Goal: Task Accomplishment & Management: Manage account settings

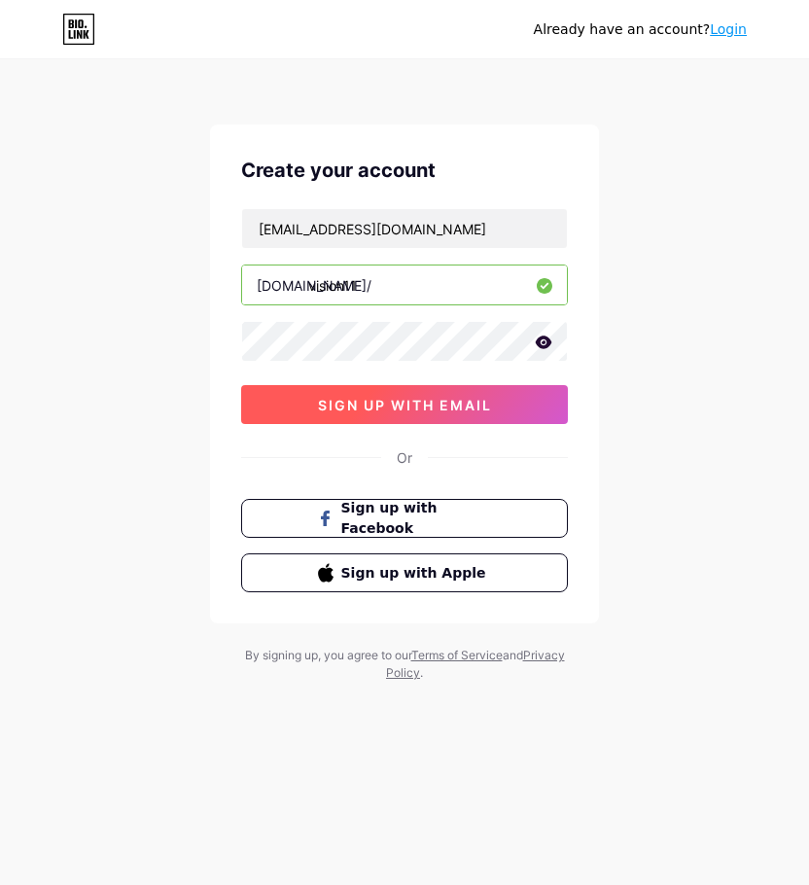
click at [376, 410] on span "sign up with email" at bounding box center [405, 405] width 174 height 17
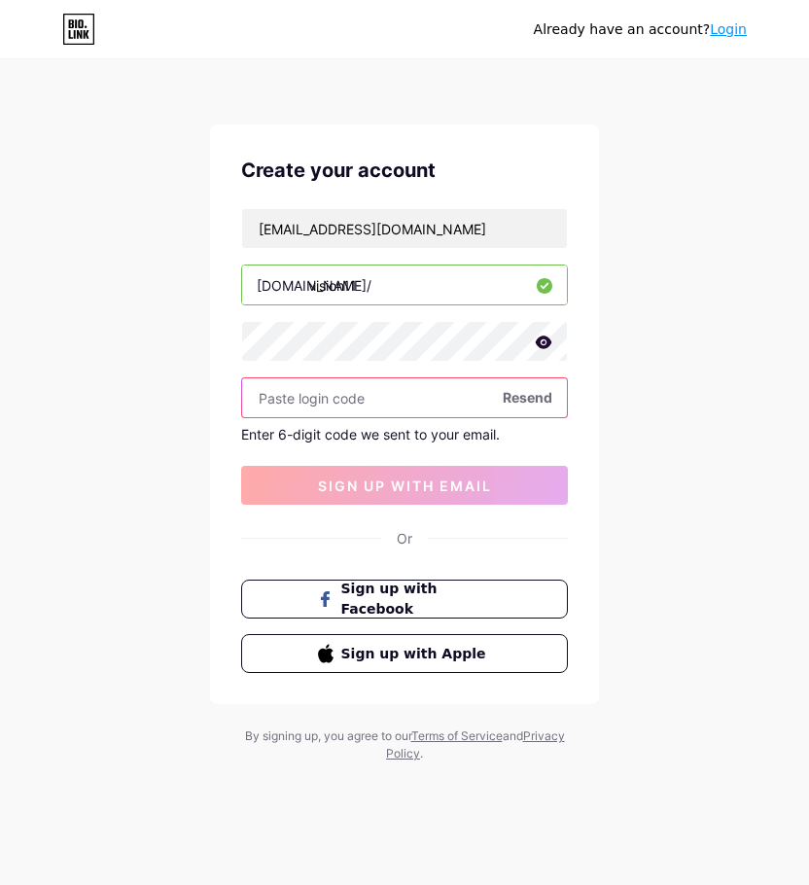
paste input "107040"
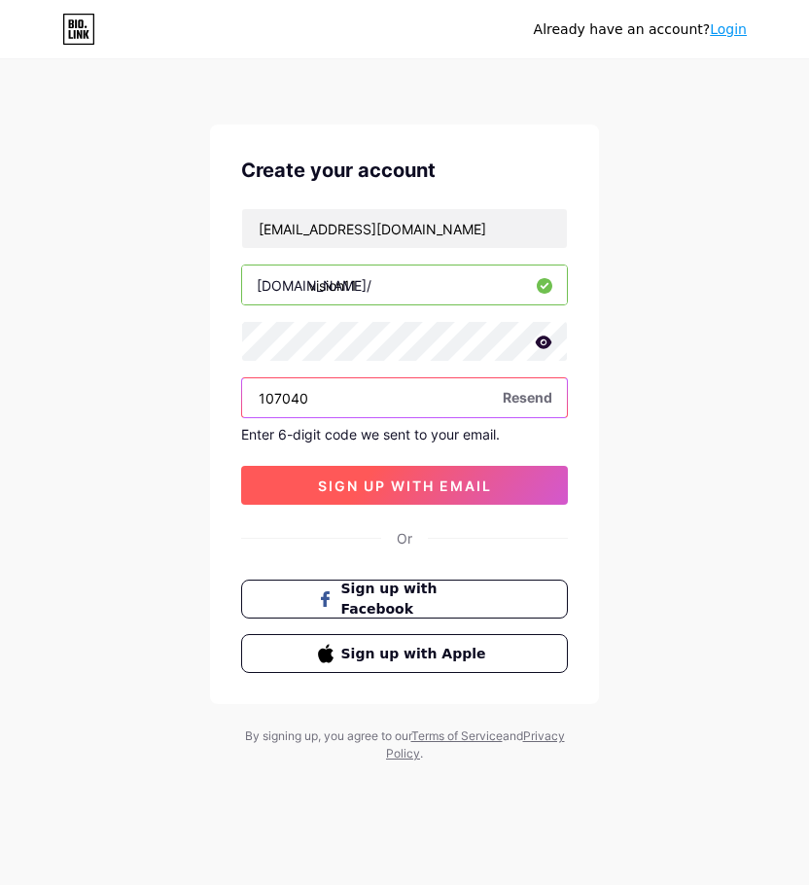
type input "107040"
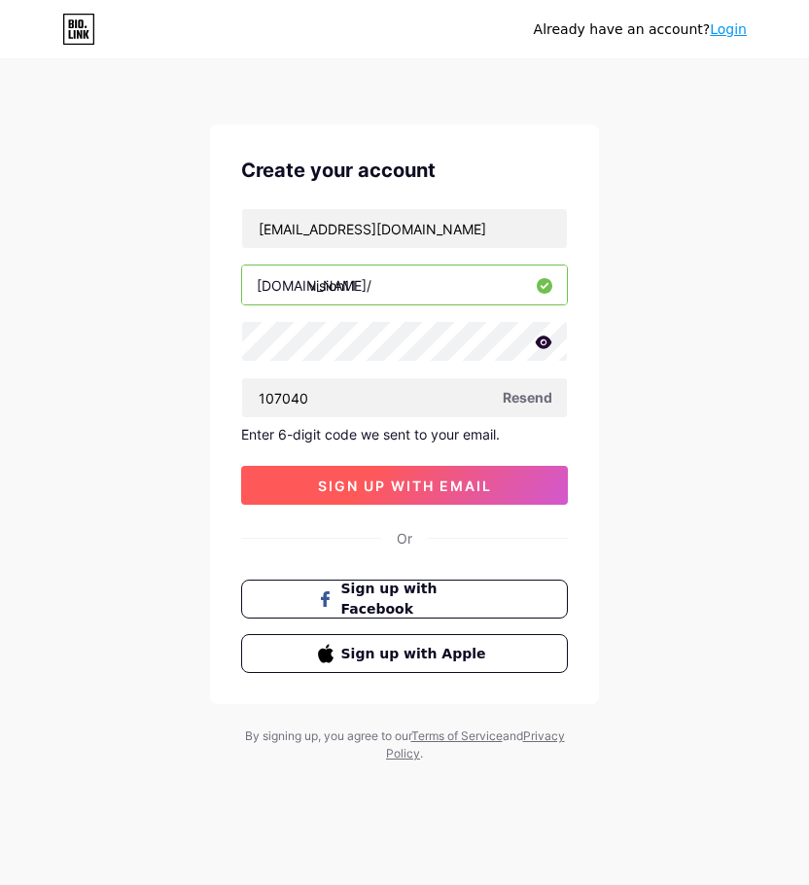
click at [394, 490] on span "sign up with email" at bounding box center [405, 485] width 174 height 17
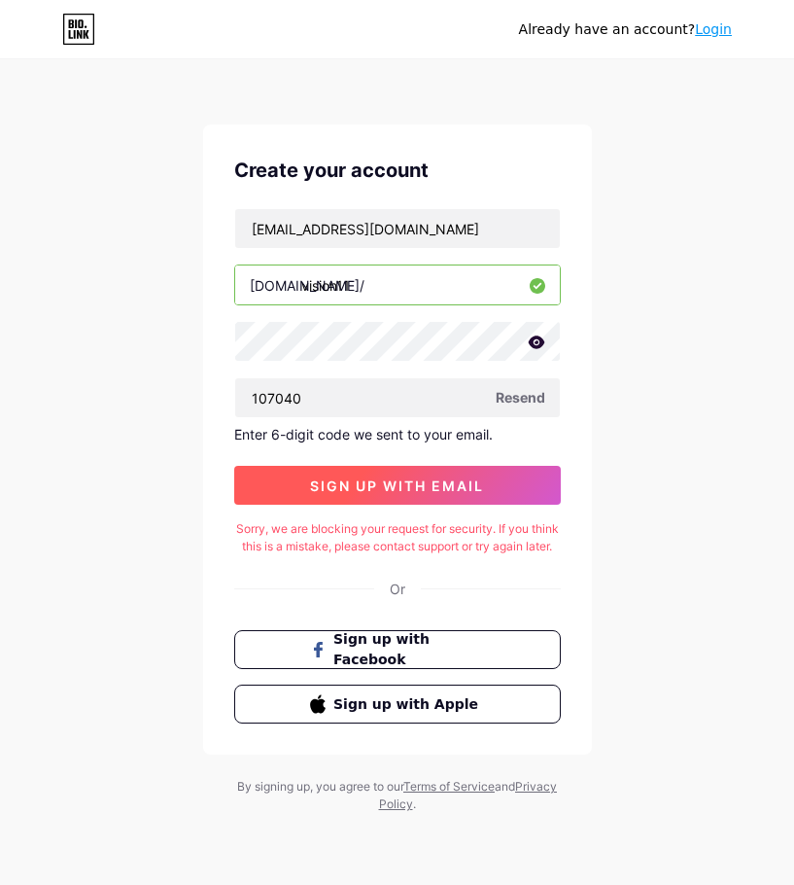
click at [384, 477] on span "sign up with email" at bounding box center [397, 485] width 174 height 17
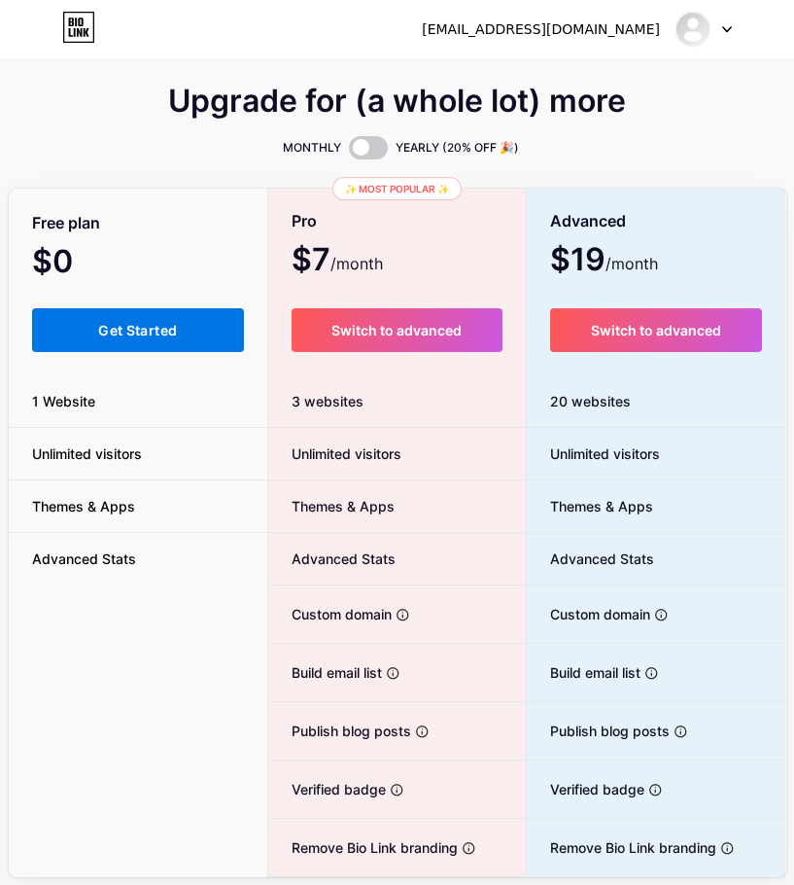
click at [101, 330] on span "Get Started" at bounding box center [137, 330] width 79 height 17
click at [135, 327] on span "Get Started" at bounding box center [137, 330] width 79 height 17
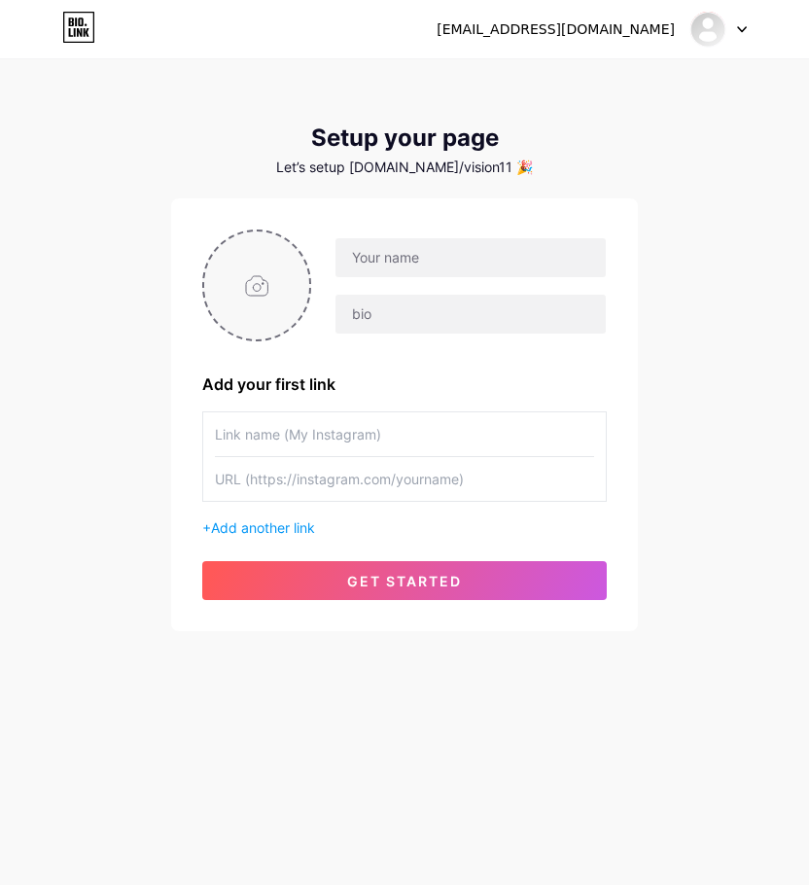
click at [267, 280] on input "file" at bounding box center [256, 285] width 105 height 108
type input "C:\fakepath\Untitled design (5).png"
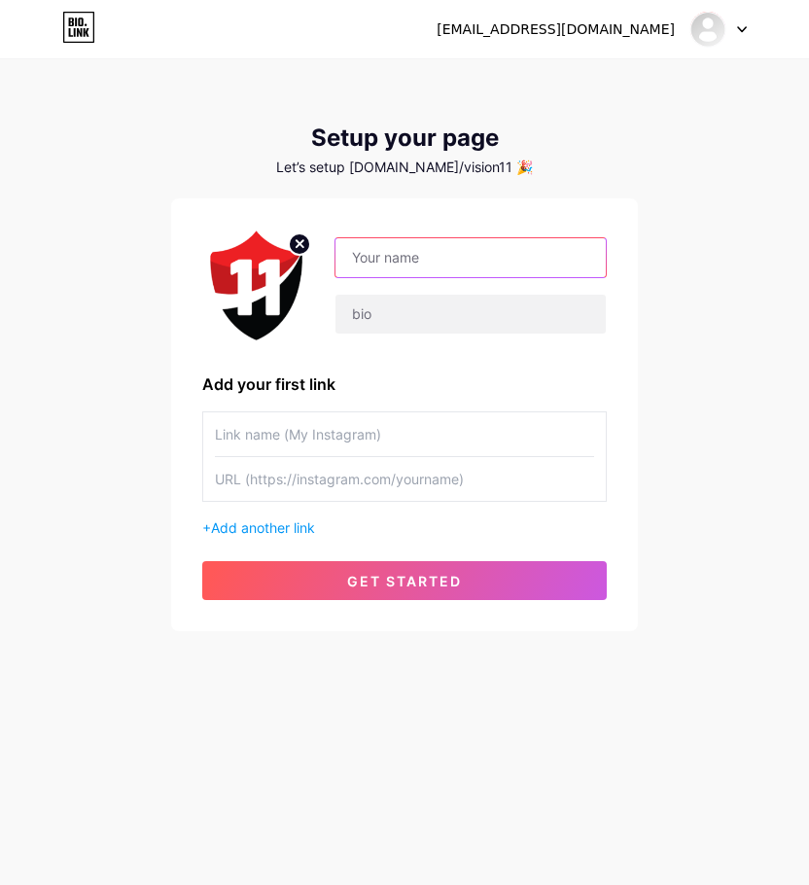
click at [448, 256] on input "text" at bounding box center [470, 257] width 270 height 39
type input "Vision11 Refer Code - FIRST100"
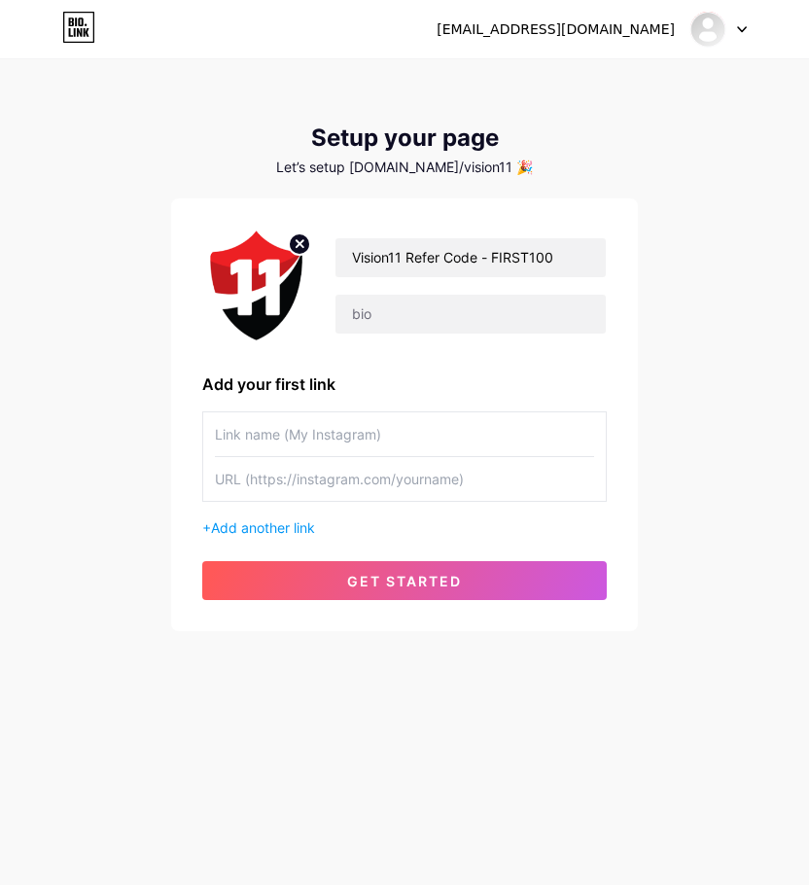
click at [625, 730] on div "[EMAIL_ADDRESS][DOMAIN_NAME] Dashboard Logout Setup your page Let’s setup [DOMA…" at bounding box center [404, 442] width 809 height 885
click at [342, 434] on input "text" at bounding box center [404, 434] width 379 height 44
click at [345, 488] on input "text" at bounding box center [404, 479] width 379 height 44
paste input "[URL][DOMAIN_NAME]"
type input "[URL][DOMAIN_NAME]"
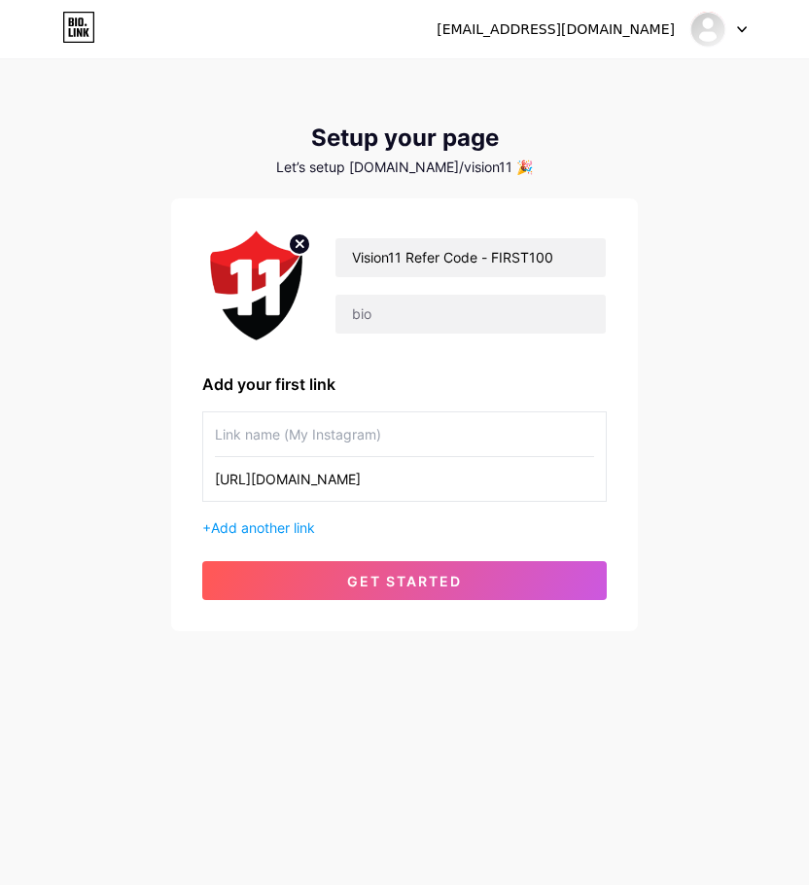
click at [357, 446] on input "text" at bounding box center [404, 434] width 379 height 44
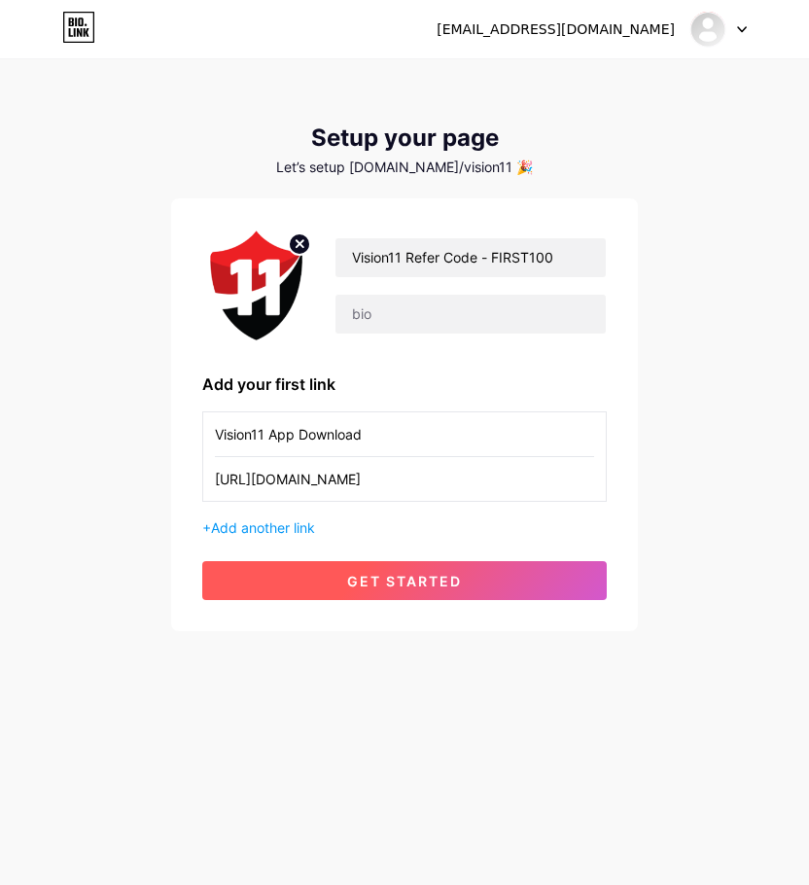
type input "Vision11 App Download"
click at [461, 579] on button "get started" at bounding box center [404, 580] width 404 height 39
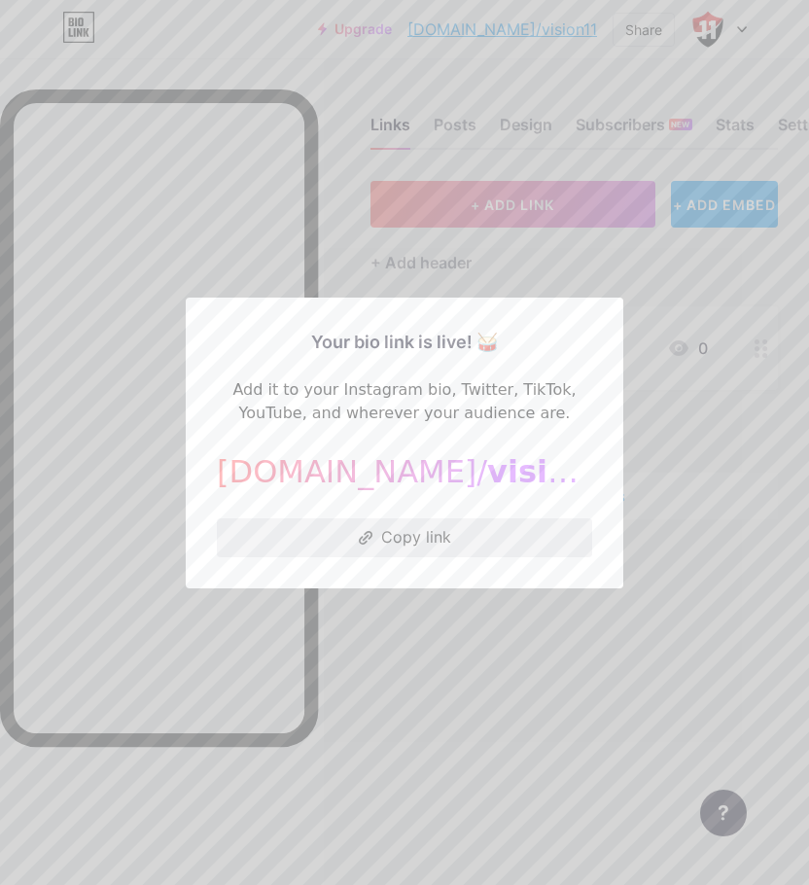
click at [421, 541] on button "Copy link" at bounding box center [404, 537] width 375 height 39
click at [671, 431] on div at bounding box center [404, 442] width 809 height 885
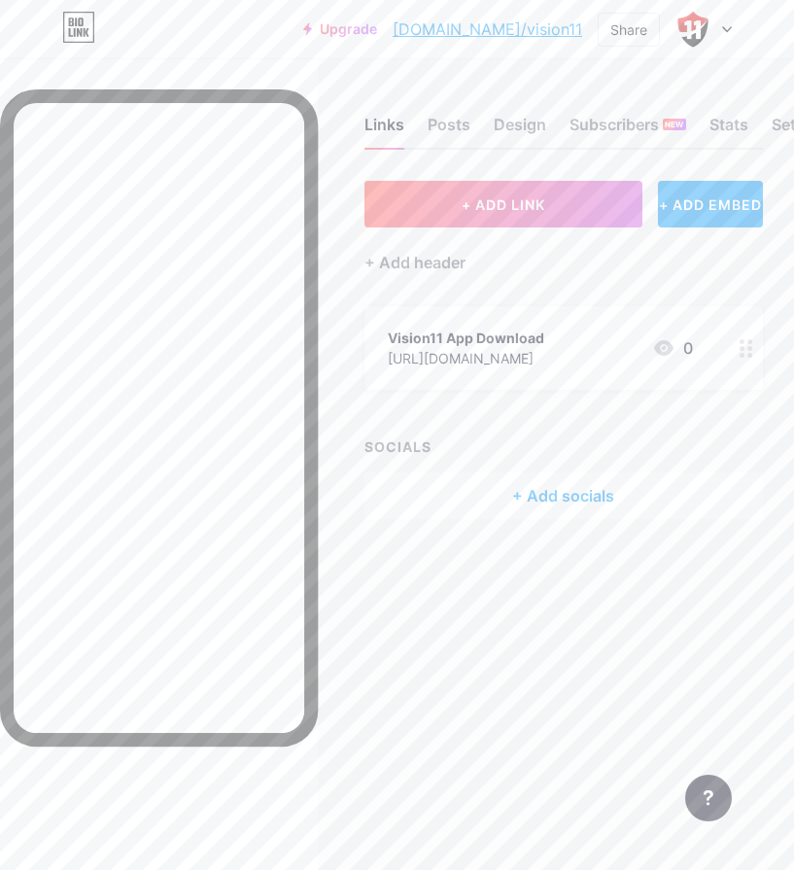
click at [546, 498] on div "+ Add socials" at bounding box center [564, 495] width 399 height 47
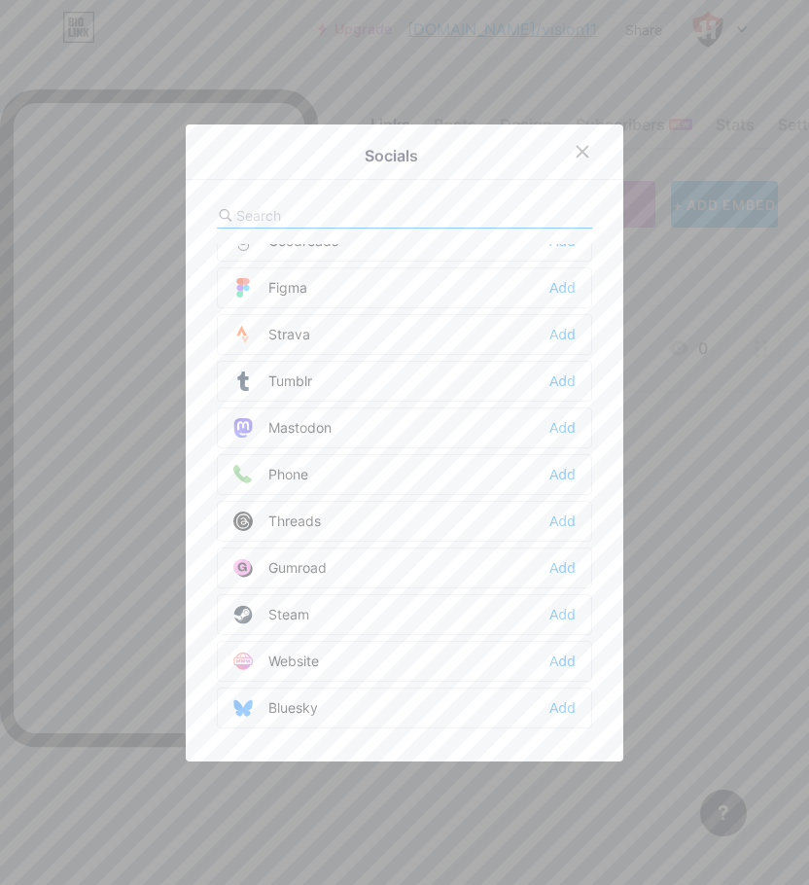
scroll to position [1754, 0]
click at [558, 644] on div "Website Add" at bounding box center [404, 657] width 375 height 41
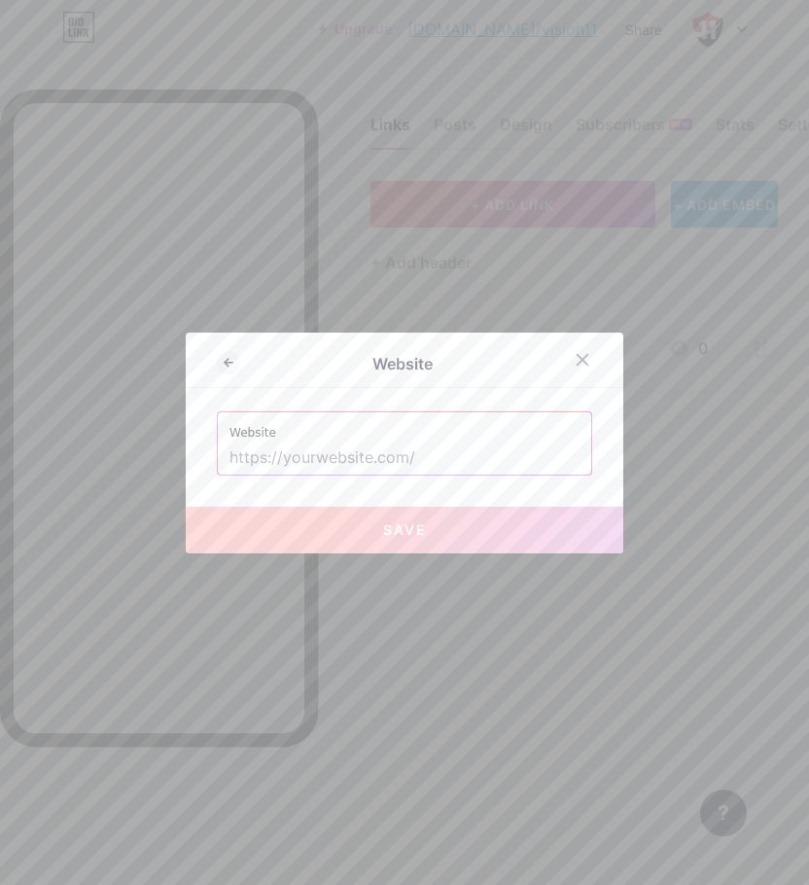
click at [293, 459] on input "text" at bounding box center [404, 457] width 350 height 33
paste input "[URL][DOMAIN_NAME]"
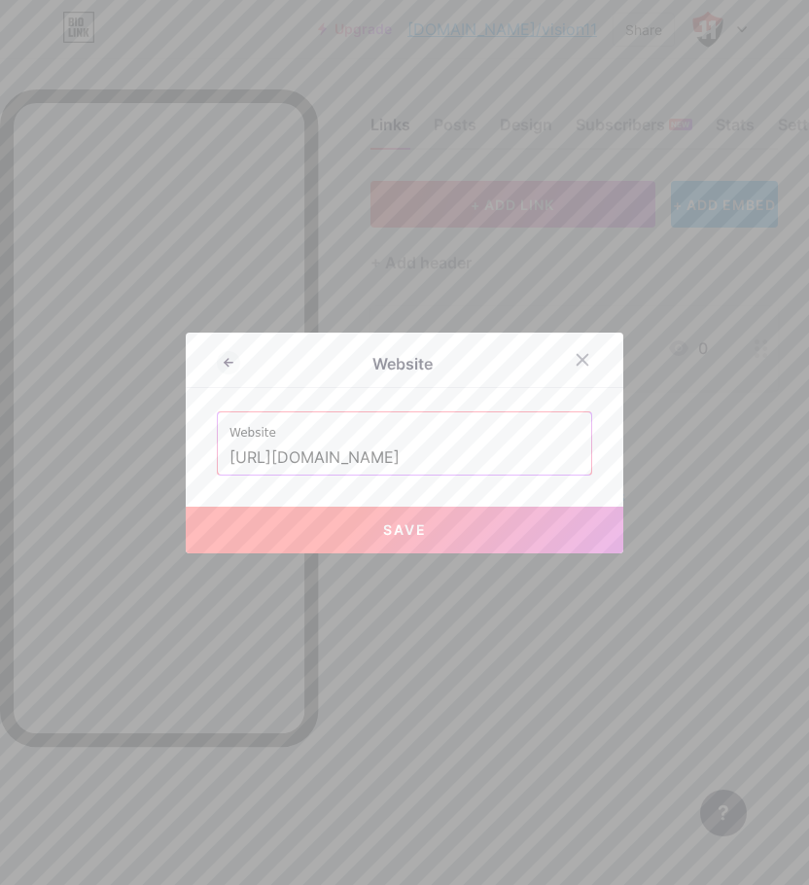
click at [321, 448] on input "[URL][DOMAIN_NAME]" at bounding box center [404, 457] width 350 height 33
paste input "[DOMAIN_NAME][URL]"
type input "[URL][DOMAIN_NAME]"
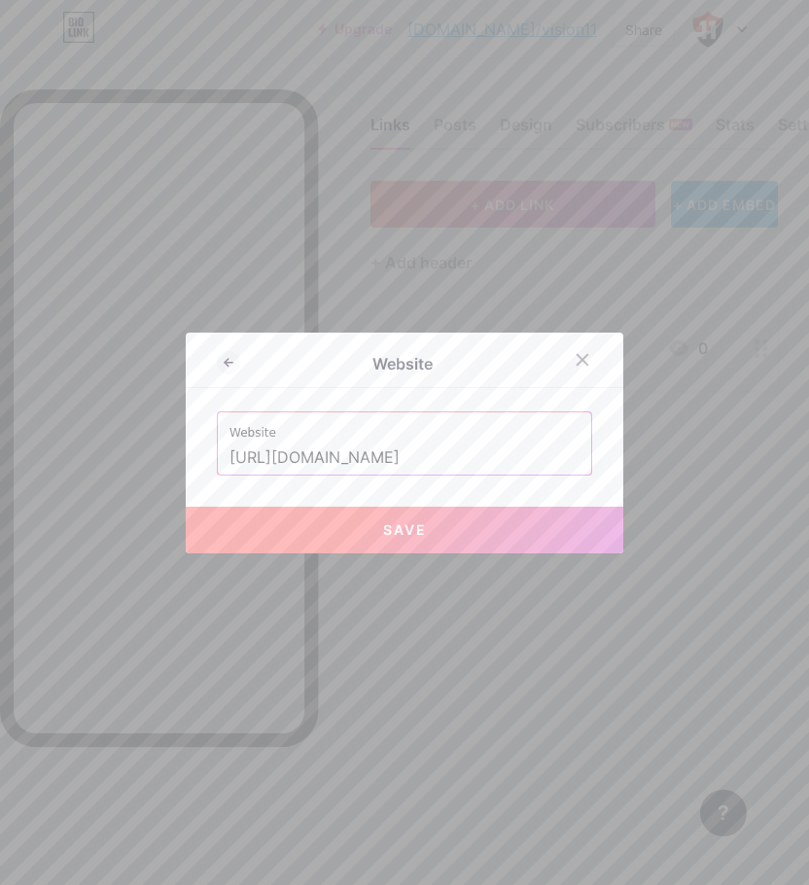
click at [468, 535] on button "Save" at bounding box center [404, 529] width 437 height 47
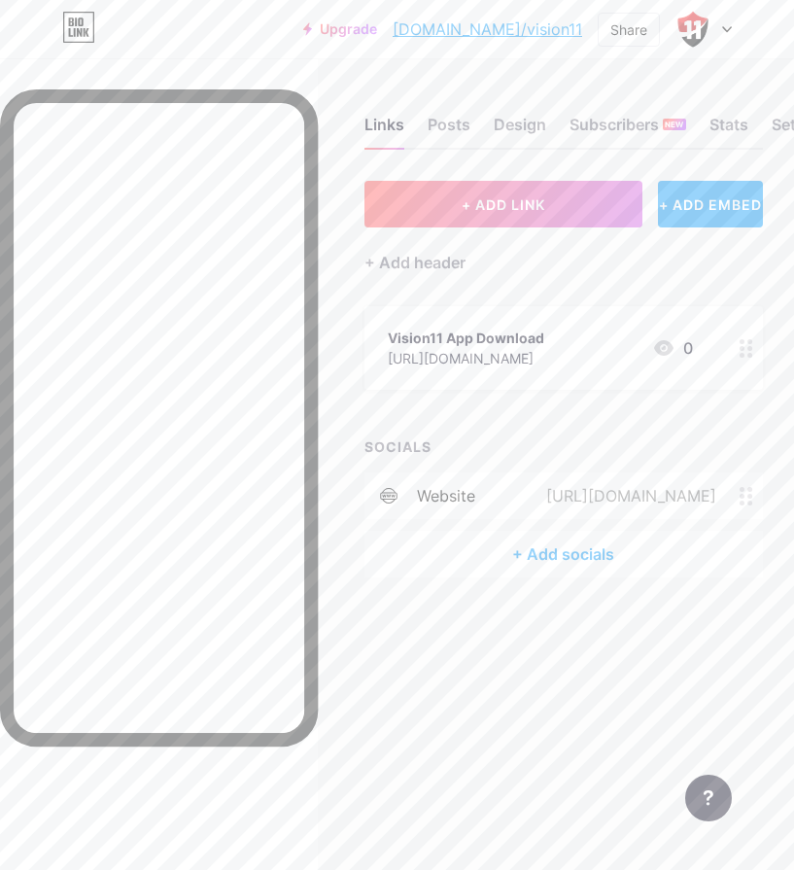
click at [451, 494] on div "website" at bounding box center [446, 495] width 58 height 23
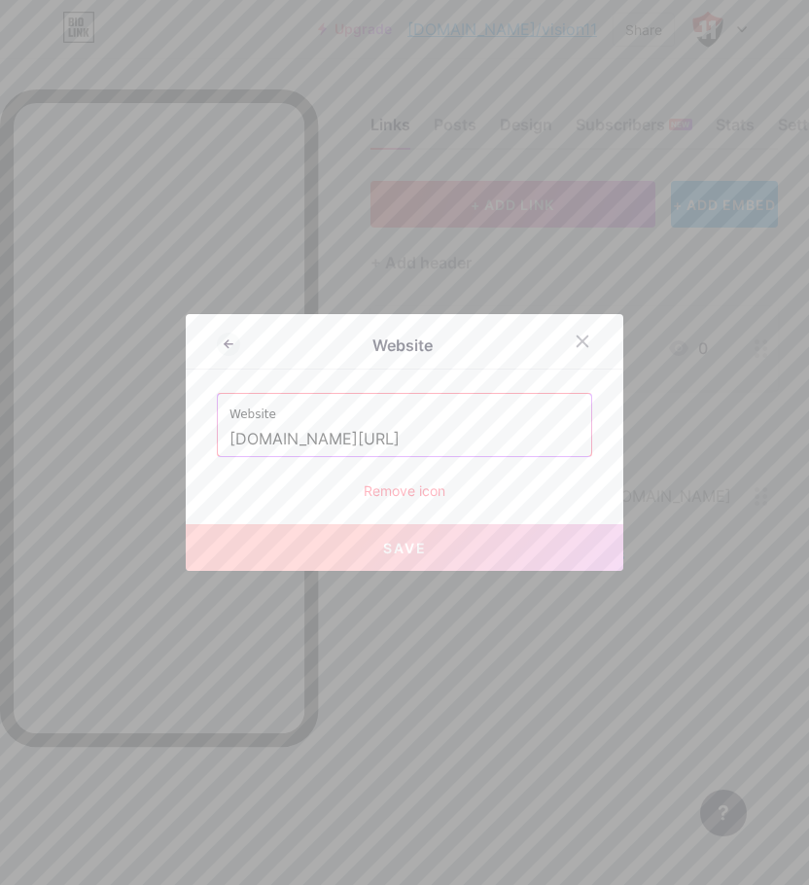
click at [389, 491] on div "Remove icon" at bounding box center [404, 490] width 375 height 20
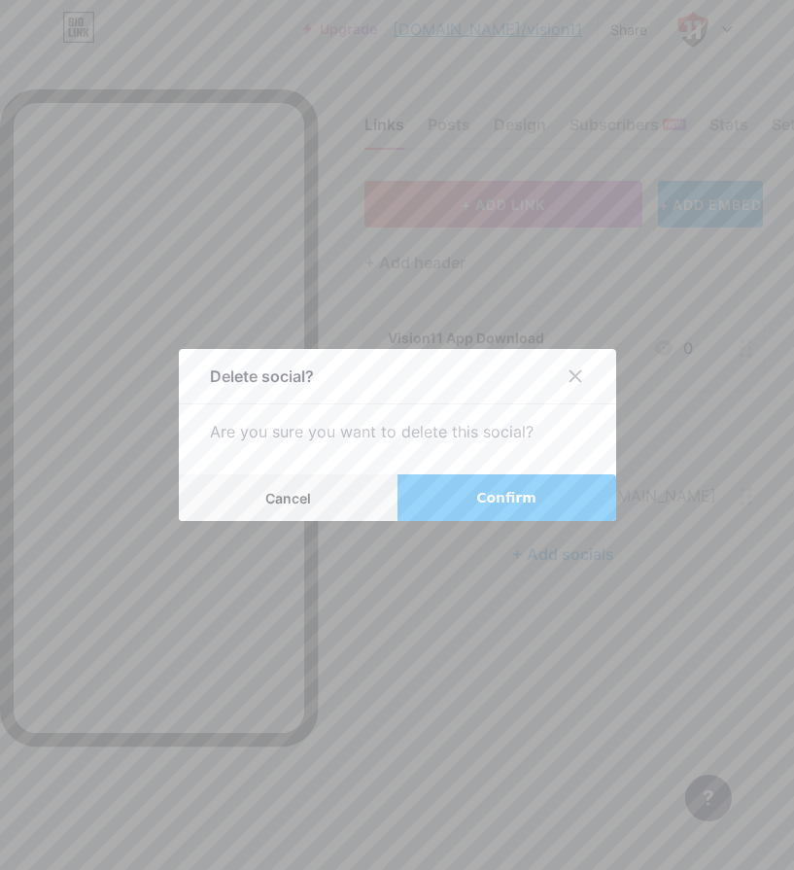
click at [476, 506] on button "Confirm" at bounding box center [507, 497] width 219 height 47
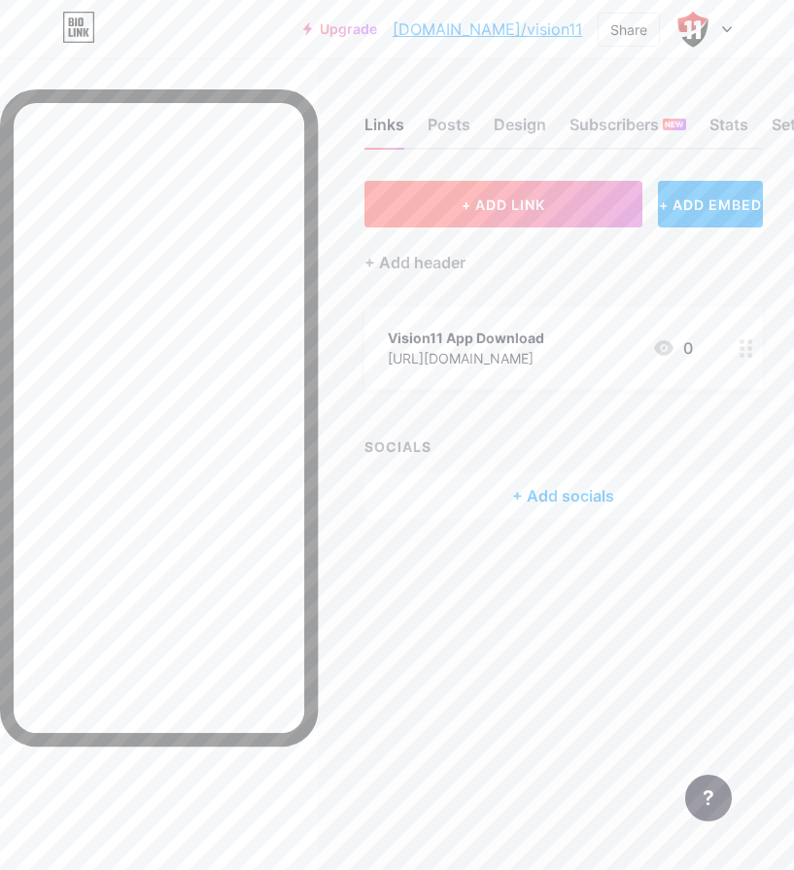
click at [503, 211] on span "+ ADD LINK" at bounding box center [504, 204] width 84 height 17
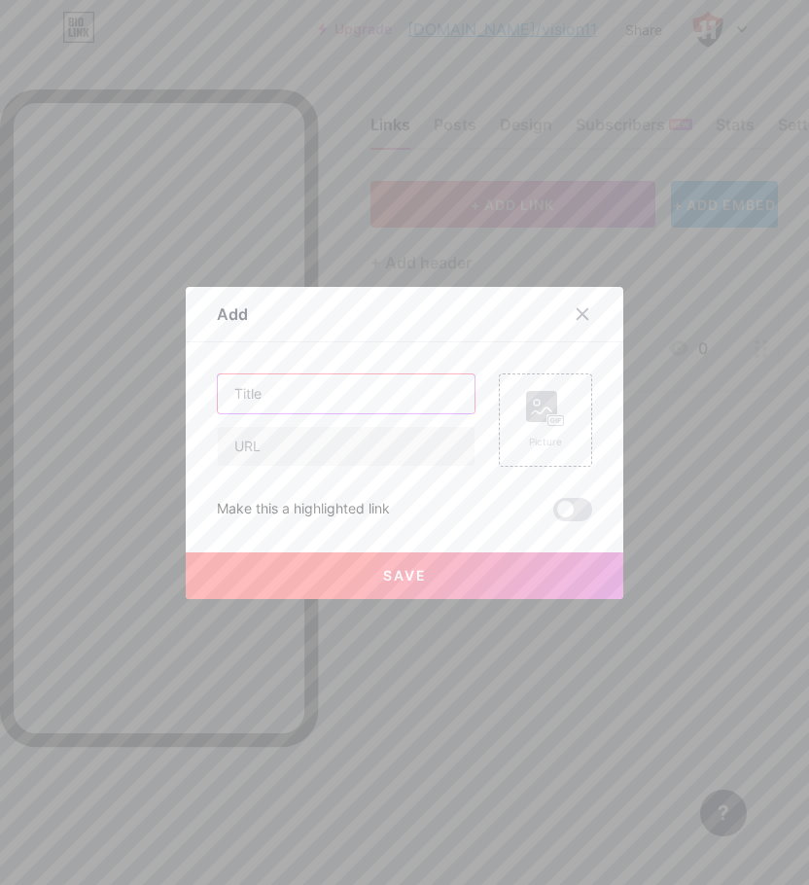
click at [346, 390] on input "text" at bounding box center [346, 393] width 257 height 39
click at [317, 445] on input "text" at bounding box center [346, 446] width 257 height 39
paste input "[URL][DOMAIN_NAME]"
type input "[URL][DOMAIN_NAME]"
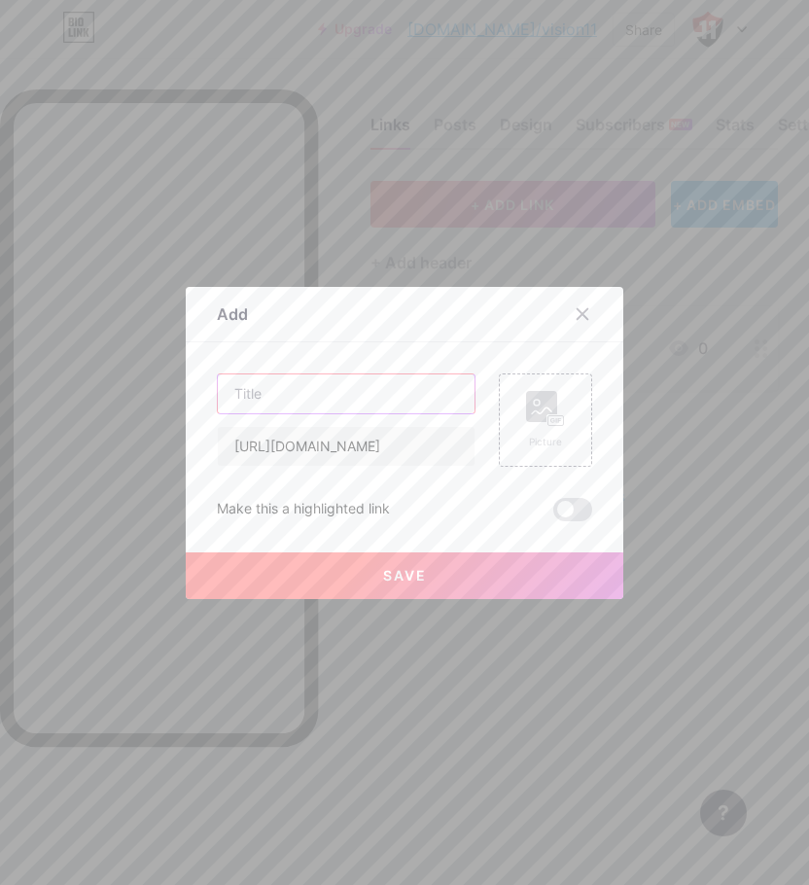
scroll to position [0, 0]
click at [311, 387] on input "text" at bounding box center [346, 393] width 257 height 39
type input "Vision11 Refer Code - FIRST00"
click at [350, 585] on button "Save" at bounding box center [404, 575] width 437 height 47
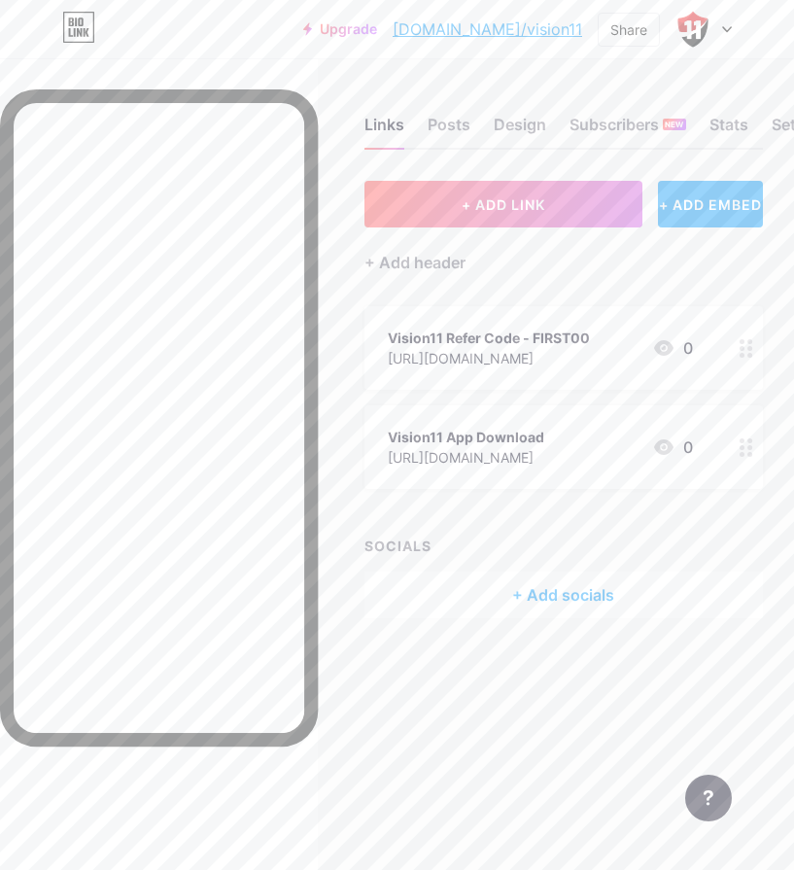
drag, startPoint x: 565, startPoint y: 340, endPoint x: 491, endPoint y: 351, distance: 74.7
click at [491, 351] on div "[URL][DOMAIN_NAME]" at bounding box center [489, 358] width 202 height 20
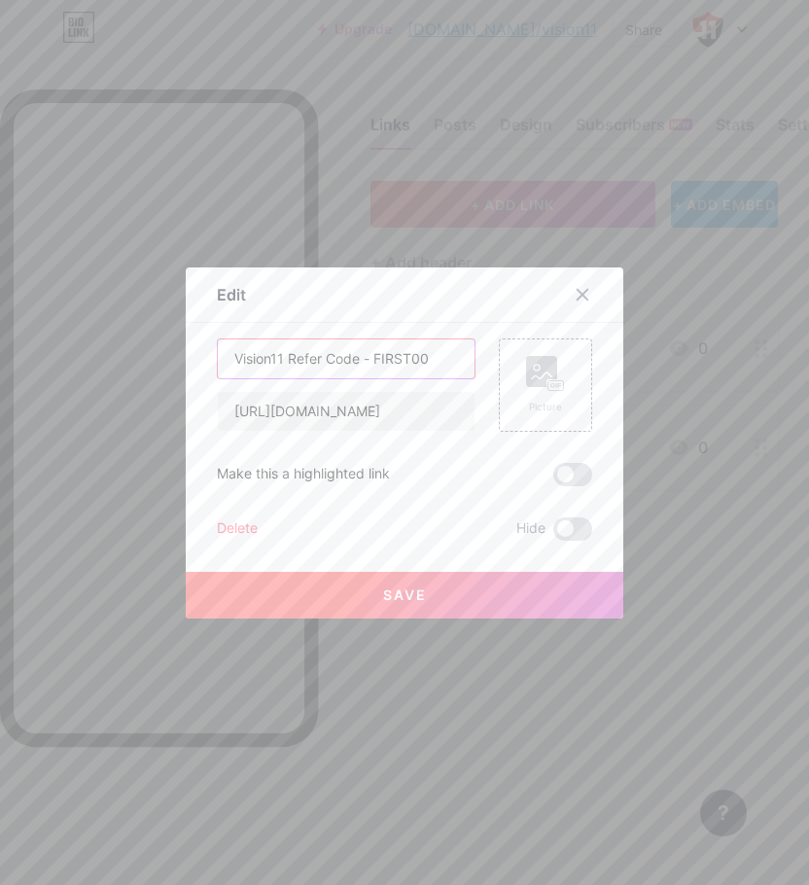
click at [405, 364] on input "Vision11 Refer Code - FIRST00" at bounding box center [346, 358] width 257 height 39
type input "Vision11 Refer Code - FIRST100"
click at [354, 588] on button "Save" at bounding box center [404, 595] width 437 height 47
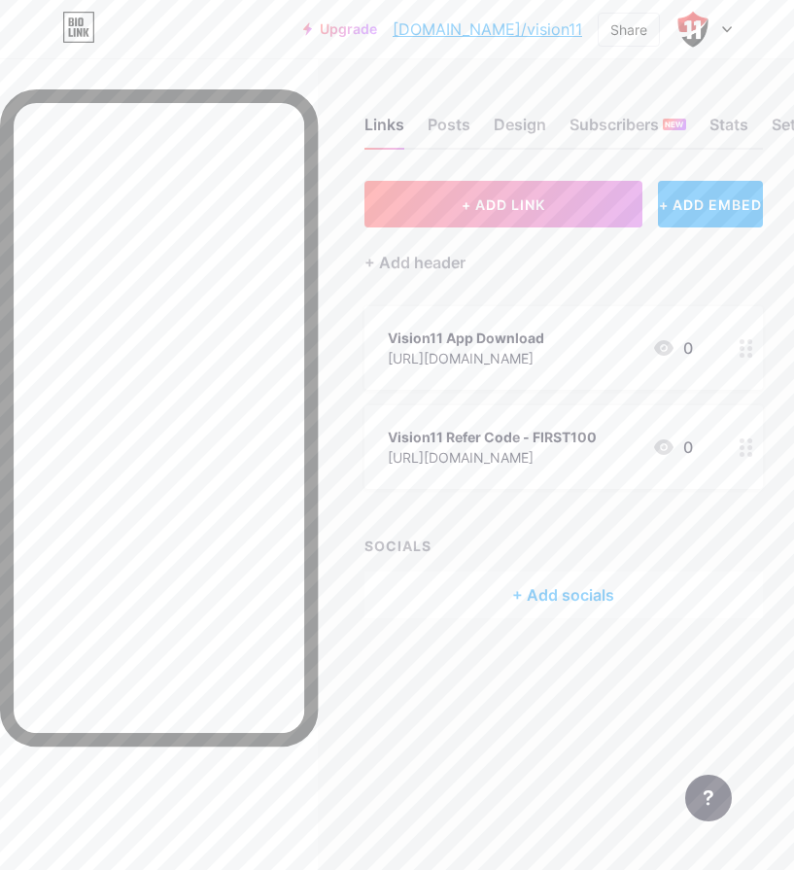
click at [674, 349] on icon at bounding box center [663, 348] width 19 height 16
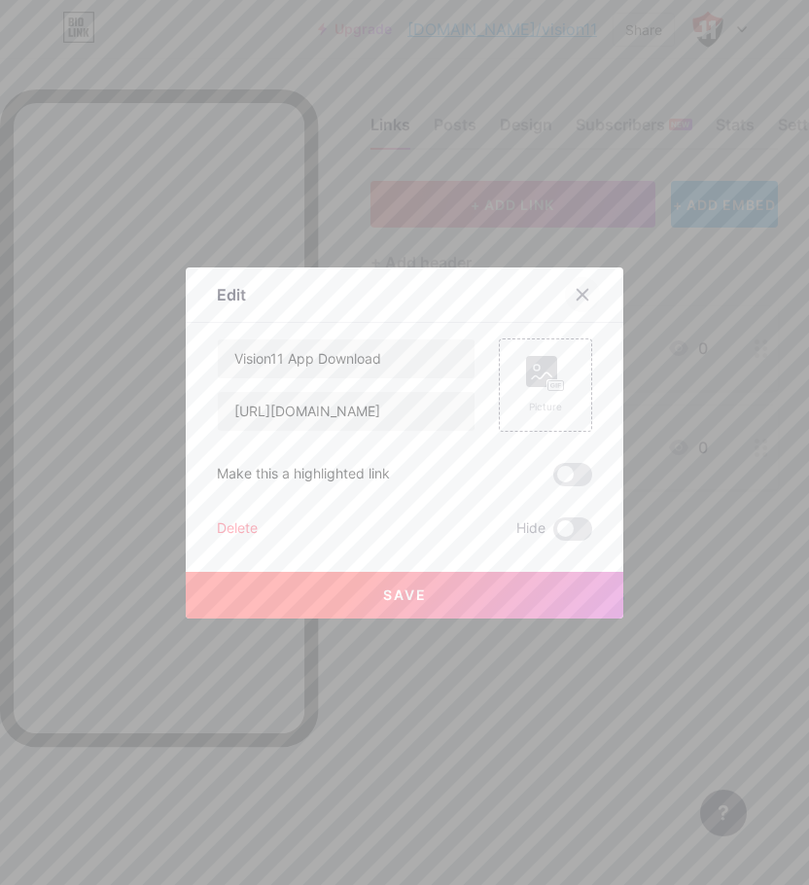
click at [579, 298] on icon at bounding box center [582, 294] width 11 height 11
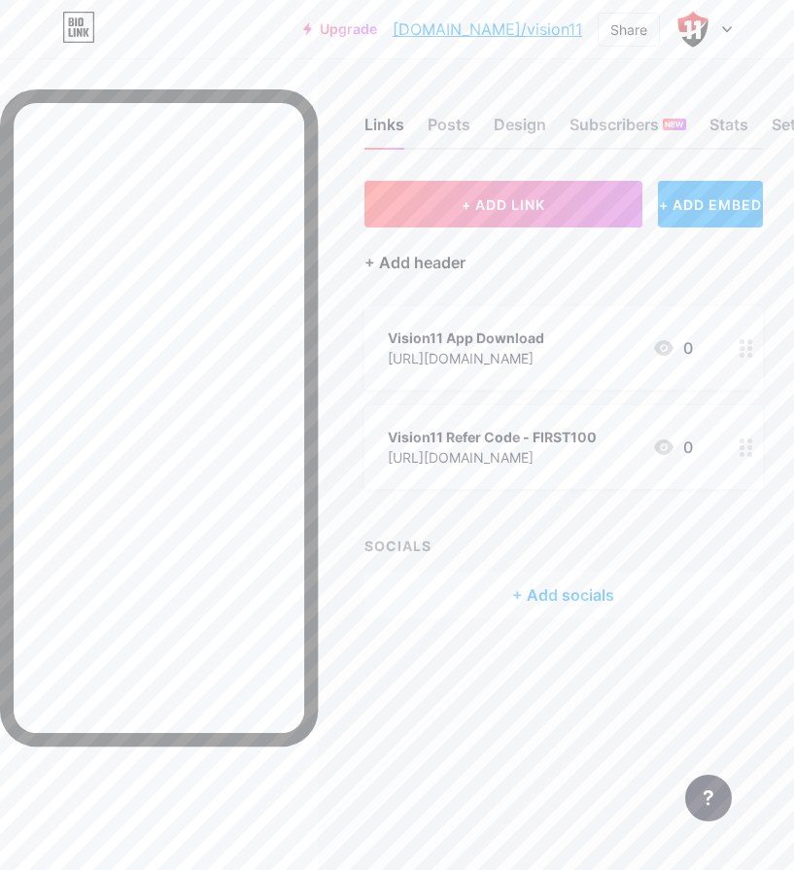
click at [403, 257] on div "+ Add header" at bounding box center [415, 262] width 101 height 23
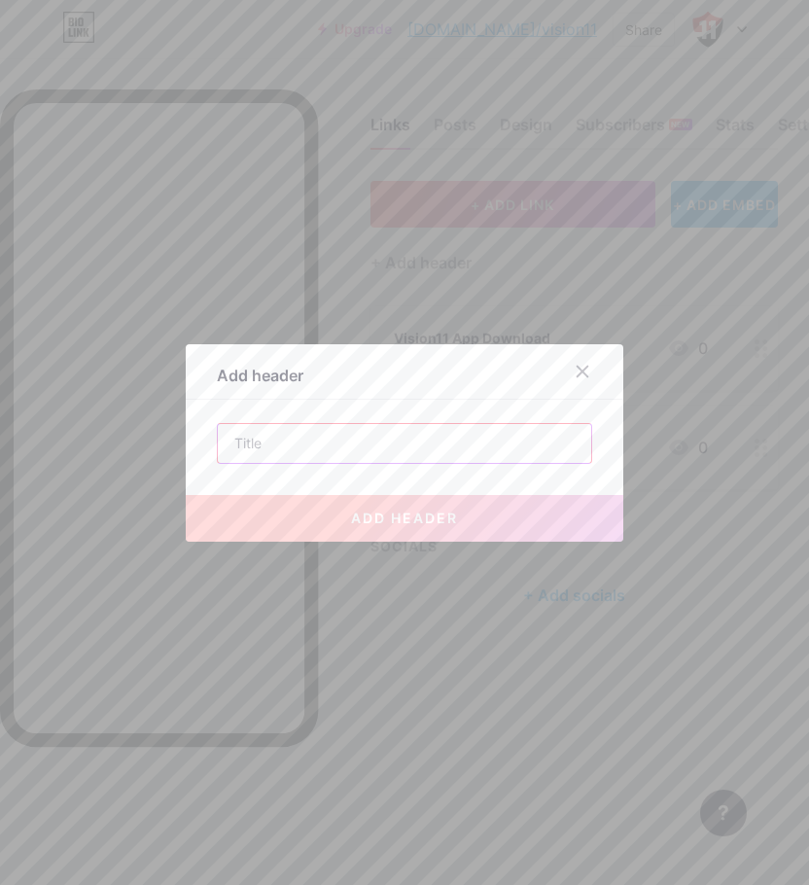
click at [379, 431] on input "text" at bounding box center [404, 443] width 373 height 39
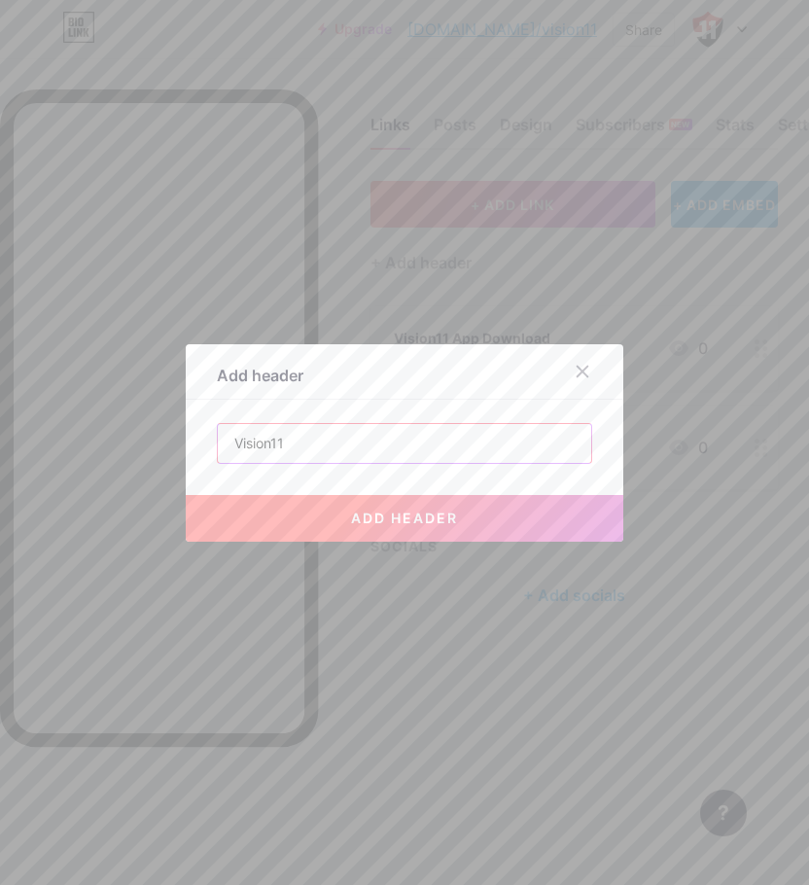
type input "Vision11"
click at [388, 503] on button "add header" at bounding box center [404, 518] width 437 height 47
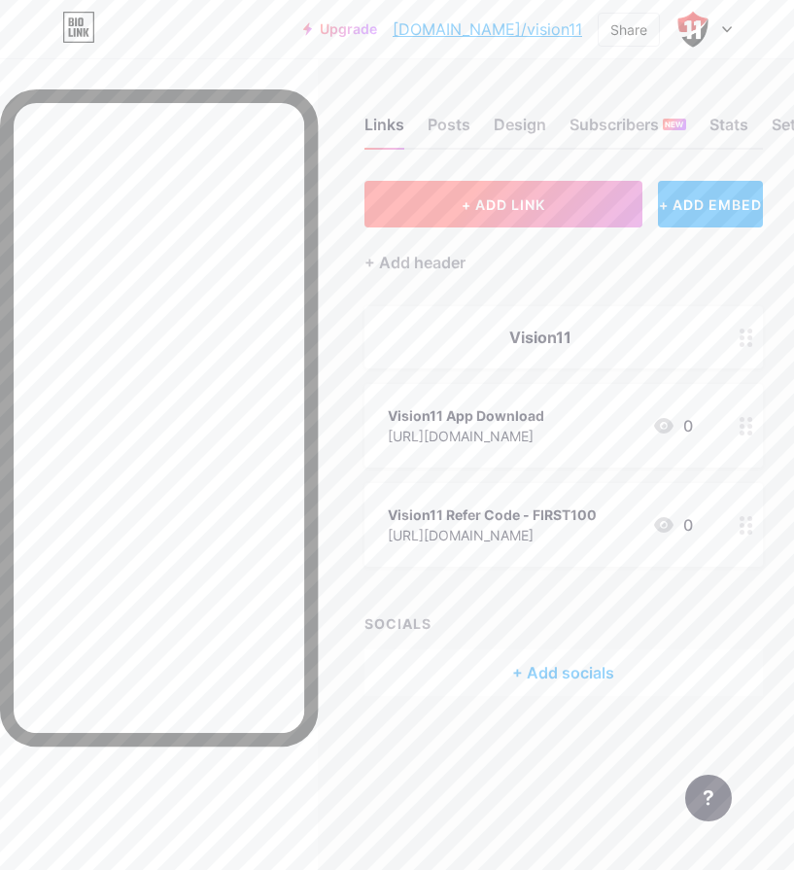
click at [528, 211] on span "+ ADD LINK" at bounding box center [504, 204] width 84 height 17
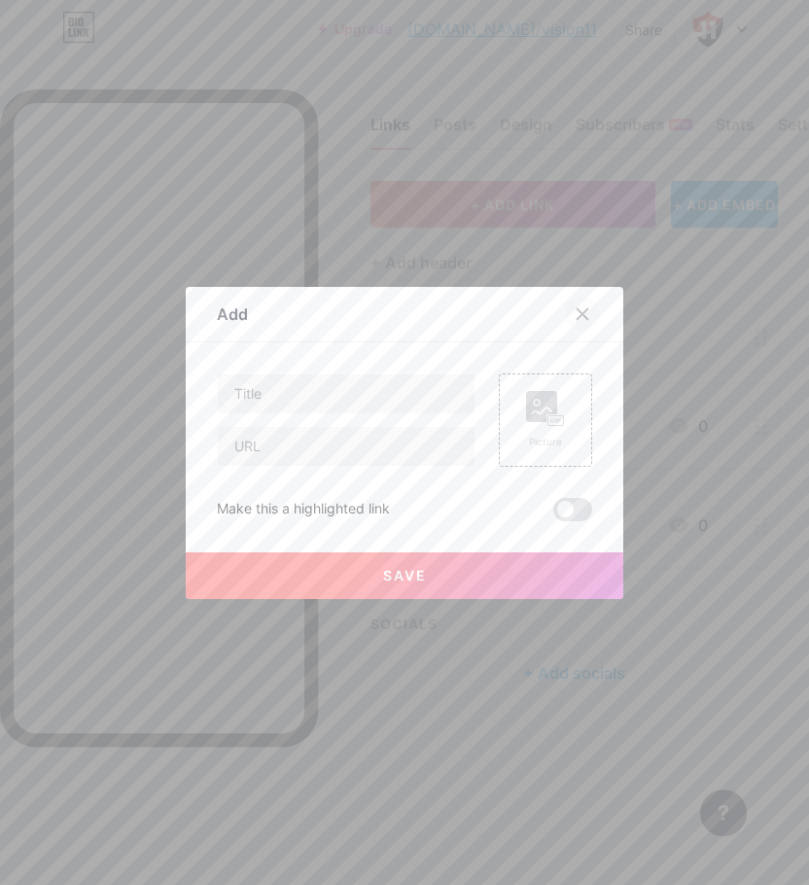
click at [580, 308] on icon at bounding box center [582, 313] width 11 height 11
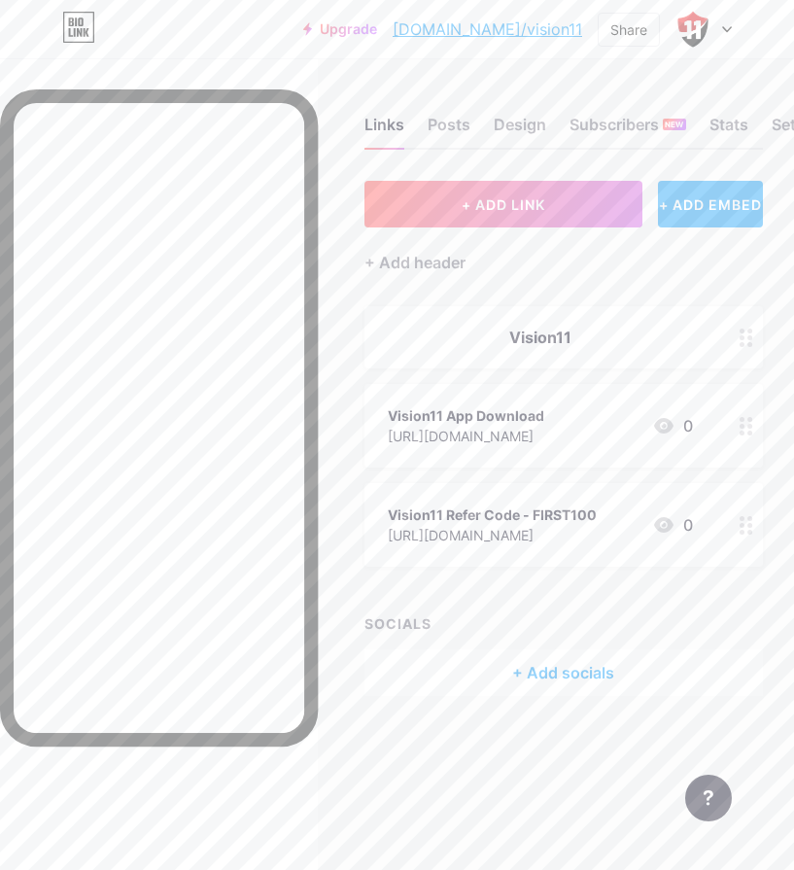
click at [739, 207] on div "+ ADD EMBED" at bounding box center [710, 204] width 105 height 47
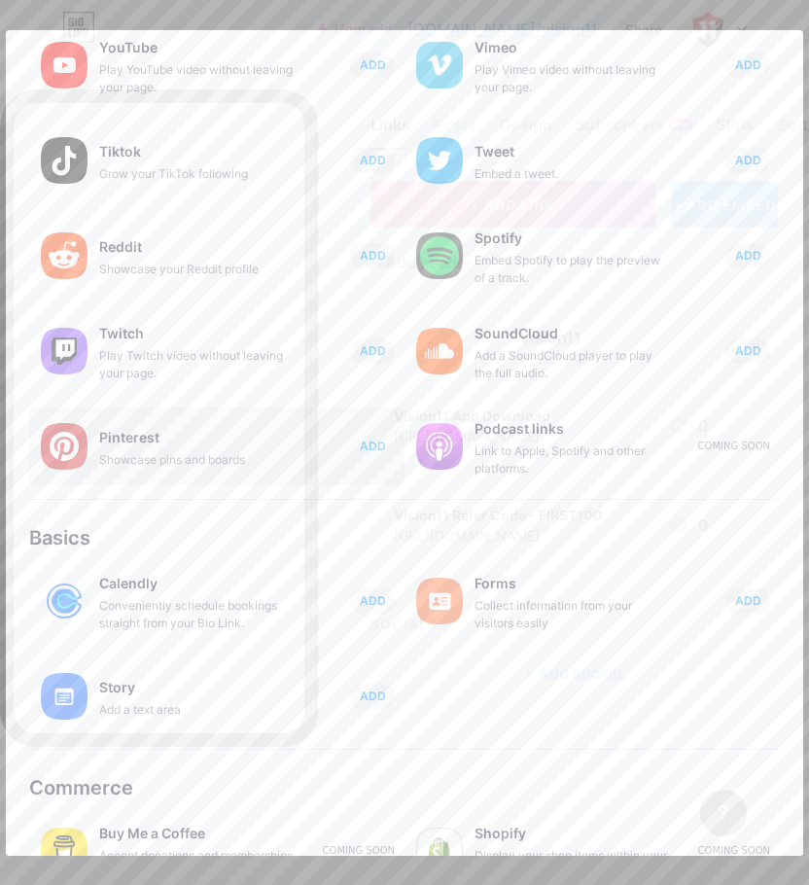
scroll to position [185, 0]
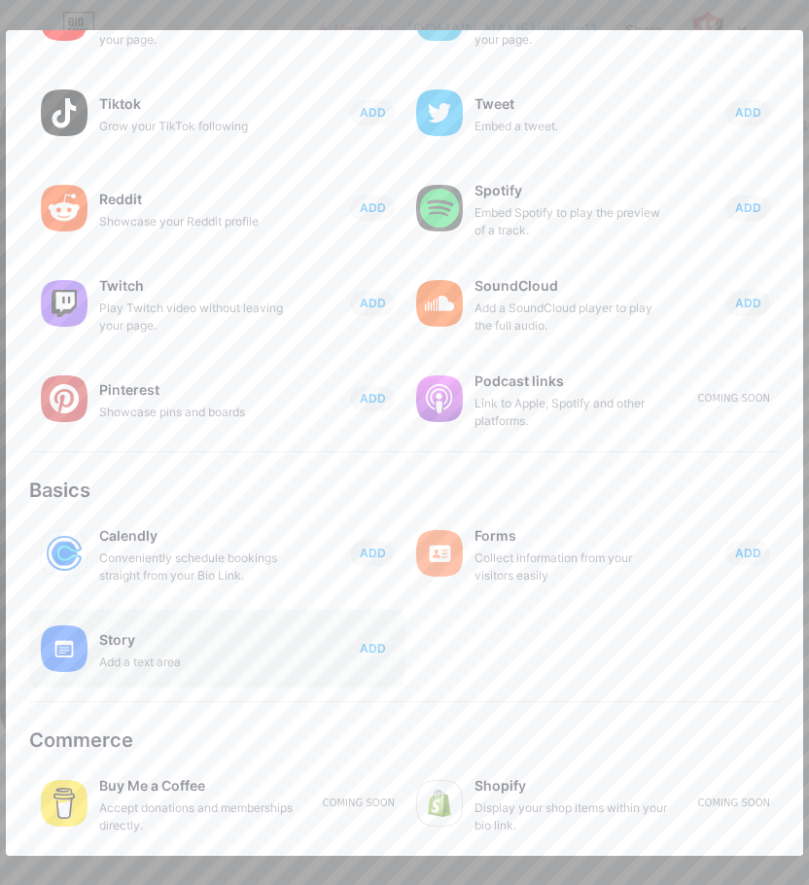
click at [363, 646] on span "ADD" at bounding box center [373, 648] width 26 height 17
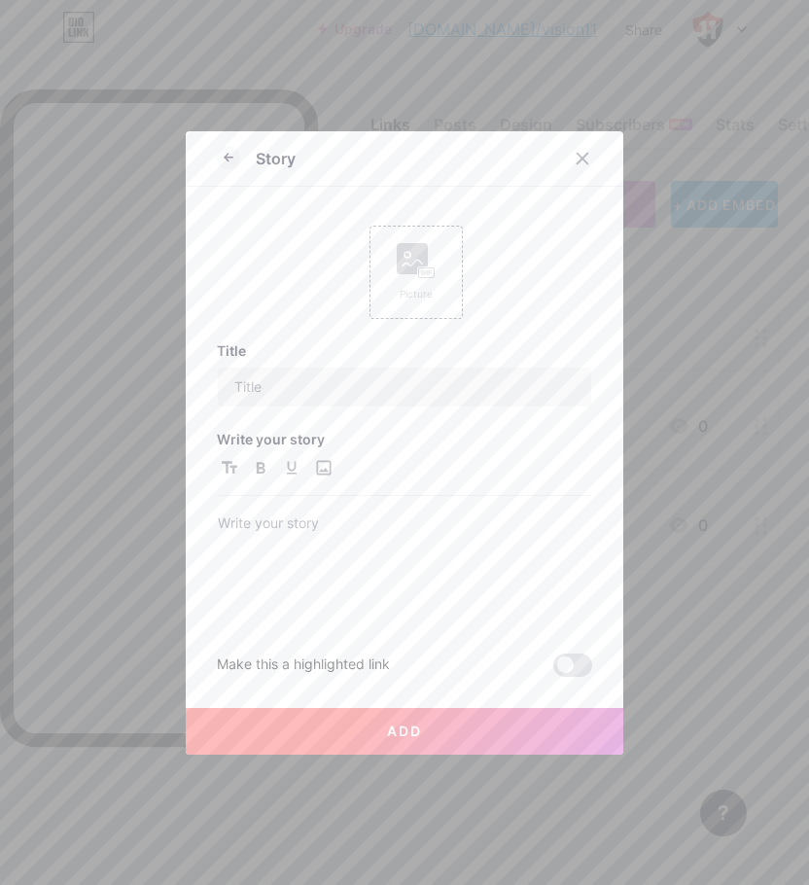
scroll to position [0, 0]
click at [313, 548] on div at bounding box center [404, 566] width 373 height 110
click at [364, 730] on button "Add" at bounding box center [404, 731] width 437 height 47
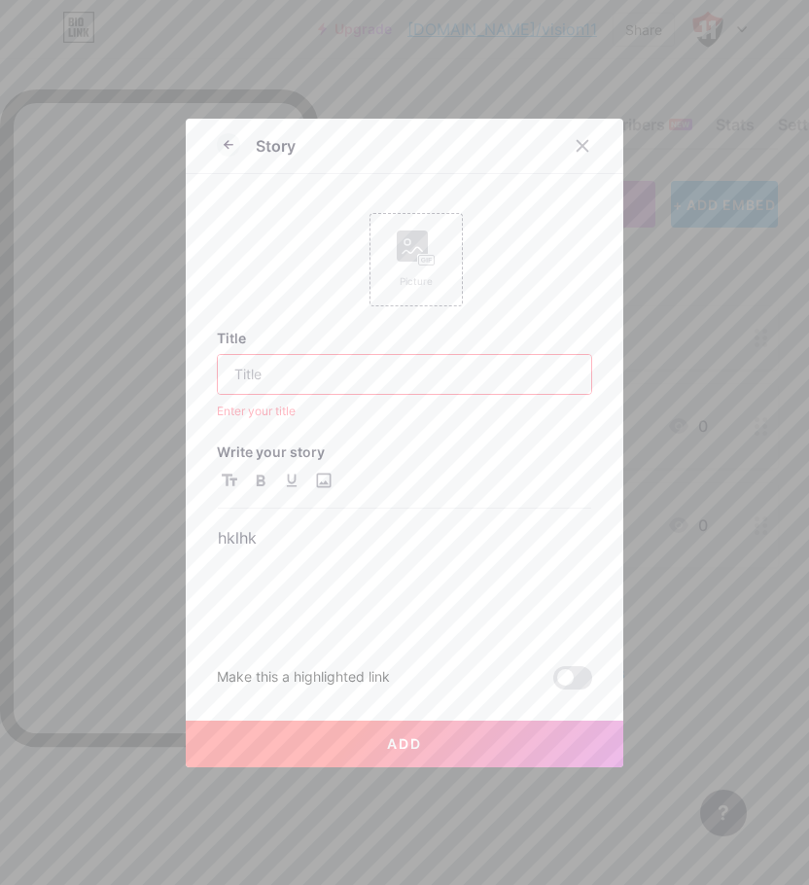
click at [278, 364] on input "text" at bounding box center [404, 374] width 373 height 39
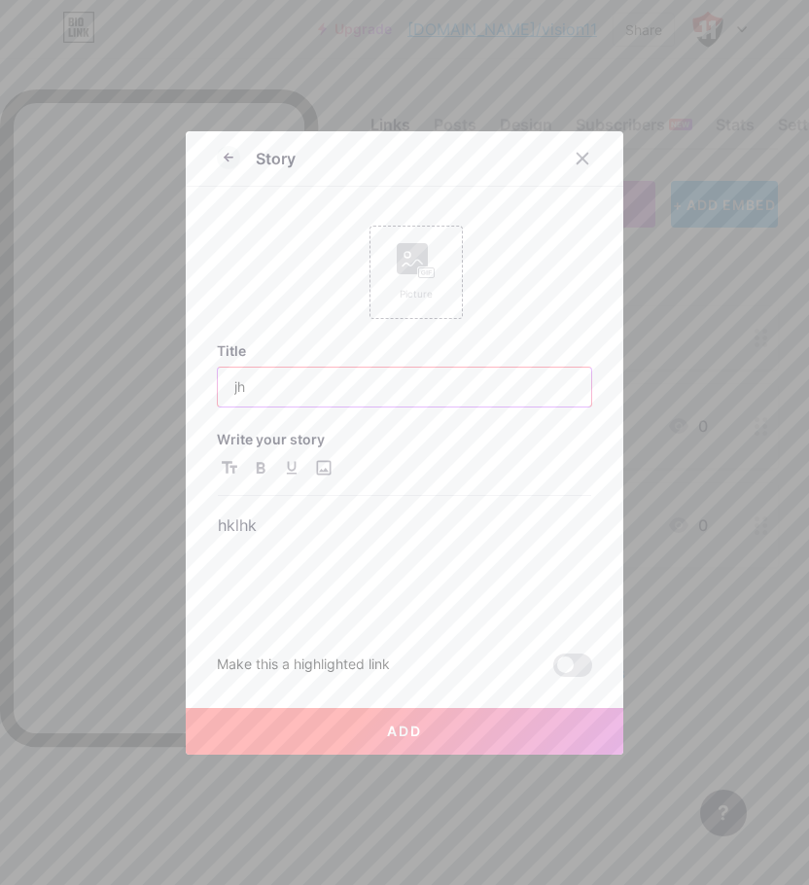
type input "jh"
click at [398, 730] on span "Add" at bounding box center [404, 730] width 35 height 17
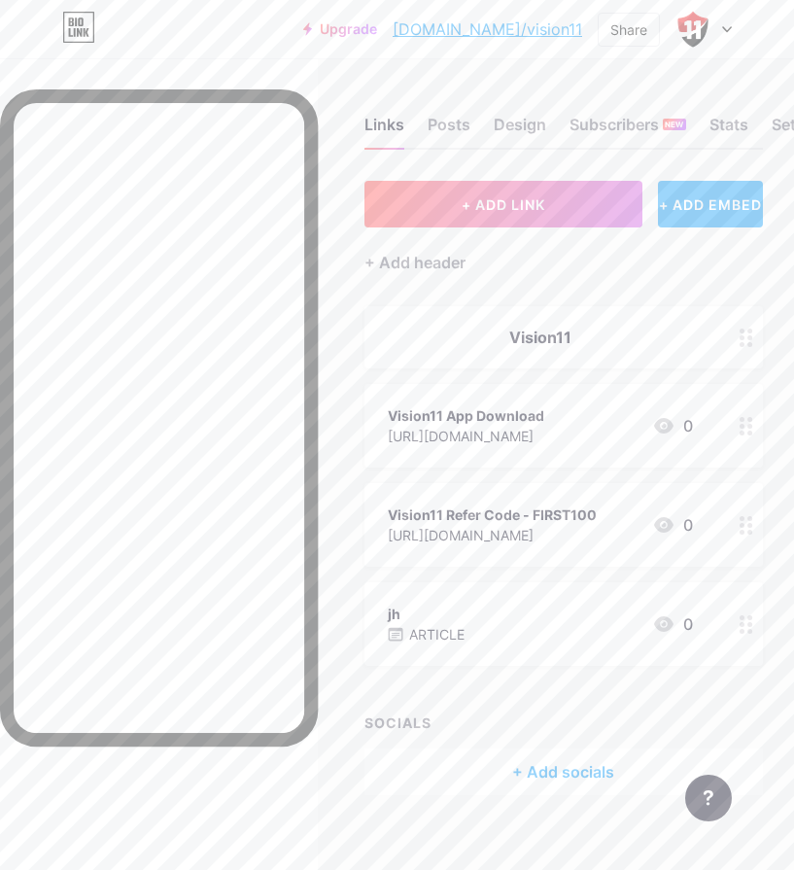
click at [728, 205] on div "+ ADD EMBED" at bounding box center [710, 204] width 105 height 47
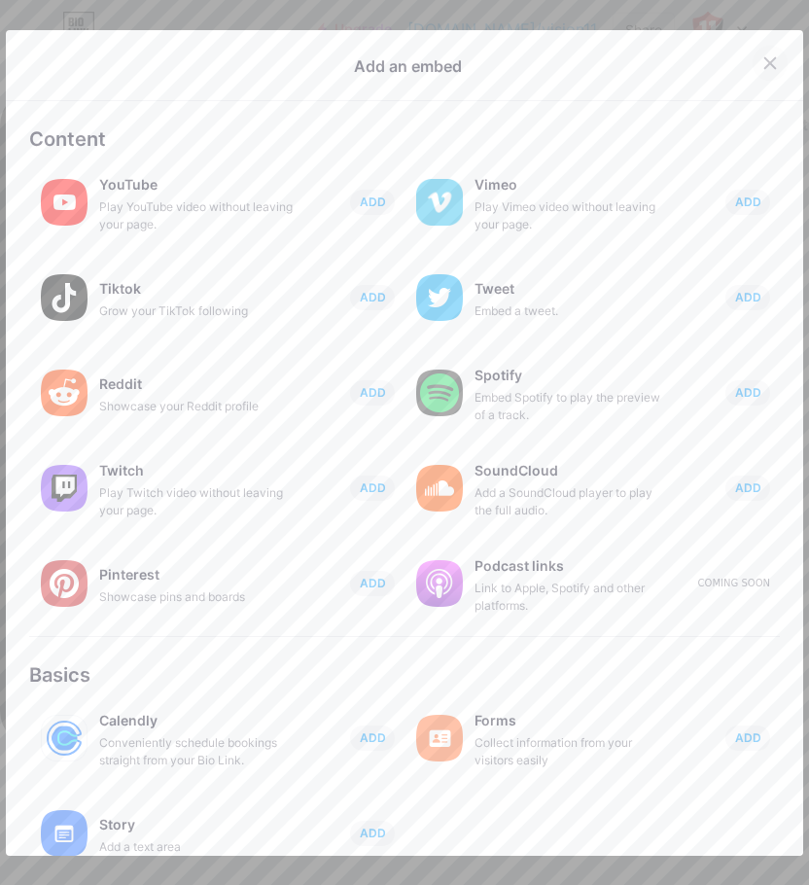
click at [762, 59] on icon at bounding box center [770, 63] width 16 height 16
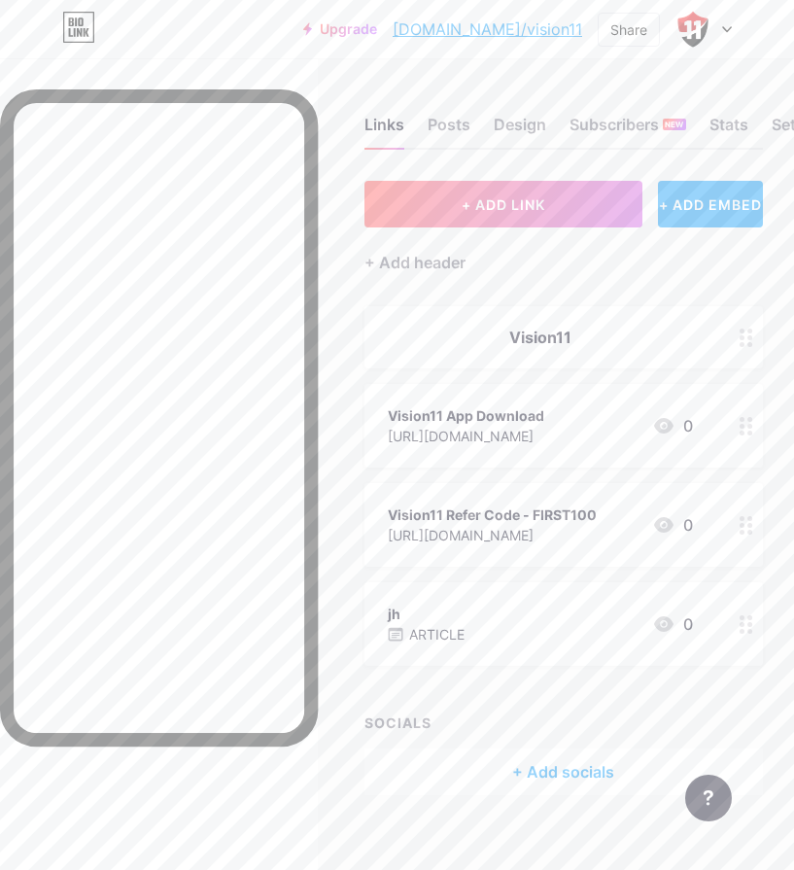
click at [565, 785] on div "+ Add socials" at bounding box center [564, 772] width 399 height 47
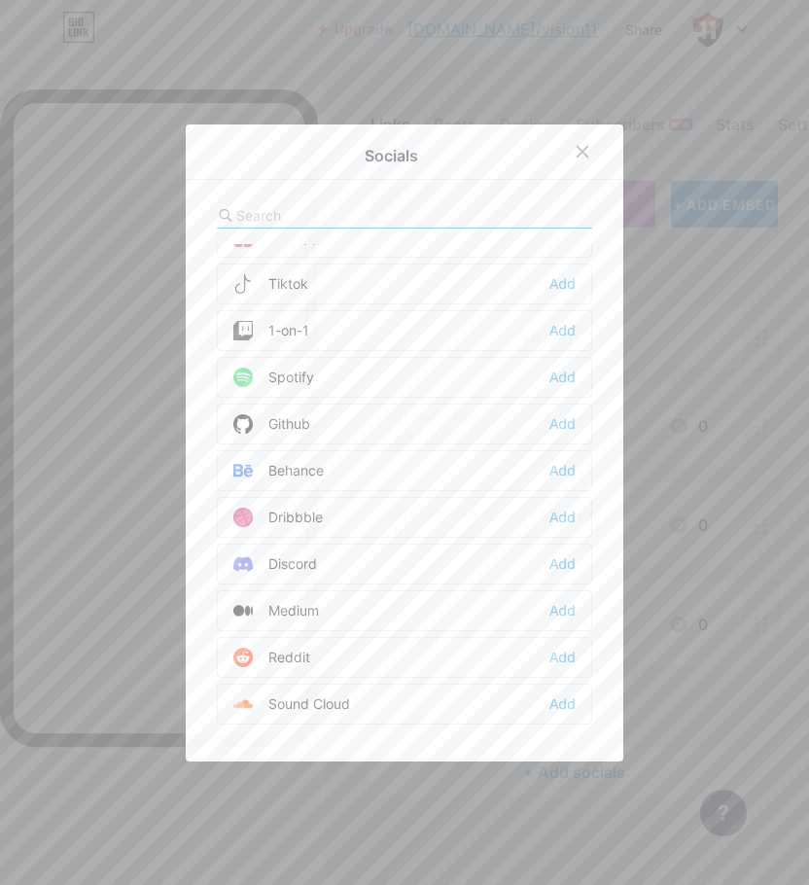
scroll to position [389, 0]
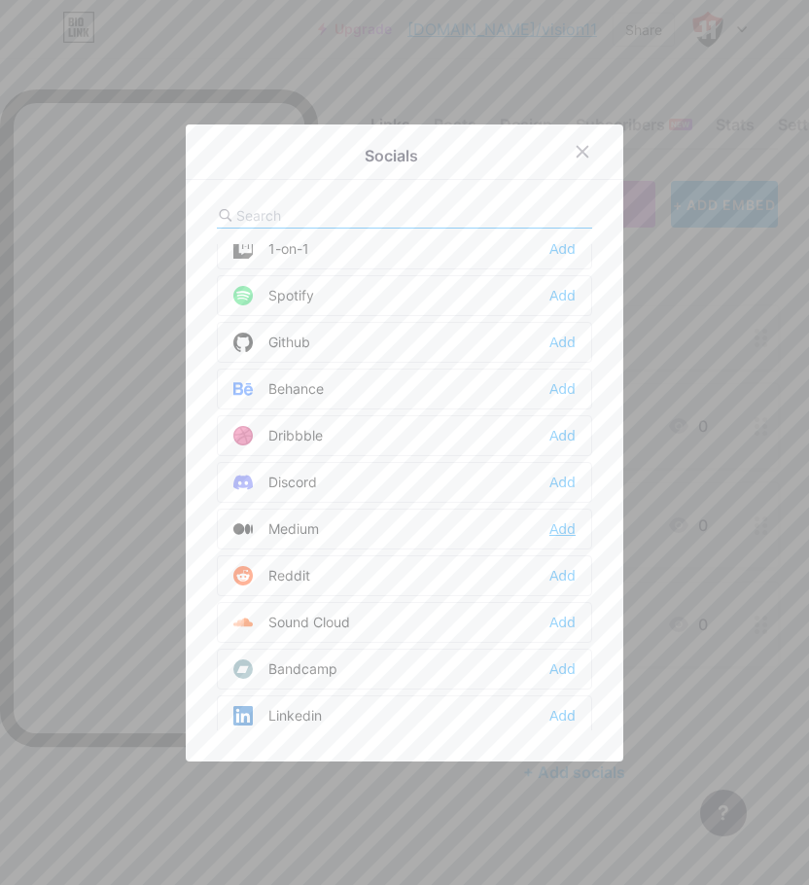
click at [549, 529] on div "Add" at bounding box center [562, 528] width 26 height 19
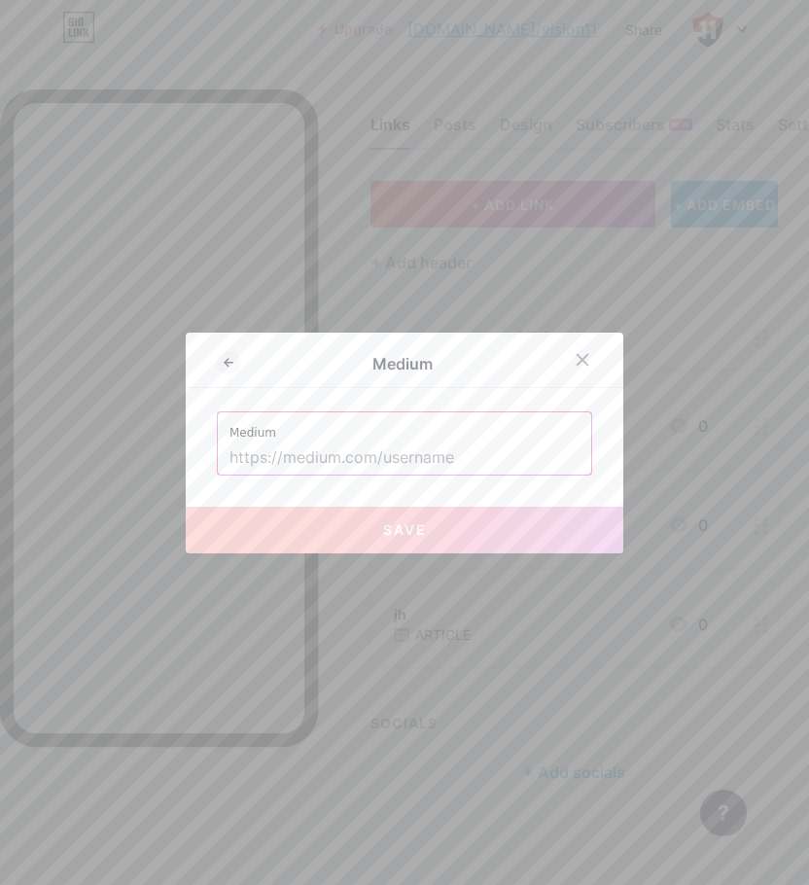
click at [420, 471] on input "text" at bounding box center [404, 457] width 350 height 33
click at [224, 359] on icon at bounding box center [228, 362] width 23 height 23
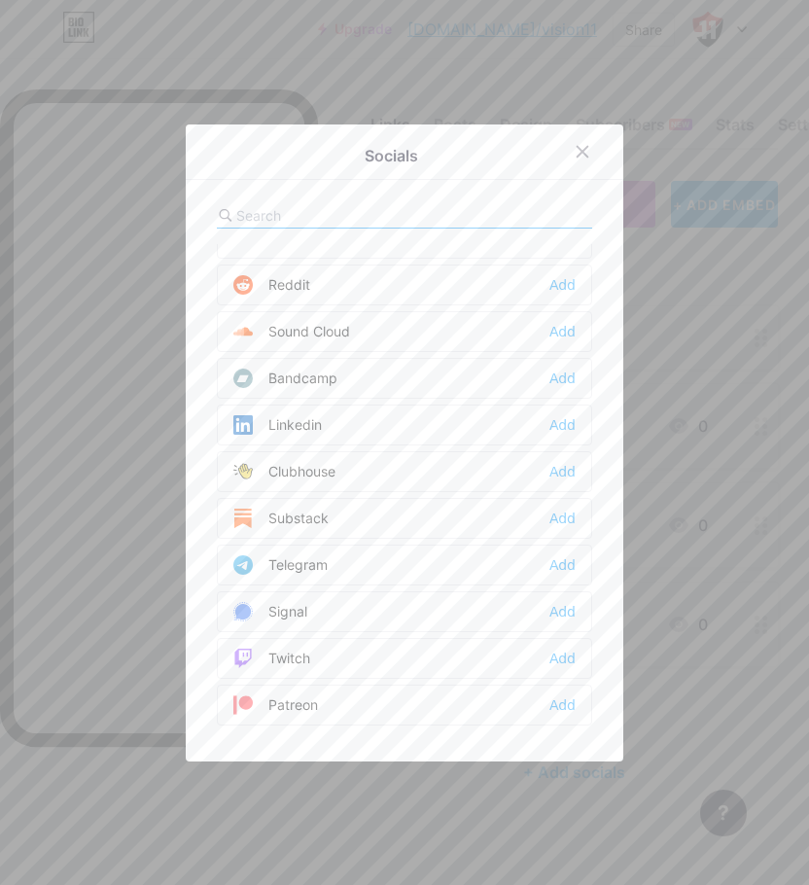
scroll to position [681, 0]
click at [464, 432] on div "Linkedin Add" at bounding box center [404, 423] width 375 height 41
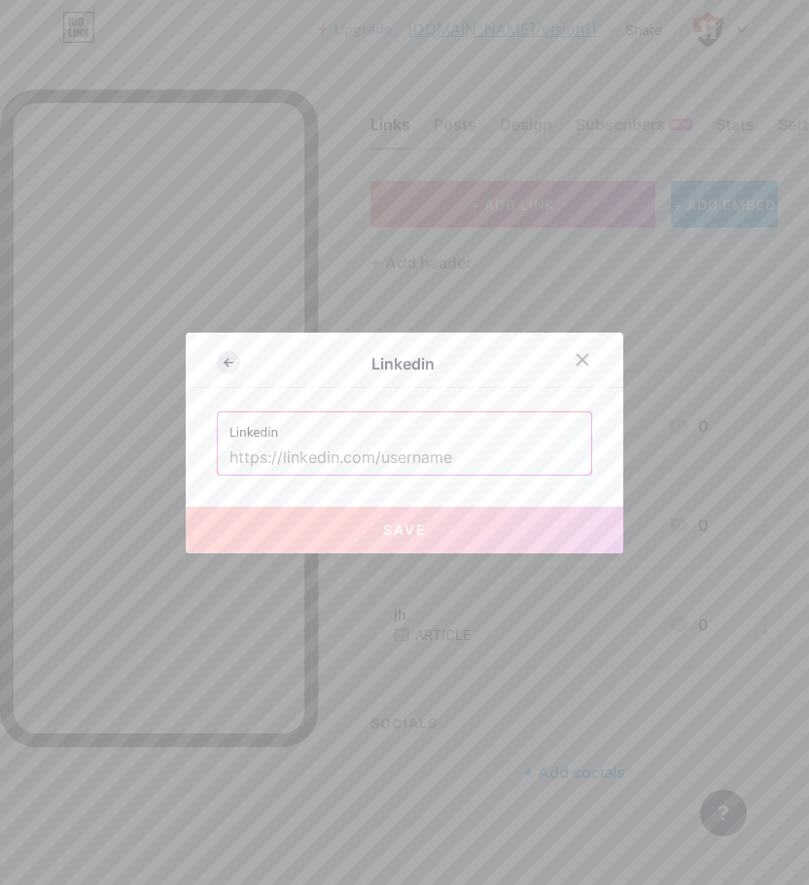
click at [219, 359] on icon at bounding box center [228, 362] width 23 height 23
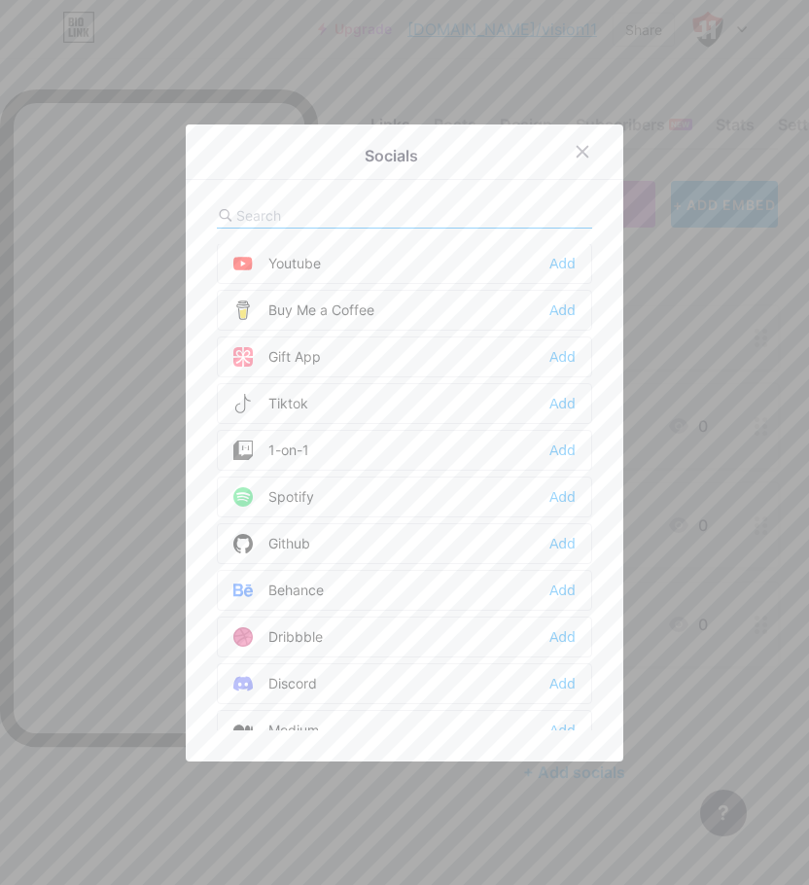
scroll to position [194, 0]
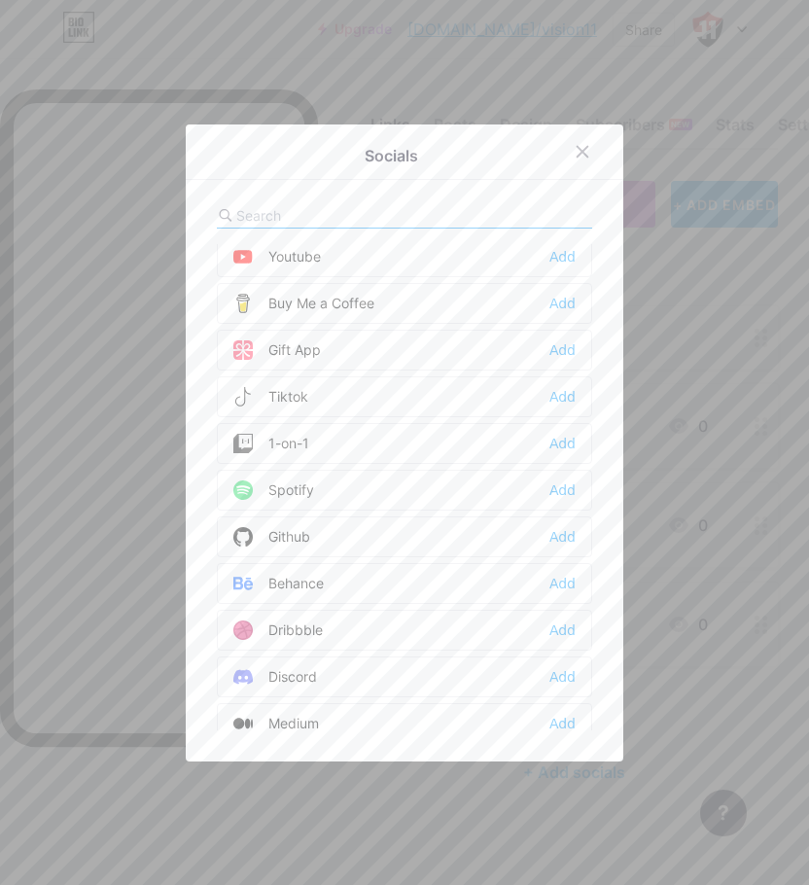
click at [349, 437] on div "1-on-1 Add" at bounding box center [404, 443] width 375 height 41
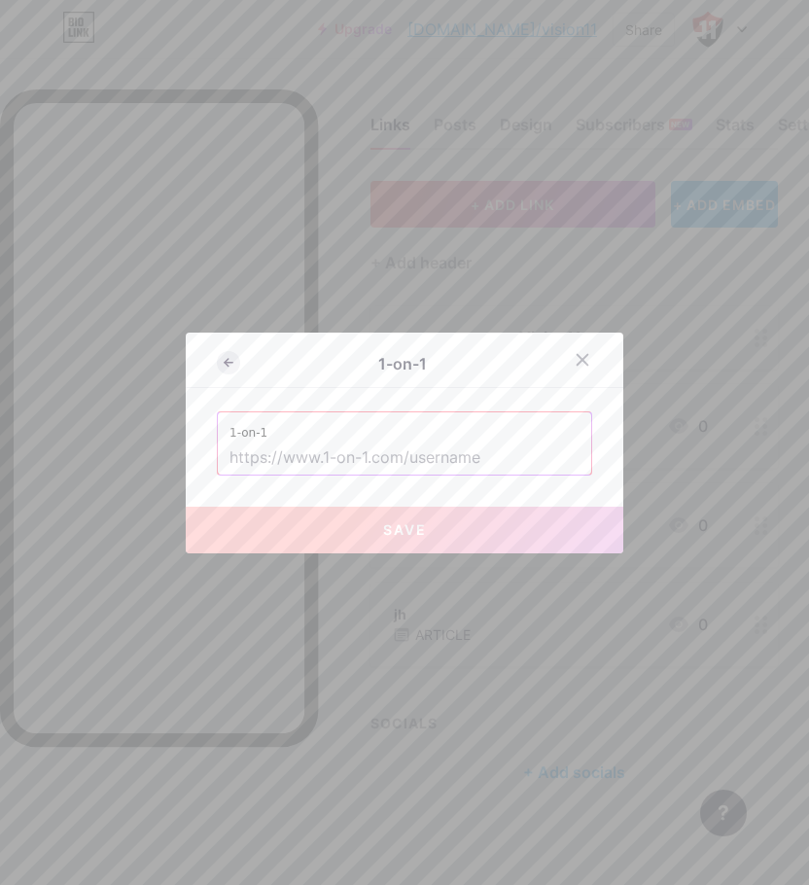
click at [221, 368] on icon at bounding box center [228, 362] width 23 height 23
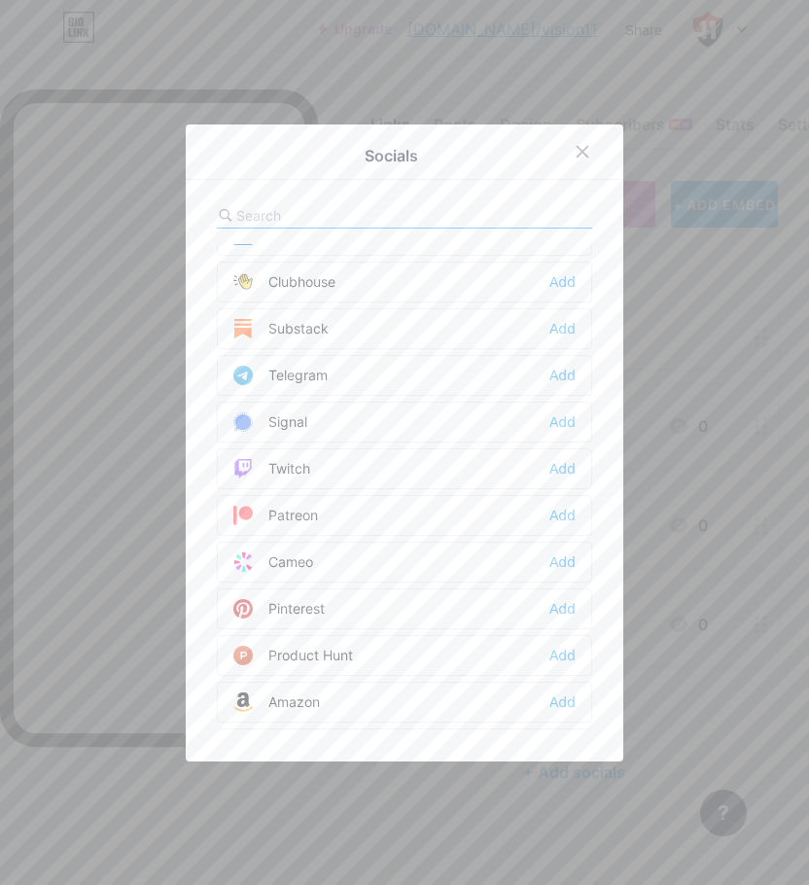
scroll to position [875, 0]
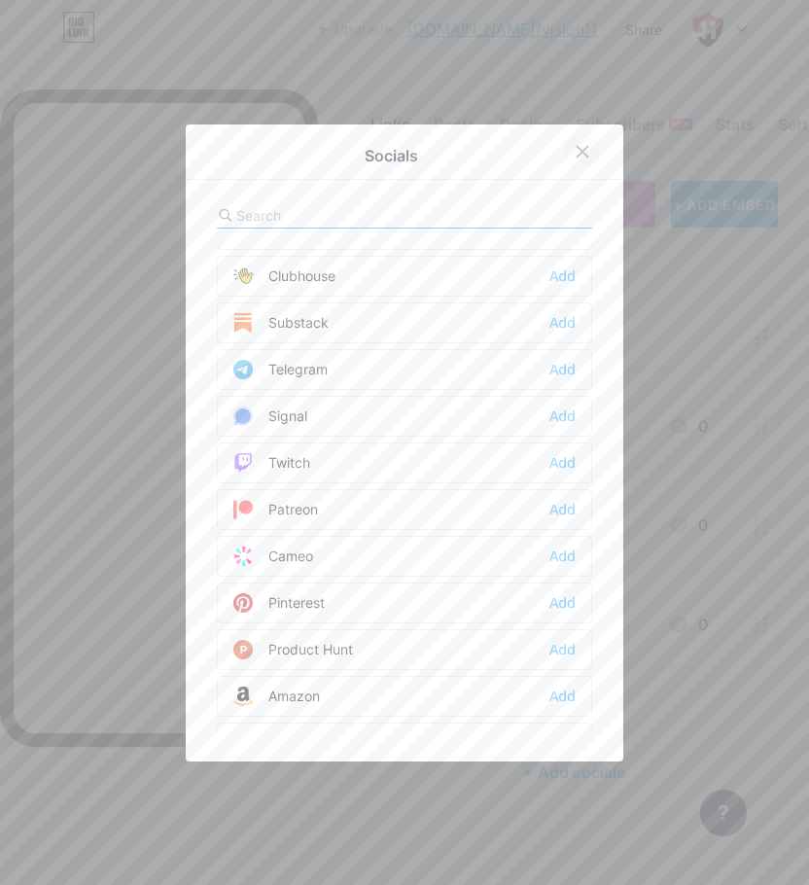
click at [575, 154] on icon at bounding box center [583, 152] width 16 height 16
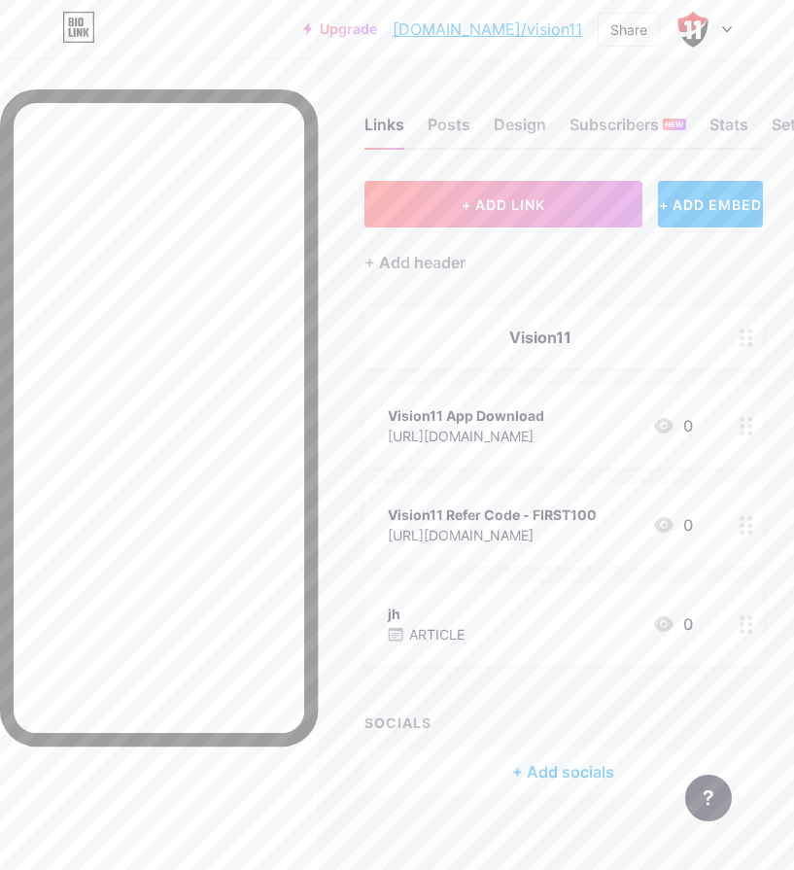
click at [533, 621] on div "jh ARTICLE 0" at bounding box center [540, 624] width 305 height 45
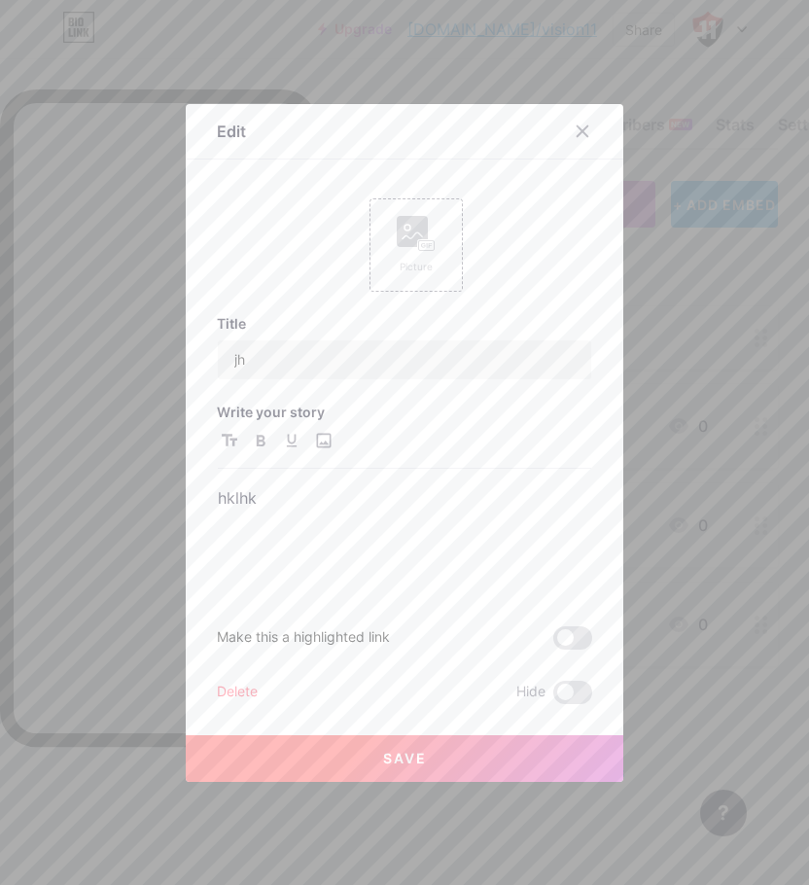
click at [469, 682] on div "Delete Hide" at bounding box center [404, 692] width 375 height 23
click at [295, 348] on input "jh" at bounding box center [404, 359] width 373 height 39
click at [288, 354] on input "jh" at bounding box center [404, 359] width 373 height 39
paste input "Vision11 – Play Fantasy Cricket & Win Big"
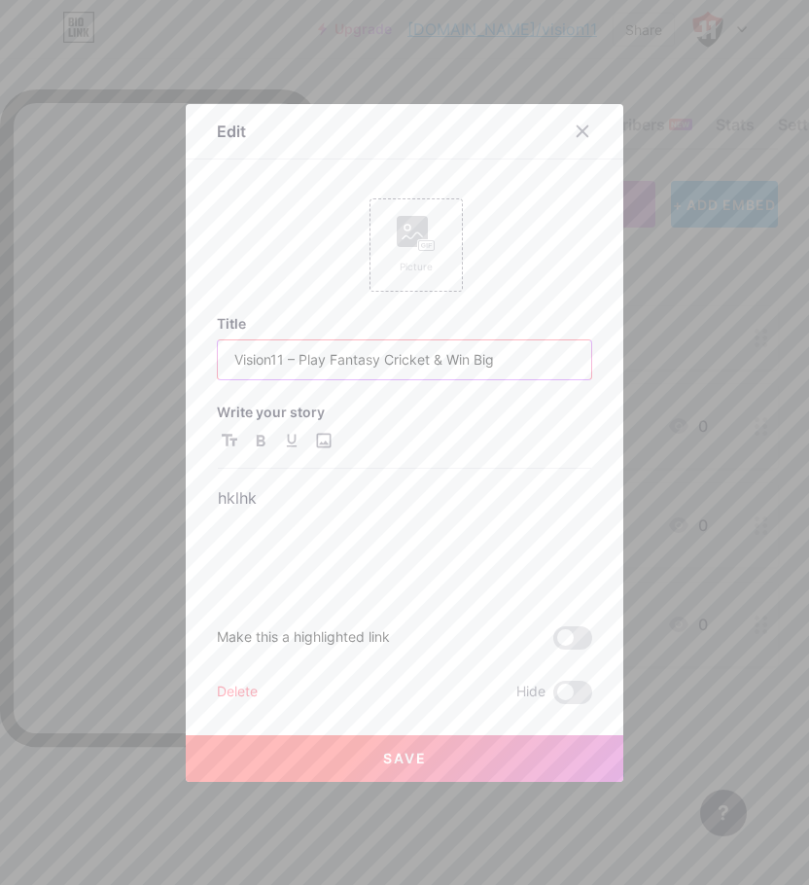
type input "Vision11 – Play Fantasy Cricket & Win Big"
click at [386, 670] on div "Title Vision11 – Play Fantasy Cricket & Win Big Write your story hklhk Make thi…" at bounding box center [404, 509] width 375 height 389
click at [362, 520] on div "hklhk" at bounding box center [404, 539] width 373 height 110
click at [241, 499] on p "hklhk" at bounding box center [404, 497] width 373 height 27
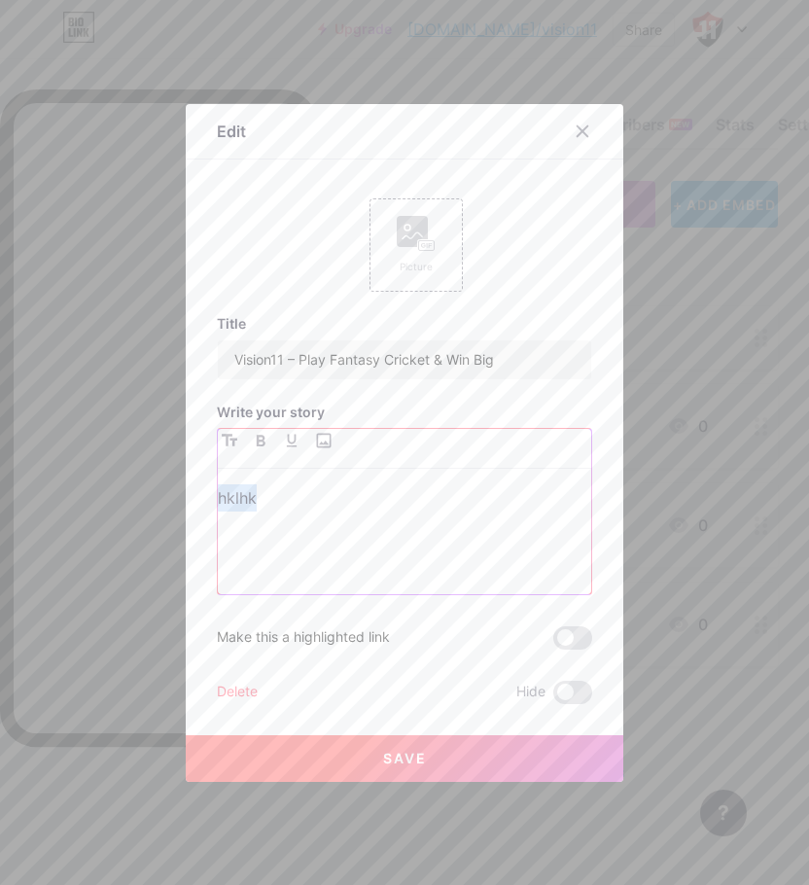
click at [241, 499] on p "hklhk" at bounding box center [404, 497] width 373 height 27
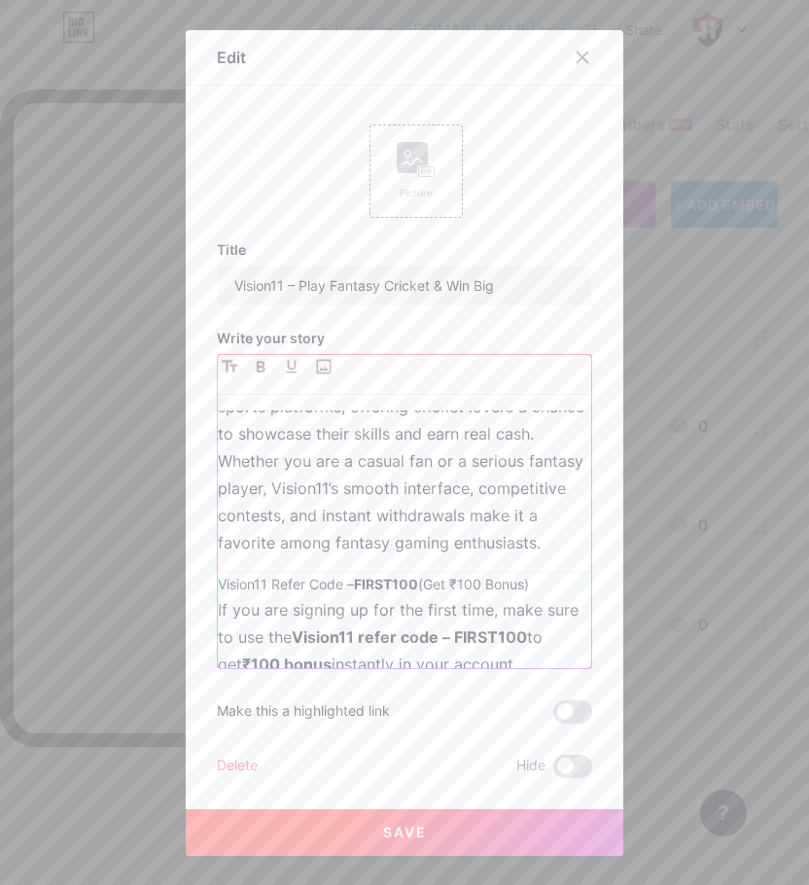
scroll to position [97, 0]
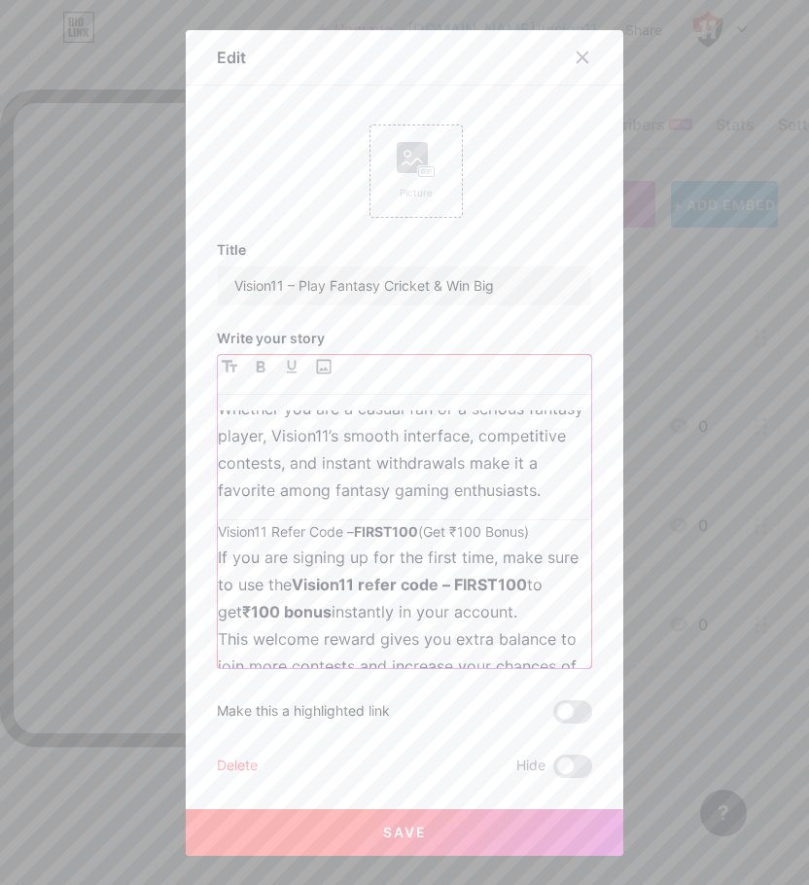
click at [341, 538] on div "Vision11 is one of India’s fastest-growing fantasy sports platforms, offering c…" at bounding box center [404, 539] width 373 height 258
click at [489, 543] on h3 "Vision11 Refer Code – FIRST100 (Get ₹100 Bonus)" at bounding box center [404, 531] width 373 height 23
click at [551, 543] on h3 "Vision11 Refer Code – FIRST100 (Get ₹100 Bonus)" at bounding box center [404, 531] width 373 height 23
drag, startPoint x: 543, startPoint y: 557, endPoint x: 208, endPoint y: 541, distance: 335.8
click at [208, 541] on div "Edit Picture Title Vision11 – Play Fantasy Cricket & Win Big Write your story V…" at bounding box center [404, 442] width 437 height 825
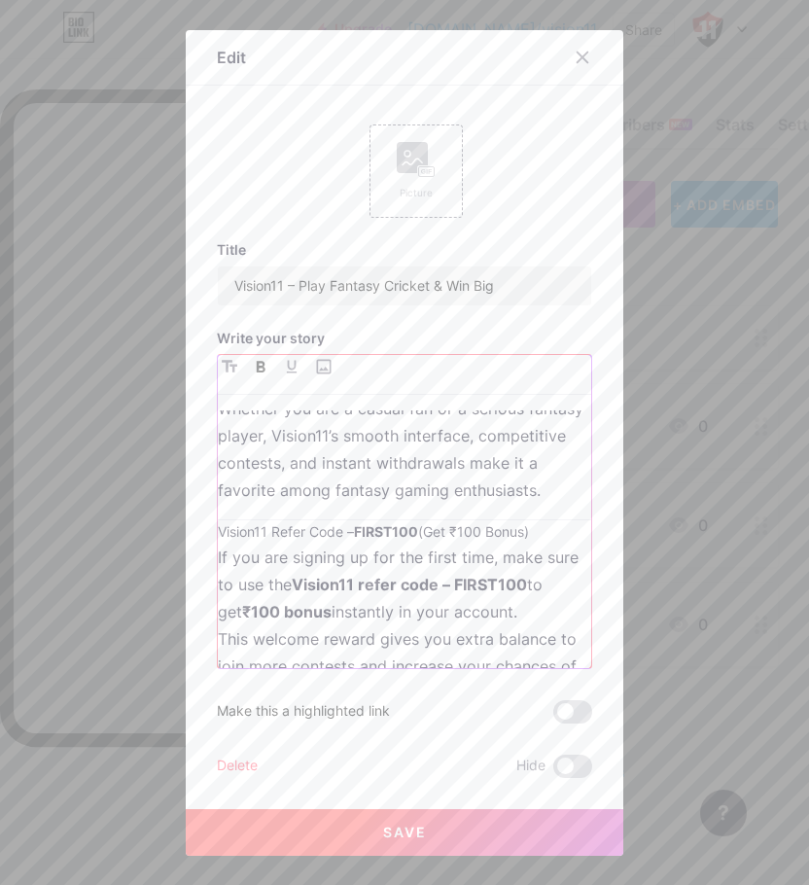
click at [257, 366] on icon "button" at bounding box center [261, 367] width 9 height 12
click at [224, 363] on icon "button" at bounding box center [230, 366] width 16 height 13
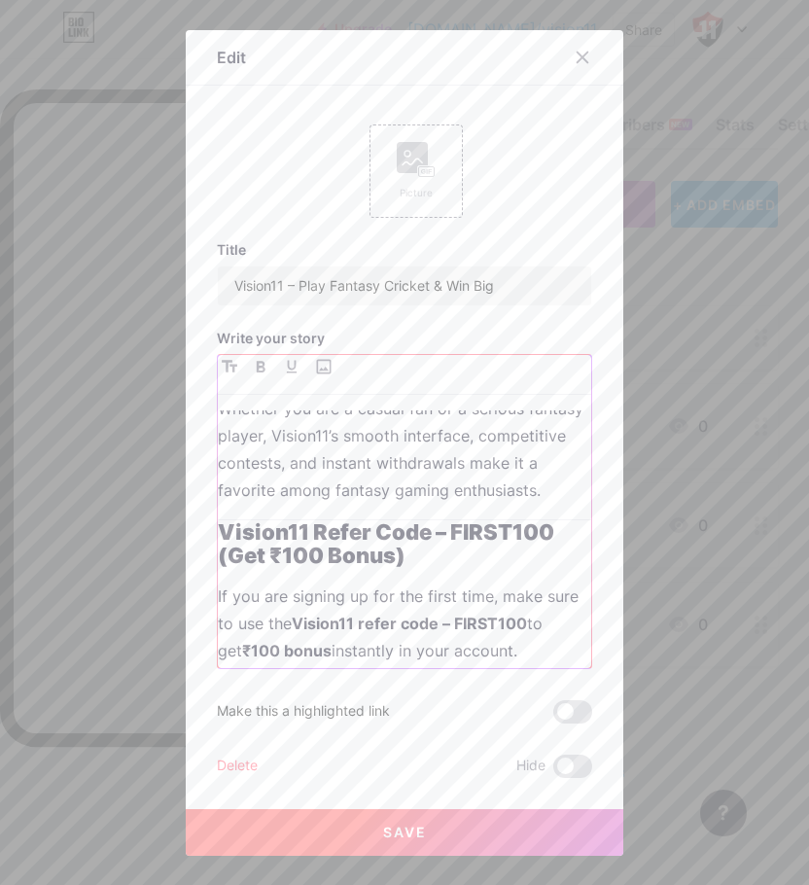
click at [383, 601] on div "Vision11 is one of India’s fastest-growing fantasy sports platforms, offering c…" at bounding box center [404, 539] width 373 height 258
click at [218, 557] on strong "Vision11 Refer Code – FIRST100 (Get ₹100 Bonus)" at bounding box center [388, 543] width 340 height 49
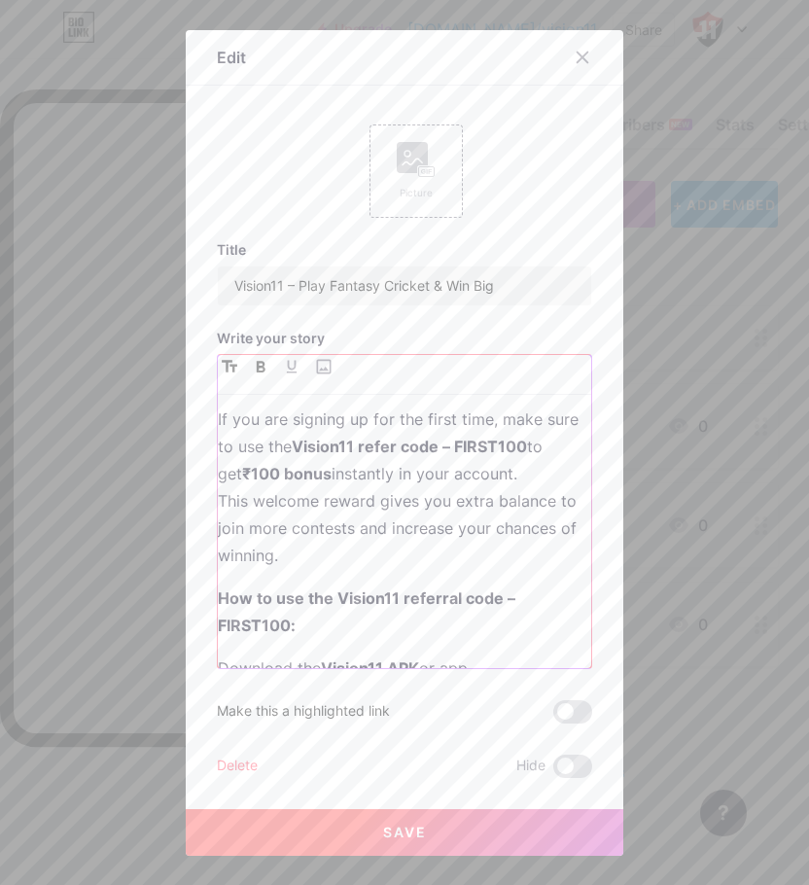
scroll to position [389, 0]
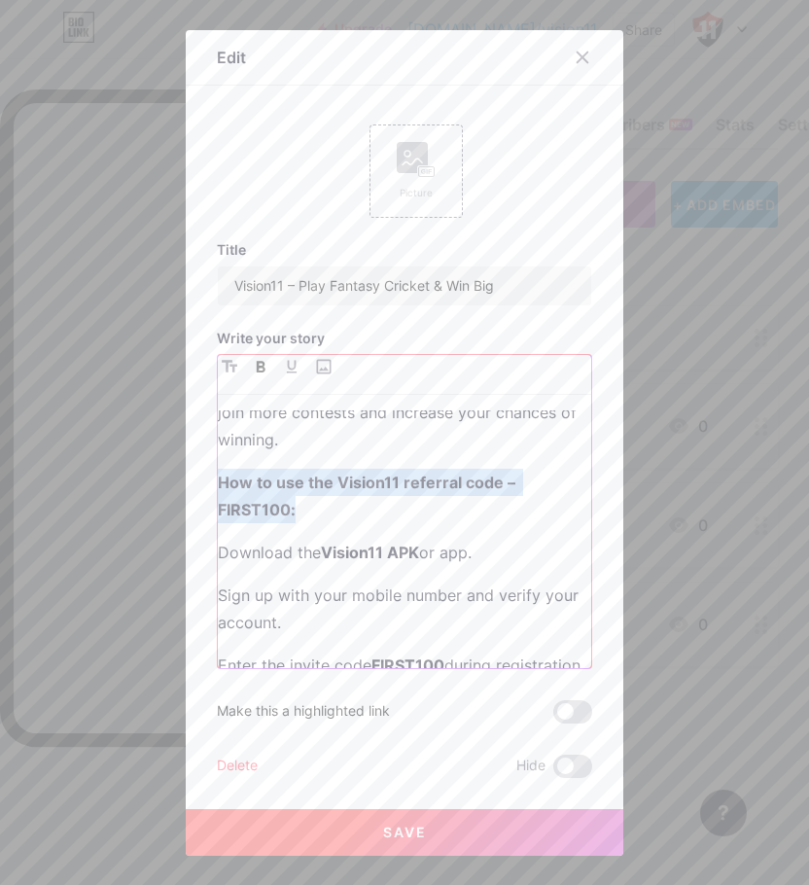
drag, startPoint x: 300, startPoint y: 538, endPoint x: 206, endPoint y: 517, distance: 96.5
click at [206, 517] on div "Edit Picture Title Vision11 – Play Fantasy Cricket & Win Big Write your story V…" at bounding box center [404, 442] width 437 height 825
click at [222, 371] on icon "button" at bounding box center [230, 366] width 16 height 13
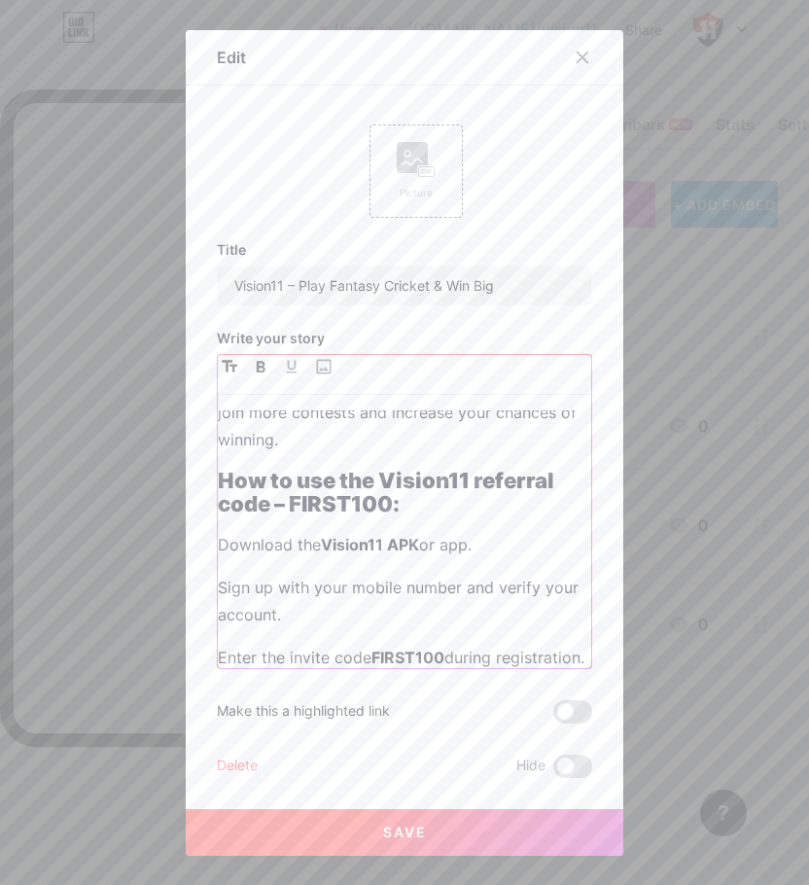
click at [303, 503] on strong "How to use the Vision11 referral code – FIRST100:" at bounding box center [388, 492] width 340 height 49
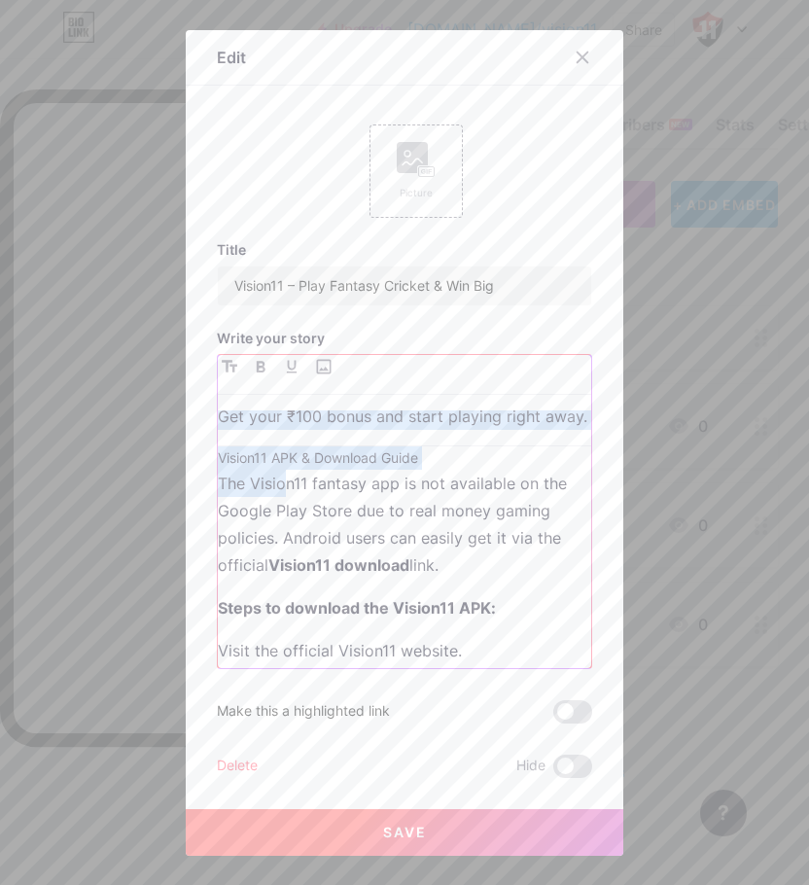
scroll to position [681, 0]
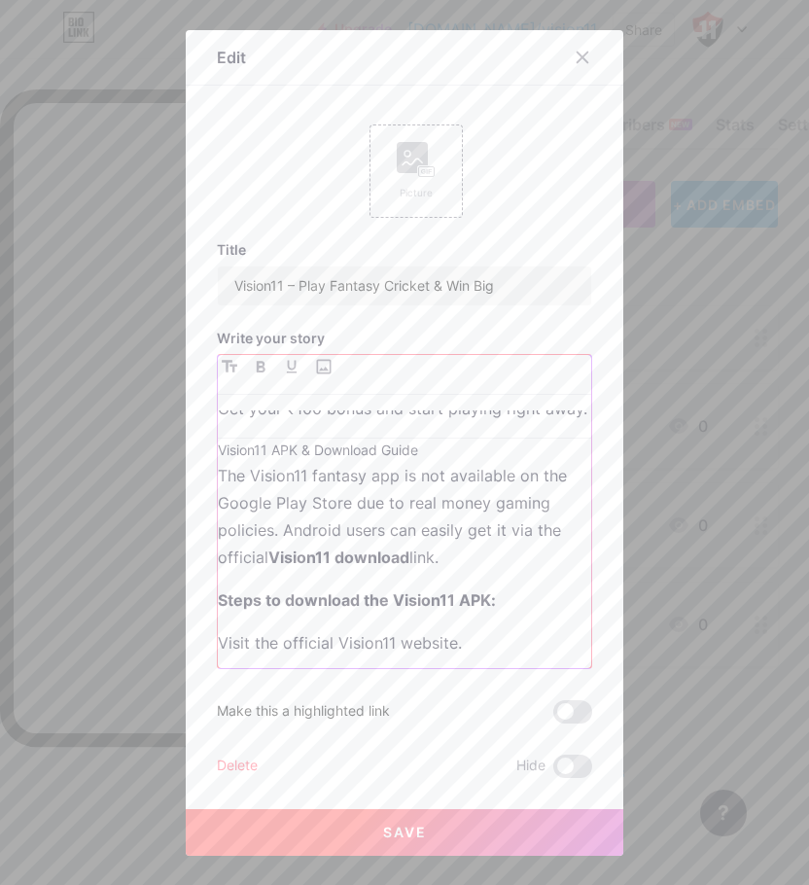
drag, startPoint x: 212, startPoint y: 471, endPoint x: 297, endPoint y: 506, distance: 92.1
click at [297, 506] on div "Vision11 is one of India’s fastest-growing fantasy sports platforms, offering c…" at bounding box center [404, 539] width 373 height 258
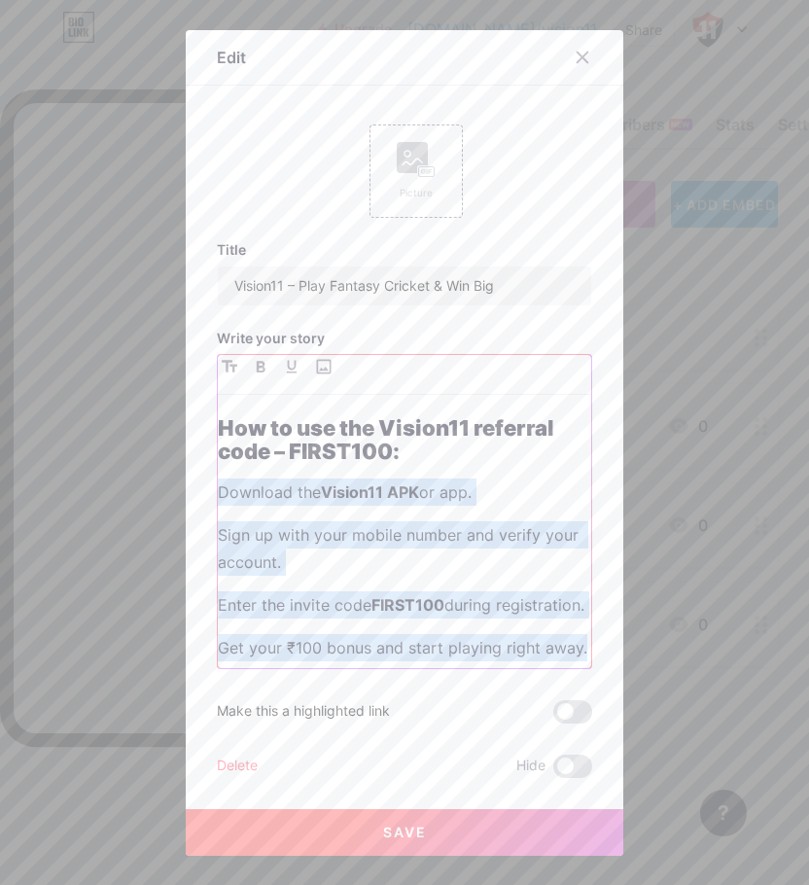
scroll to position [389, 0]
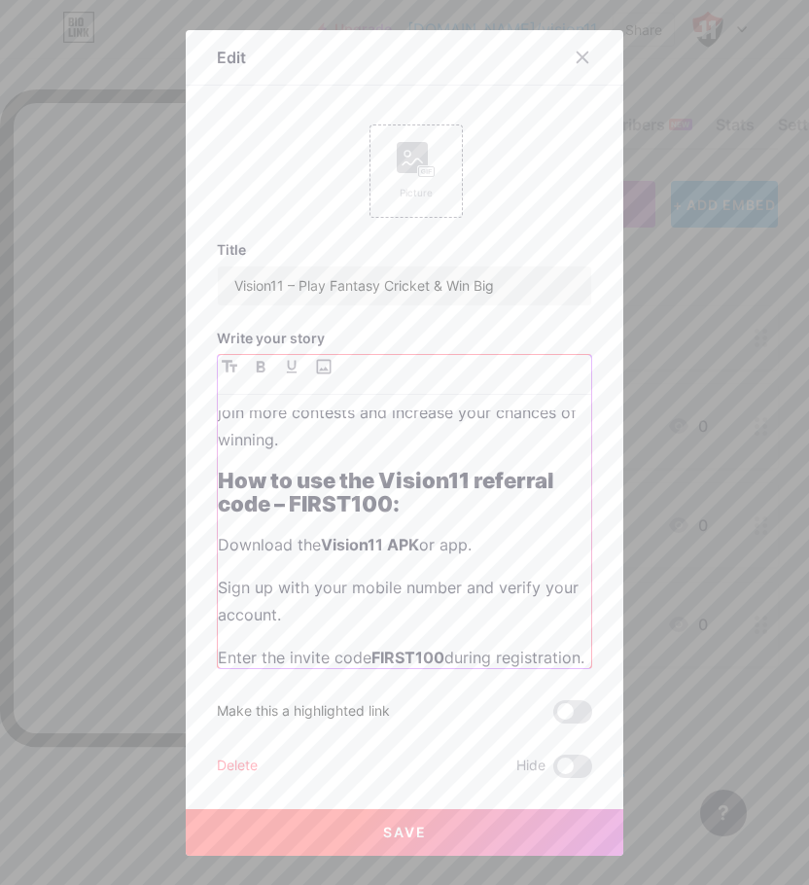
click at [264, 516] on strong "How to use the Vision11 referral code – FIRST100:" at bounding box center [388, 492] width 340 height 49
click at [218, 558] on p "Download the Vision11 APK or app." at bounding box center [404, 544] width 373 height 27
click at [218, 618] on p "Sign up with your mobile number and verify your account." at bounding box center [404, 601] width 373 height 54
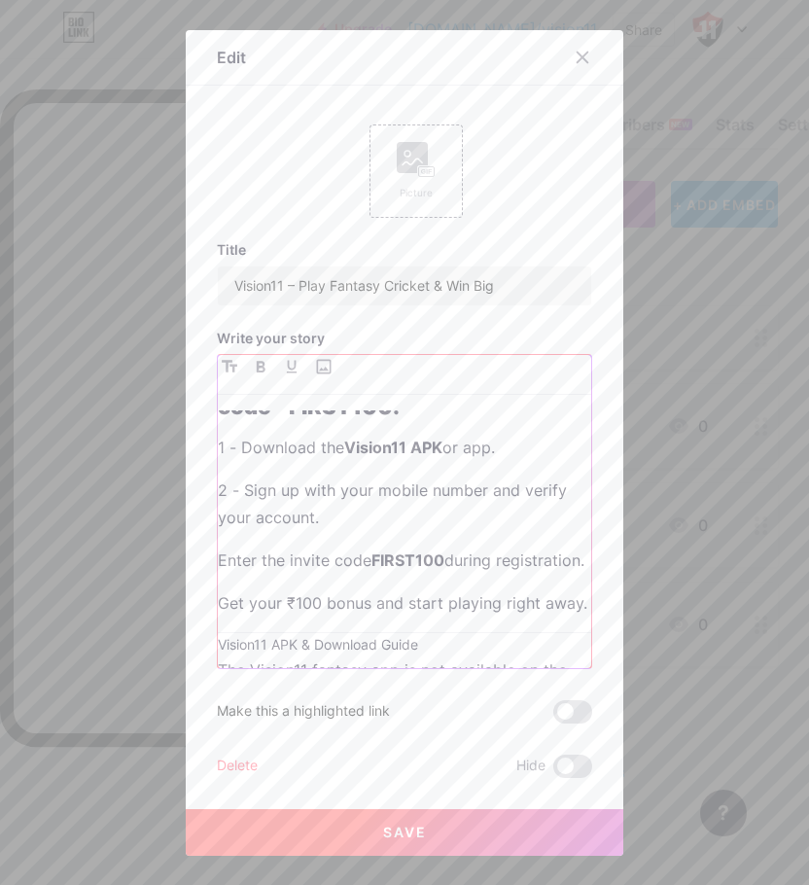
click at [218, 574] on p "Enter the invite code FIRST100 during registration." at bounding box center [404, 559] width 373 height 27
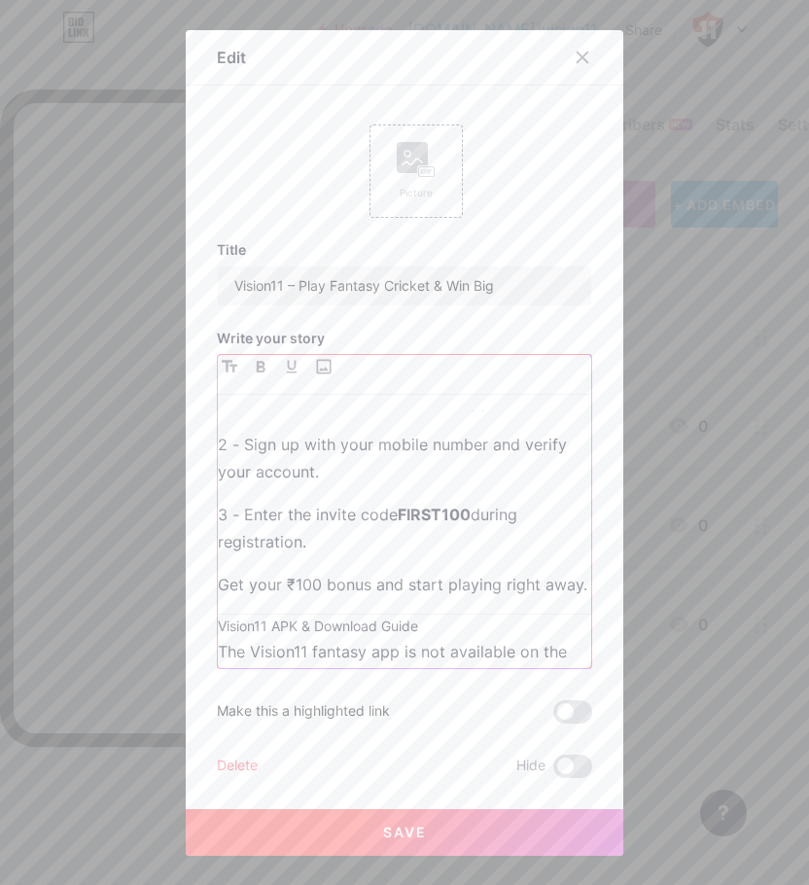
scroll to position [583, 0]
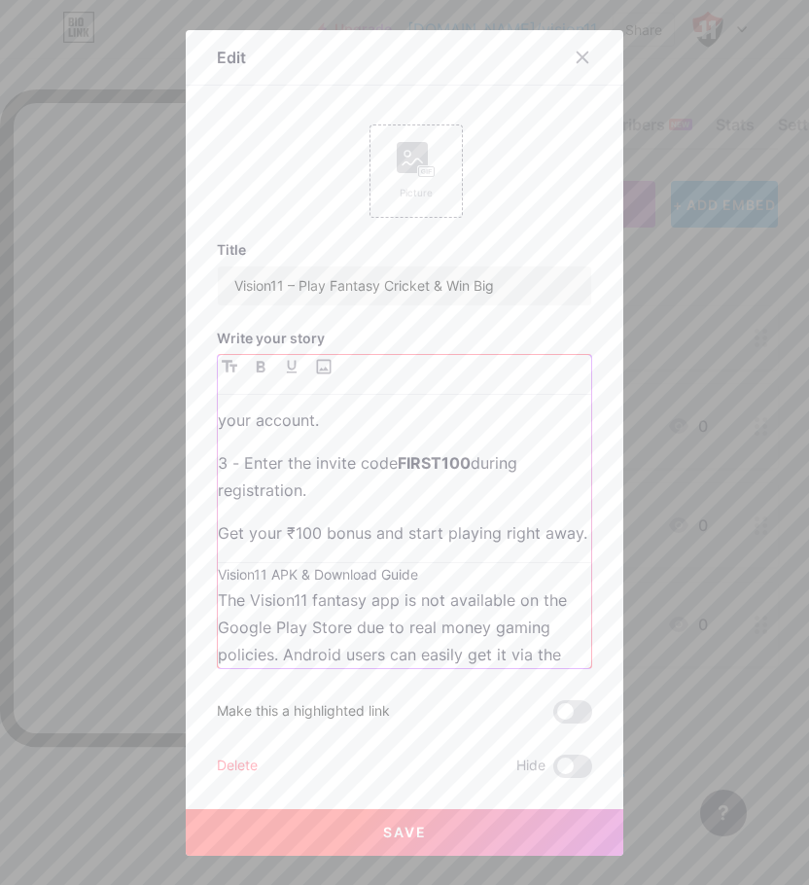
click at [218, 546] on p "Get your ₹100 bonus and start playing right away." at bounding box center [404, 532] width 373 height 27
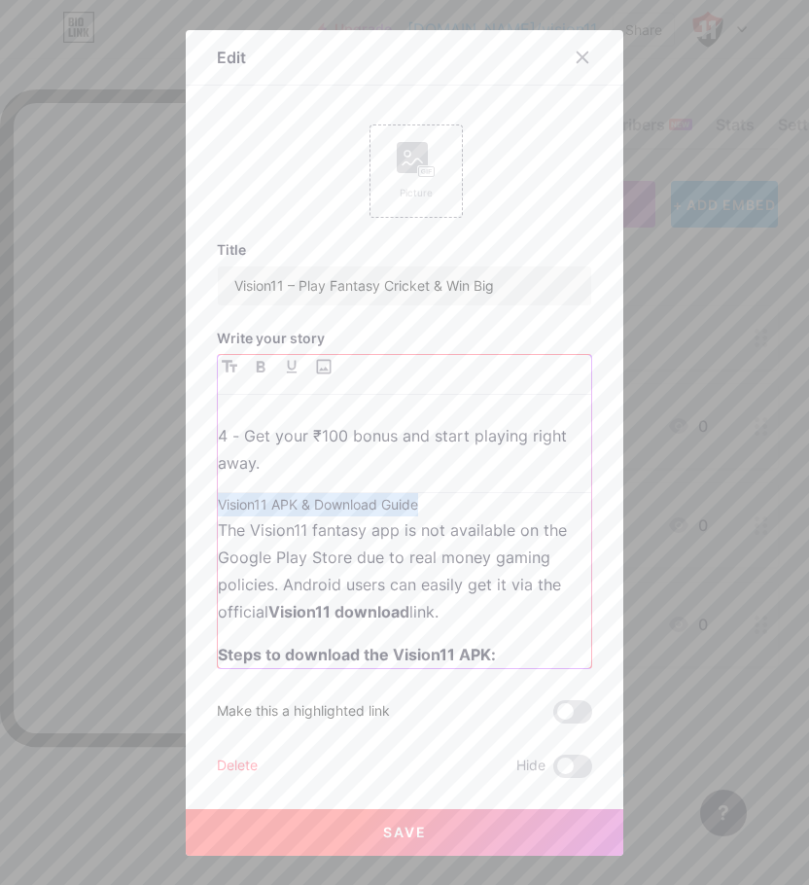
drag, startPoint x: 423, startPoint y: 536, endPoint x: 213, endPoint y: 540, distance: 210.0
click at [218, 516] on h3 "Vision11 APK & Download Guide" at bounding box center [404, 504] width 373 height 23
click at [222, 516] on h3 "Vision11 APK & Download Guide" at bounding box center [404, 504] width 373 height 23
click at [217, 537] on div "Vision11 is one of India’s fastest-growing fantasy sports platforms, offering c…" at bounding box center [404, 511] width 375 height 315
click at [218, 516] on h3 "Vision11 APK & Download Guide" at bounding box center [404, 504] width 373 height 23
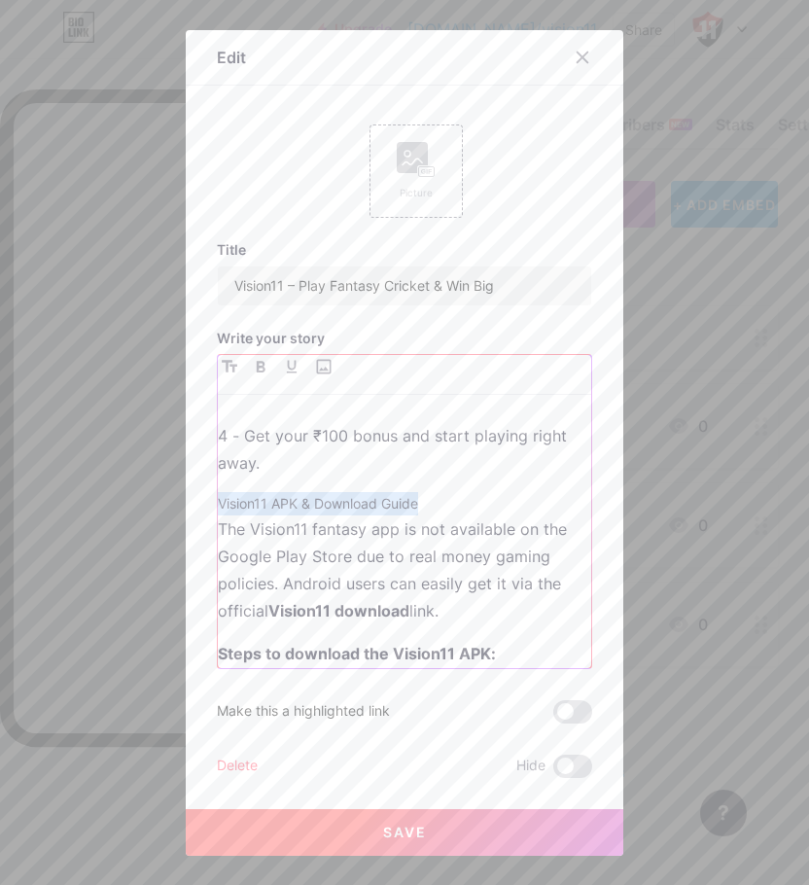
drag, startPoint x: 447, startPoint y: 529, endPoint x: 209, endPoint y: 529, distance: 238.2
click at [218, 515] on h3 "Vision11 APK & Download Guide" at bounding box center [404, 503] width 373 height 23
click at [257, 366] on icon "button" at bounding box center [261, 367] width 9 height 12
click at [226, 367] on icon "button" at bounding box center [230, 366] width 16 height 12
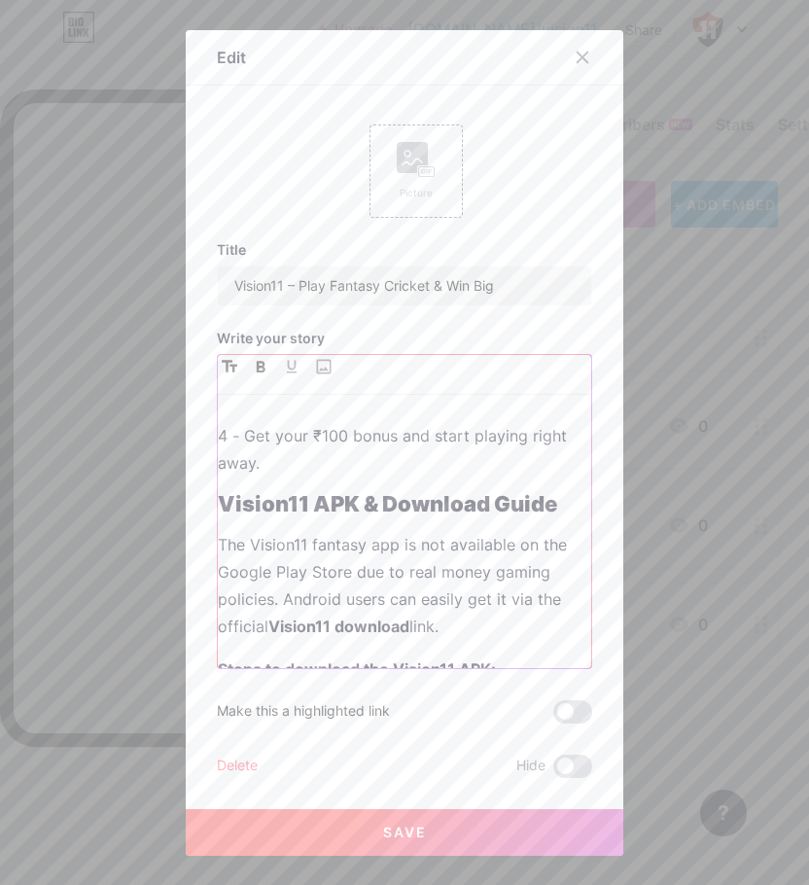
click at [372, 588] on p "The Vision11 fantasy app is not available on the Google Play Store due to real …" at bounding box center [404, 585] width 373 height 109
drag, startPoint x: 219, startPoint y: 525, endPoint x: 551, endPoint y: 528, distance: 332.5
click at [551, 515] on h1 "Vision11 APK & Download Guide" at bounding box center [404, 503] width 373 height 23
click at [286, 367] on icon "button" at bounding box center [292, 367] width 12 height 14
click at [323, 563] on p "The Vision11 fantasy app is not available on the Google Play Store due to real …" at bounding box center [404, 585] width 373 height 109
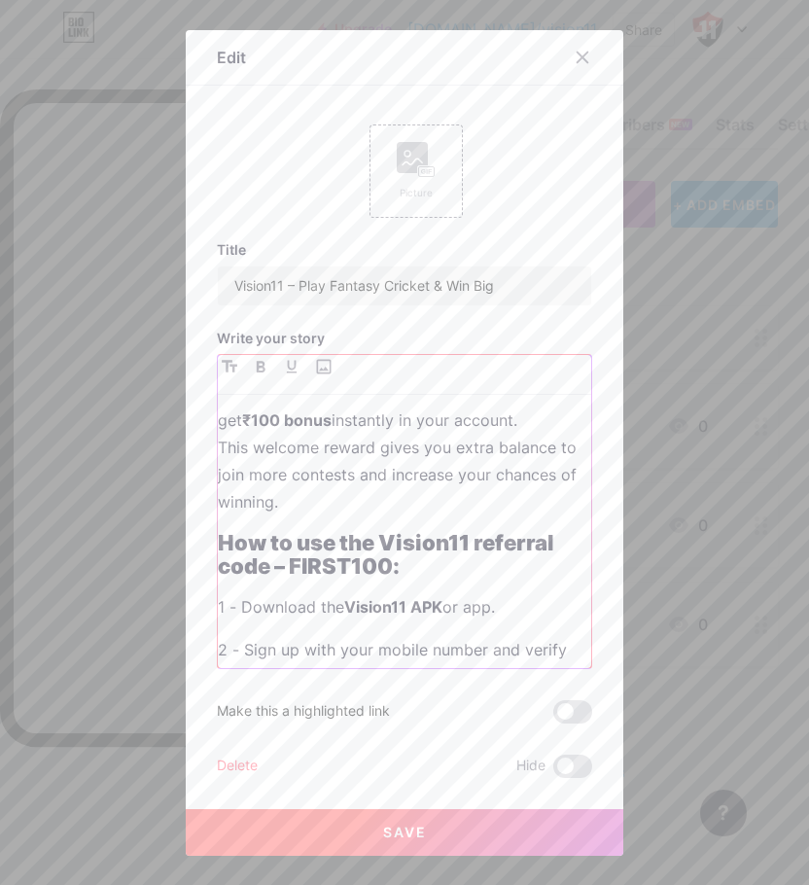
scroll to position [292, 0]
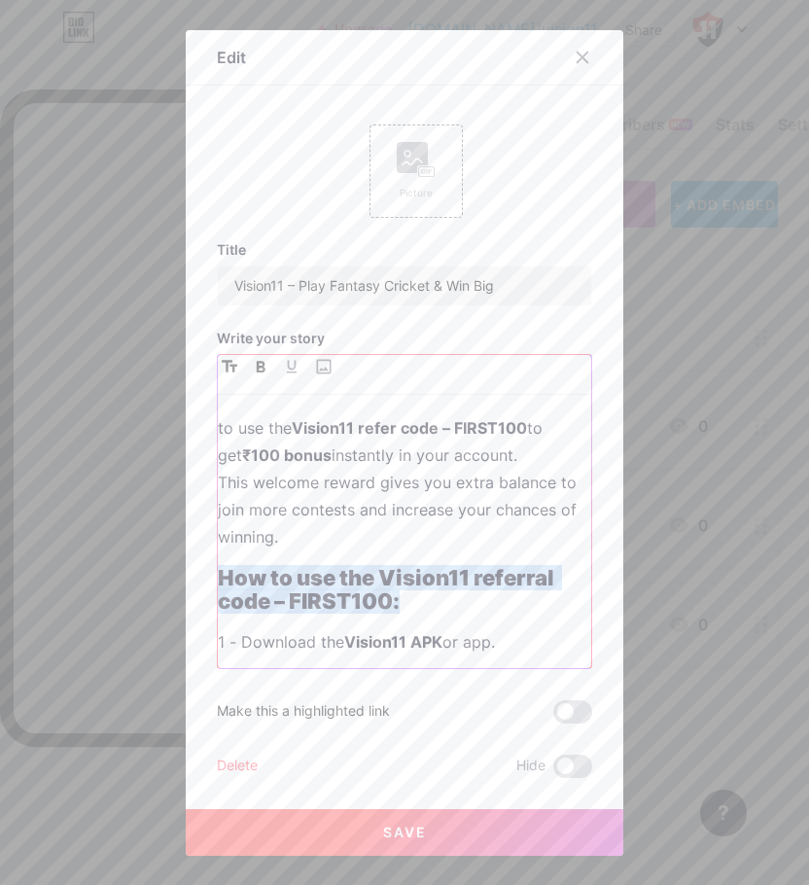
drag, startPoint x: 406, startPoint y: 629, endPoint x: 197, endPoint y: 595, distance: 211.8
click at [197, 595] on div "Edit Picture Title Vision11 – Play Fantasy Cricket & Win Big Write your story V…" at bounding box center [404, 442] width 437 height 825
click at [287, 367] on icon "button" at bounding box center [292, 366] width 10 height 13
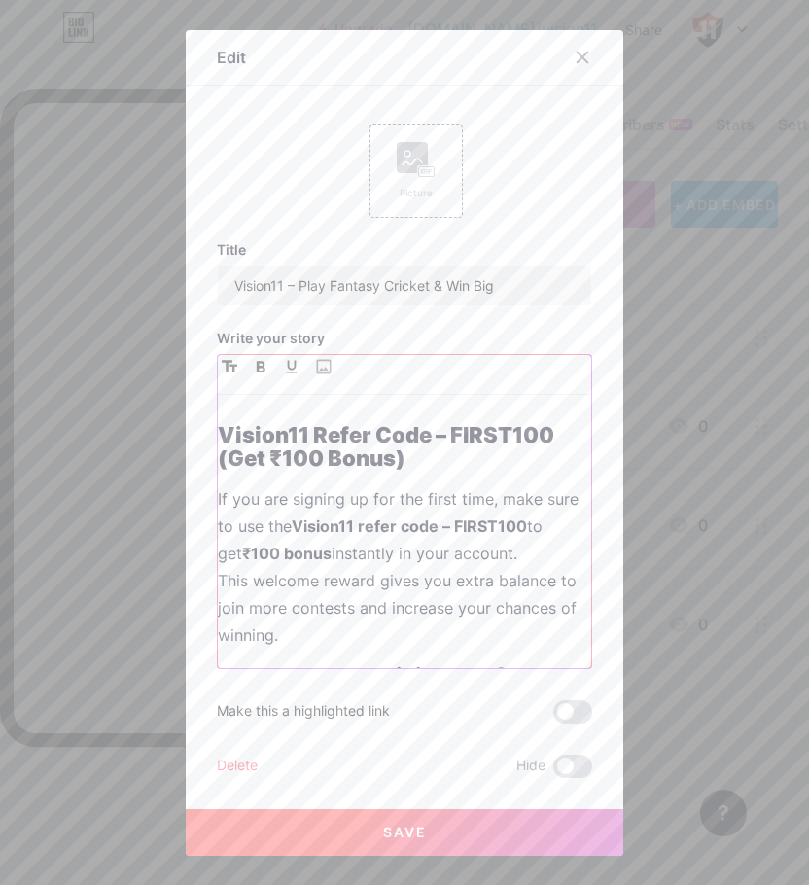
scroll to position [194, 0]
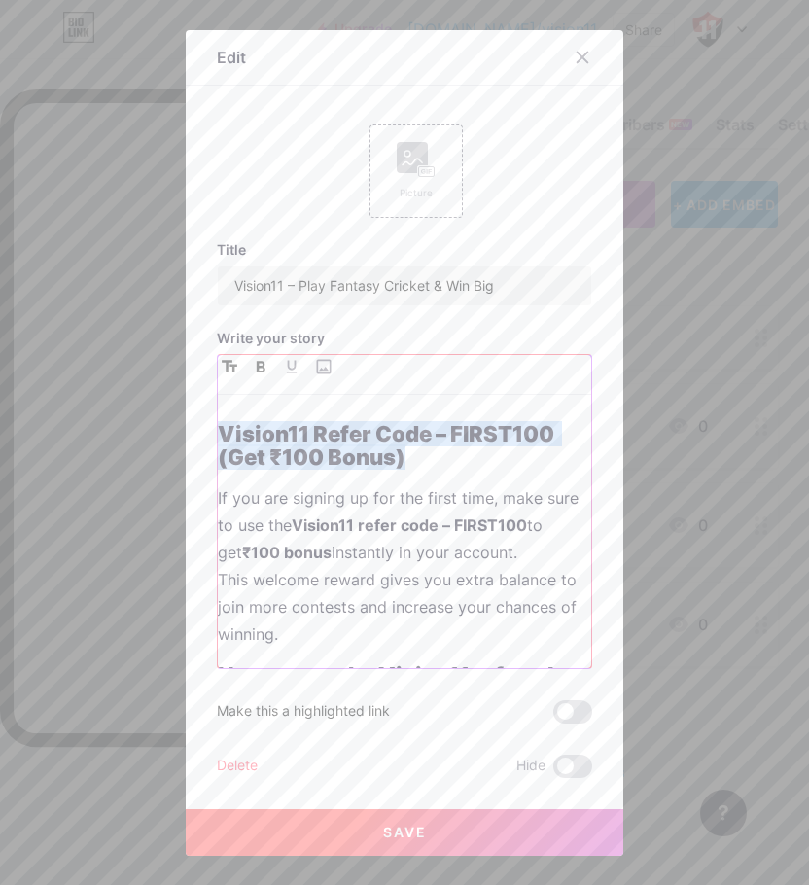
drag, startPoint x: 411, startPoint y: 488, endPoint x: 210, endPoint y: 467, distance: 202.4
click at [218, 468] on h1 "Vision11 Refer Code – FIRST100 (Get ₹100 Bonus)" at bounding box center [404, 445] width 373 height 47
click at [289, 366] on icon "button" at bounding box center [292, 367] width 12 height 14
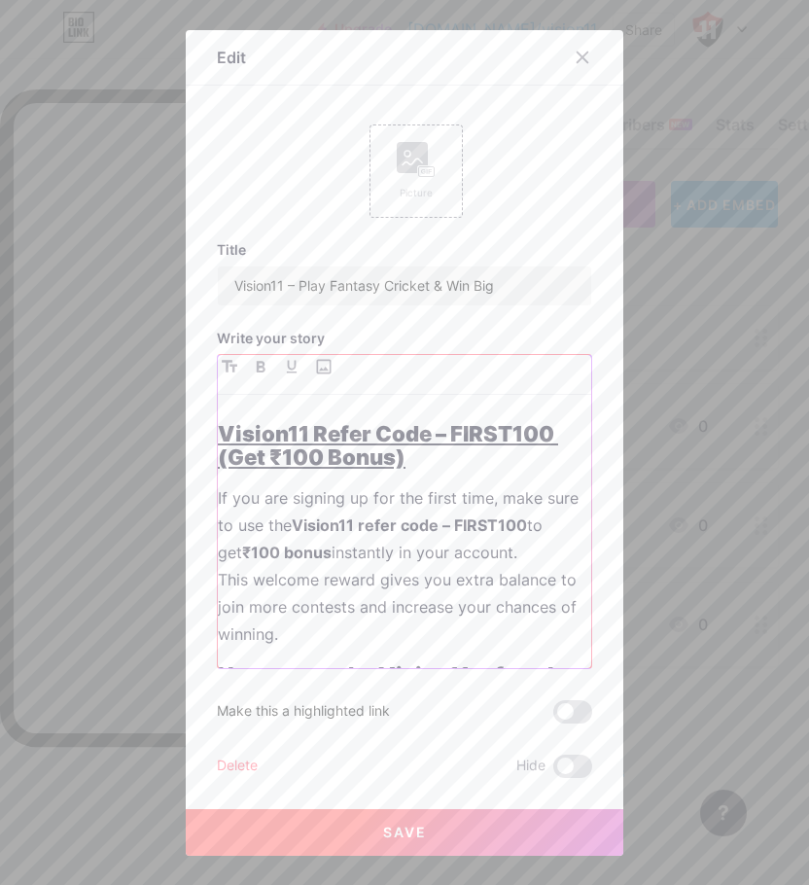
click at [460, 589] on p "If you are signing up for the first time, make sure to use the Vision11 refer c…" at bounding box center [404, 565] width 373 height 163
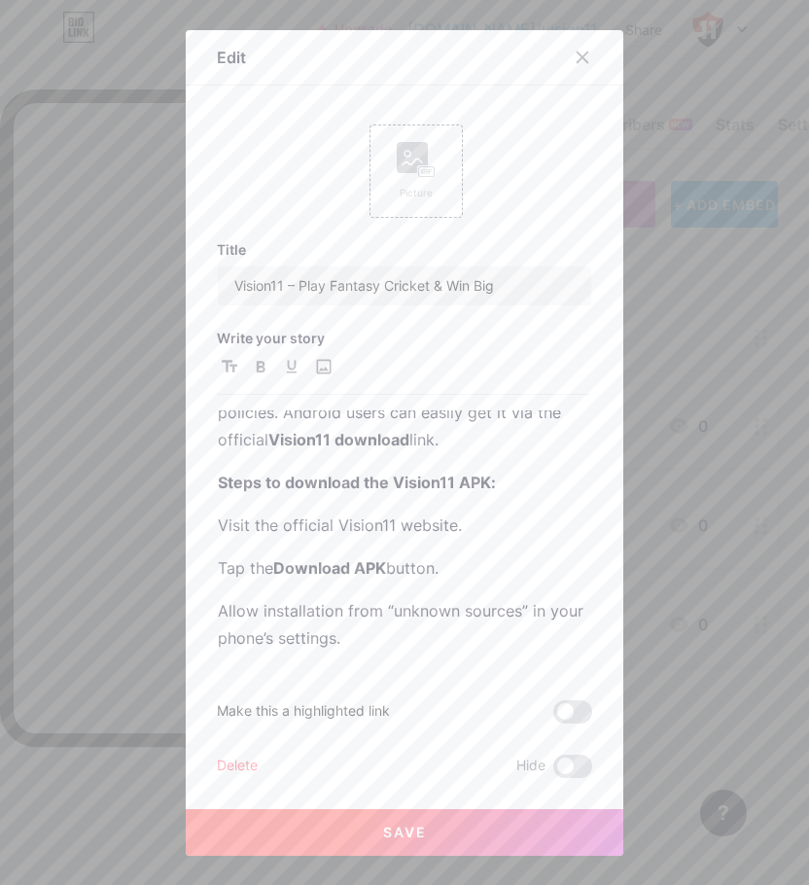
scroll to position [875, 0]
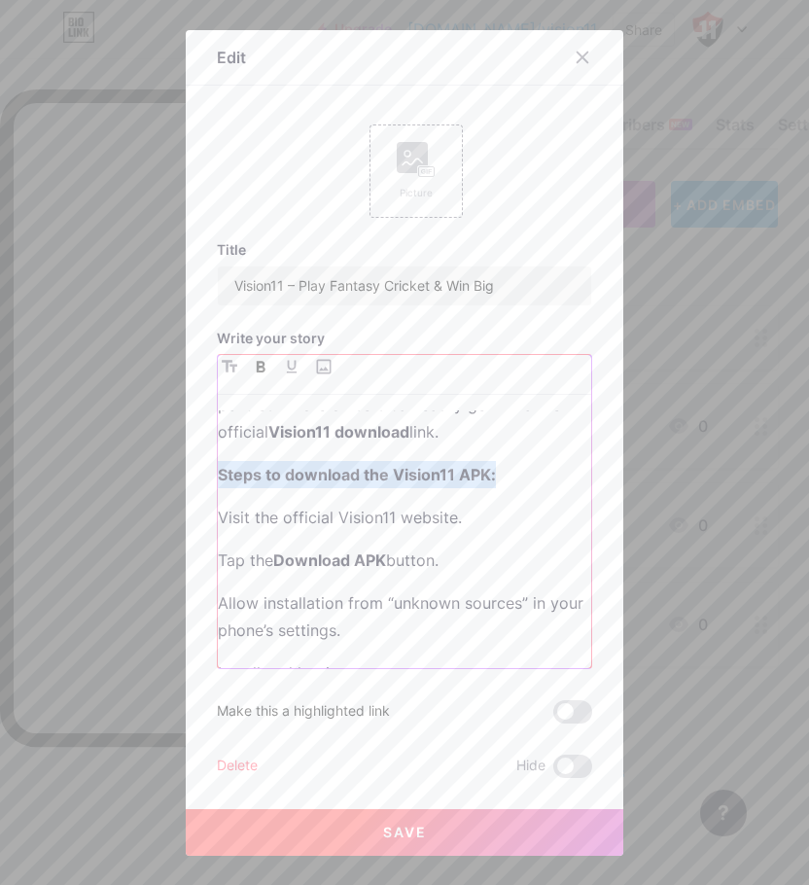
drag, startPoint x: 496, startPoint y: 504, endPoint x: 142, endPoint y: 495, distance: 354.0
click at [142, 495] on div "Edit Picture Title Vision11 – Play Fantasy Cricket & Win Big Write your story V…" at bounding box center [404, 442] width 809 height 885
click at [280, 369] on button "button" at bounding box center [291, 366] width 23 height 23
click at [218, 531] on p "Visit the official Vision11 website." at bounding box center [404, 517] width 373 height 27
click at [218, 574] on p "Tap the Download APK button." at bounding box center [404, 559] width 373 height 27
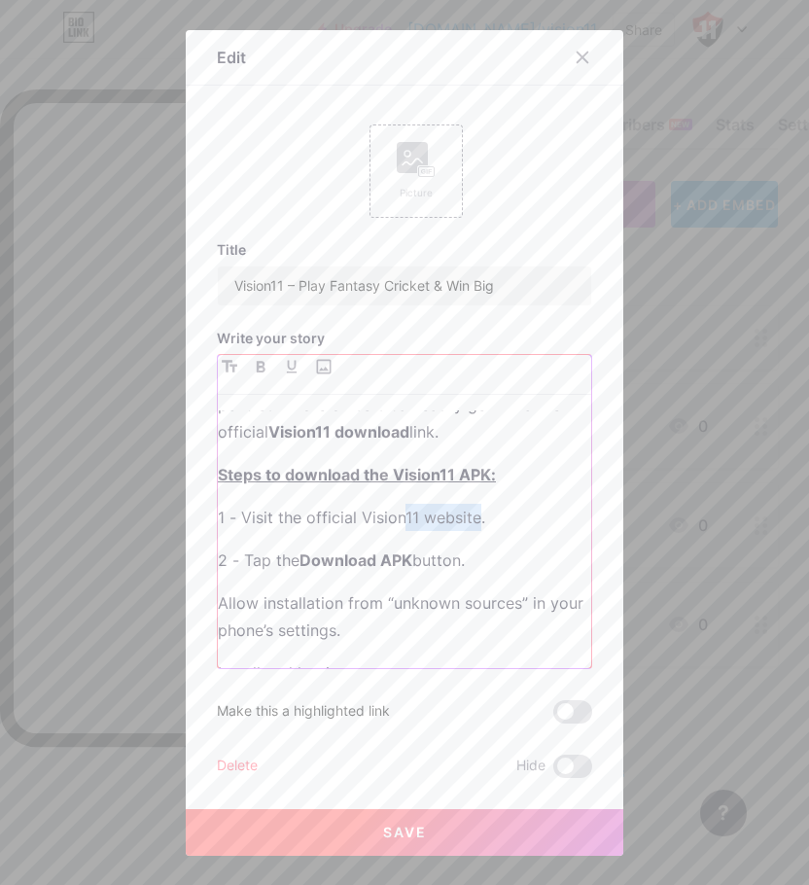
drag, startPoint x: 473, startPoint y: 541, endPoint x: 395, endPoint y: 541, distance: 78.7
click at [398, 531] on p "1 - Visit the official Vision11 website." at bounding box center [404, 517] width 373 height 27
drag, startPoint x: 393, startPoint y: 541, endPoint x: 412, endPoint y: 546, distance: 20.3
click at [412, 531] on p "1 - Visit the official Vision11 website." at bounding box center [404, 517] width 373 height 27
click at [349, 529] on div "Vision11 is one of India’s fastest-growing fantasy sports platforms, offering c…" at bounding box center [404, 539] width 373 height 258
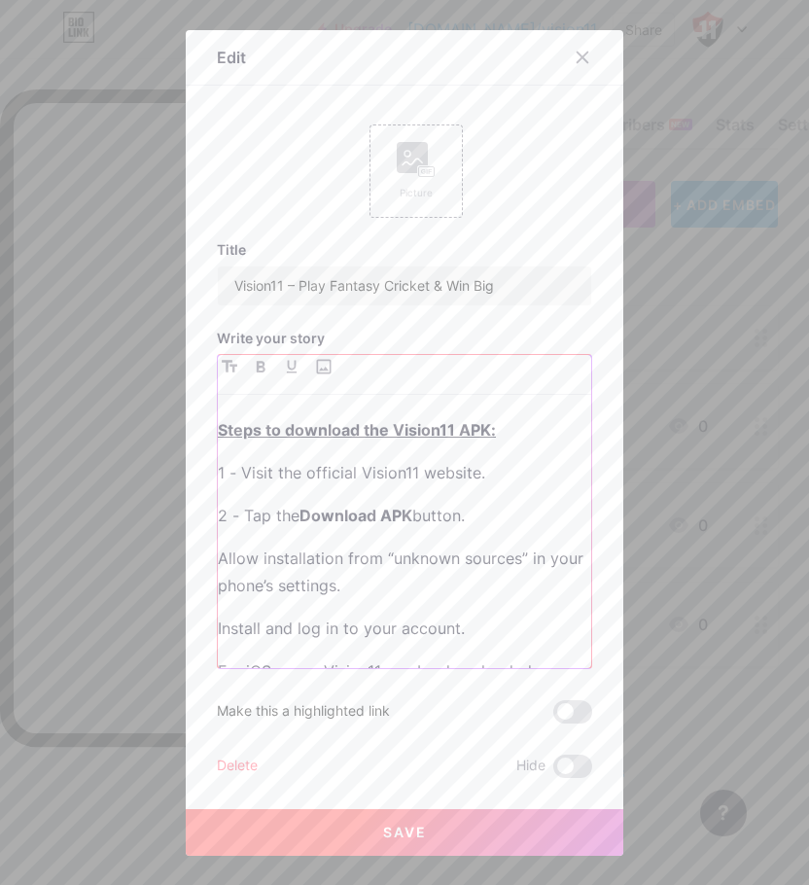
scroll to position [972, 0]
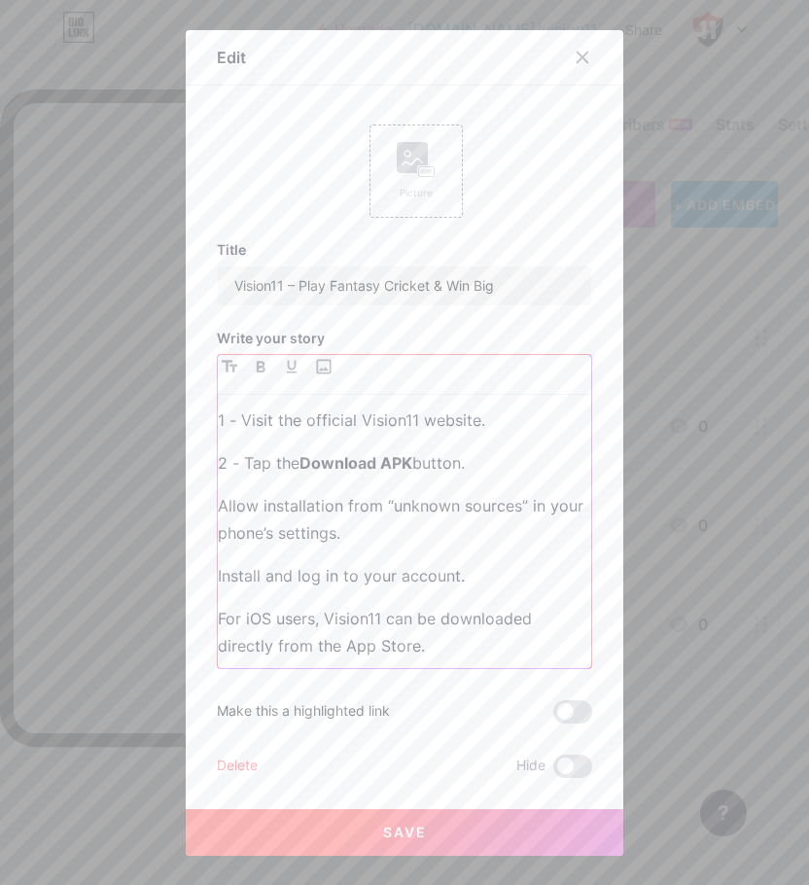
click at [218, 538] on p "Allow installation from “unknown sources” in your phone’s settings." at bounding box center [404, 519] width 373 height 54
click at [218, 535] on p "Allow installation from “unknown sources” in your phone’s settings." at bounding box center [404, 519] width 373 height 54
click at [218, 589] on p "Install and log in to your account." at bounding box center [404, 575] width 373 height 27
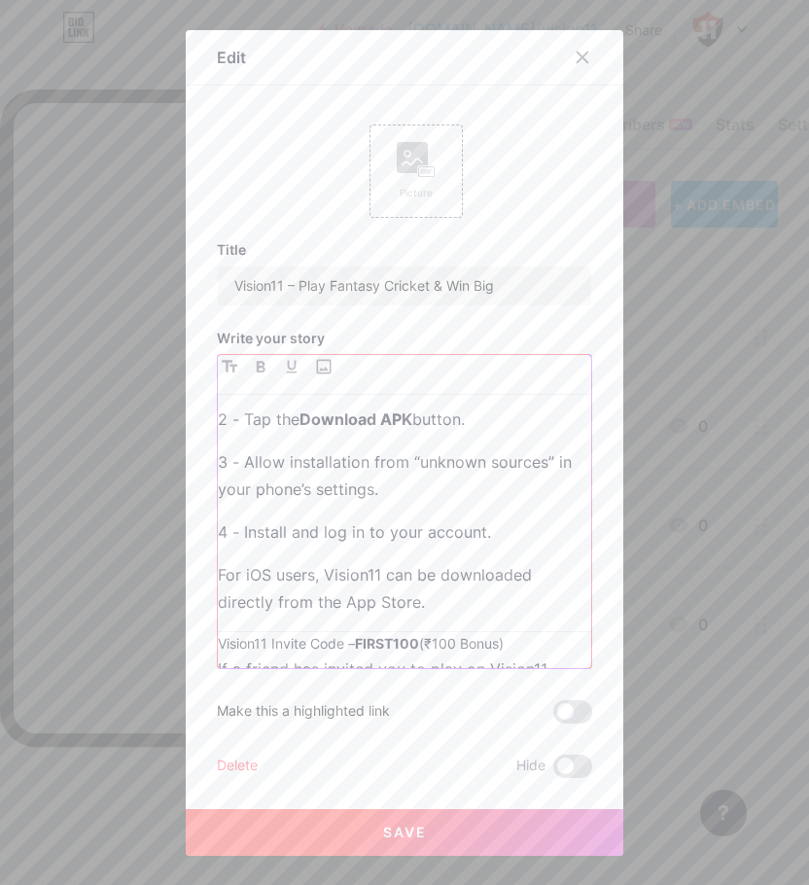
scroll to position [1069, 0]
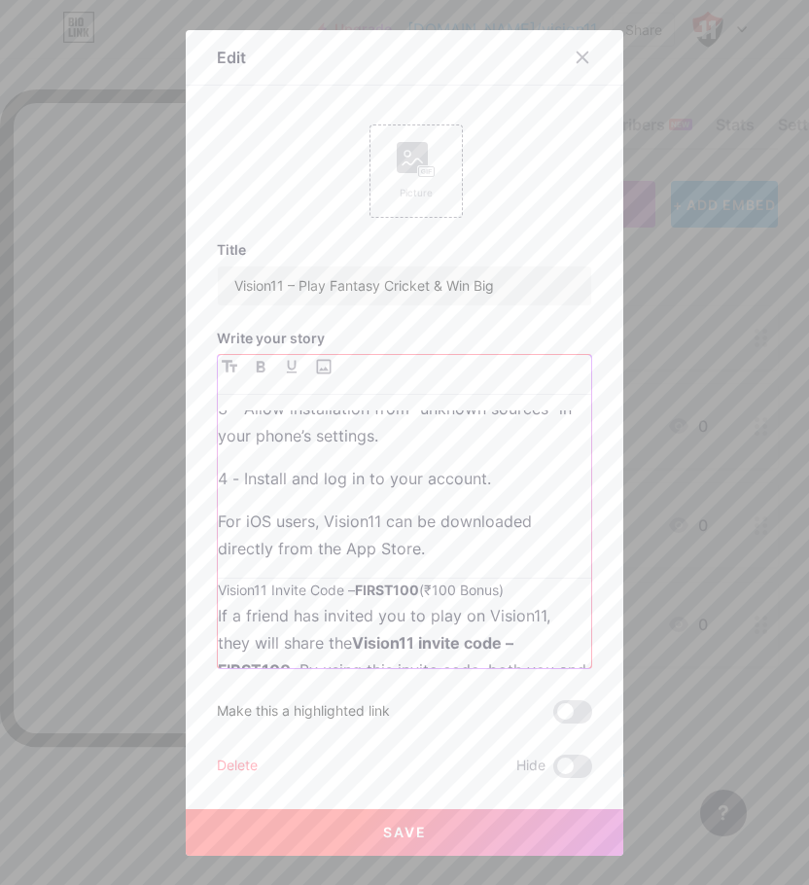
click at [218, 552] on p "For iOS users, Vision11 can be downloaded directly from the App Store." at bounding box center [404, 534] width 373 height 54
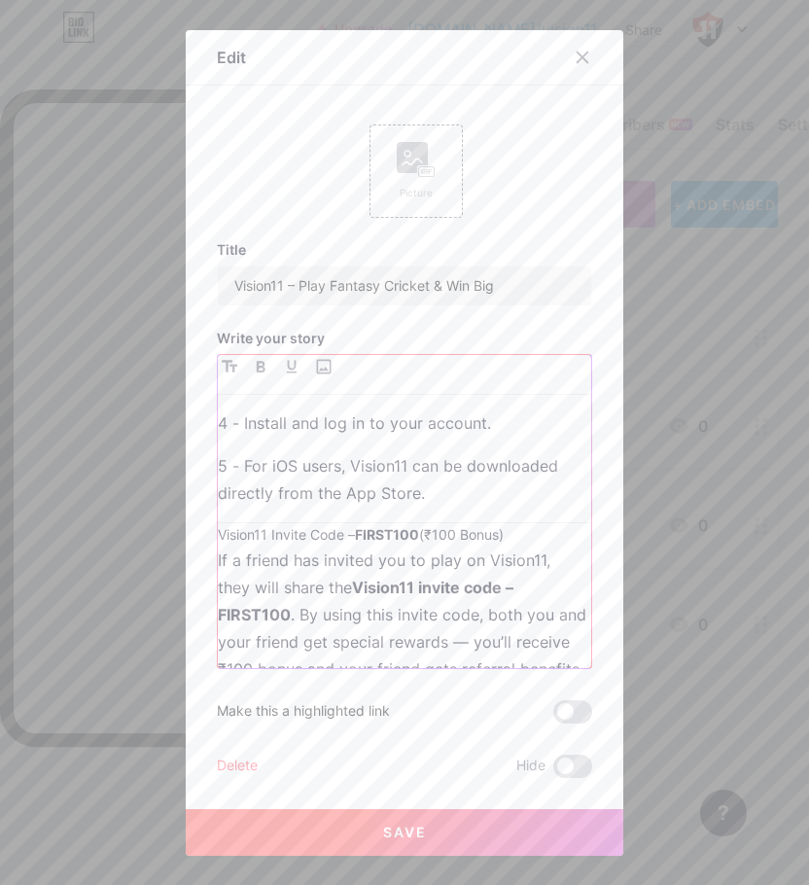
scroll to position [1167, 0]
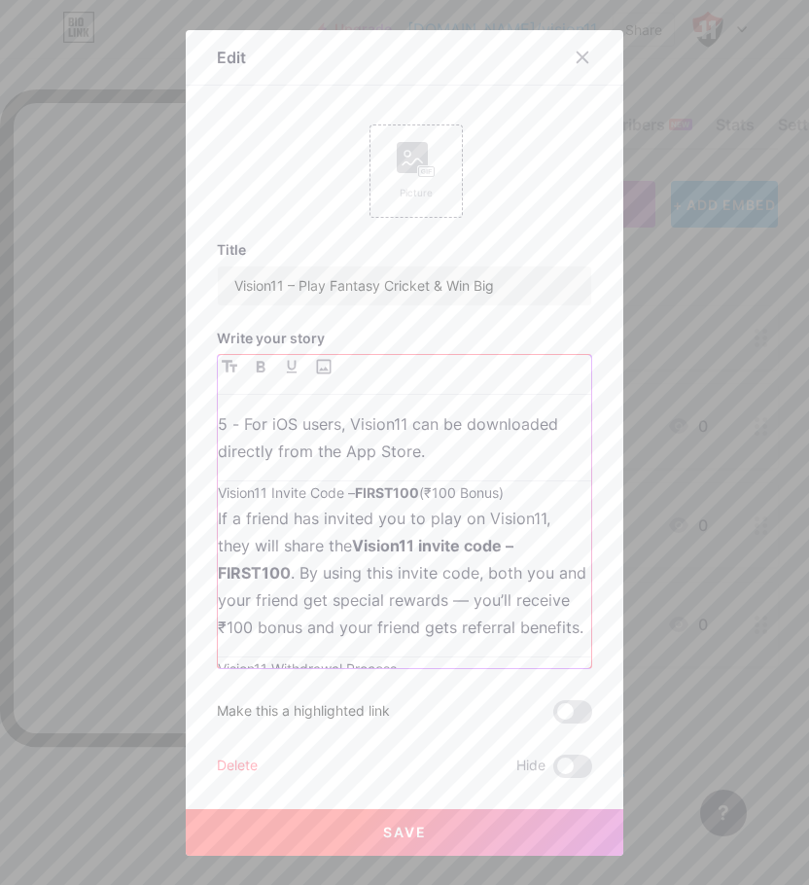
drag, startPoint x: 513, startPoint y: 520, endPoint x: 232, endPoint y: 518, distance: 281.0
click at [232, 505] on h3 "Vision11 Invite Code – FIRST100 (₹100 Bonus)" at bounding box center [404, 492] width 373 height 23
click at [230, 505] on h3 "Vision11 Invite Code – FIRST100 (₹100 Bonus)" at bounding box center [404, 492] width 373 height 23
click at [218, 505] on h3 "Vision11 Invite Code – FIRST100 (₹100 Bonus)" at bounding box center [404, 492] width 373 height 23
drag, startPoint x: 487, startPoint y: 515, endPoint x: 209, endPoint y: 514, distance: 278.0
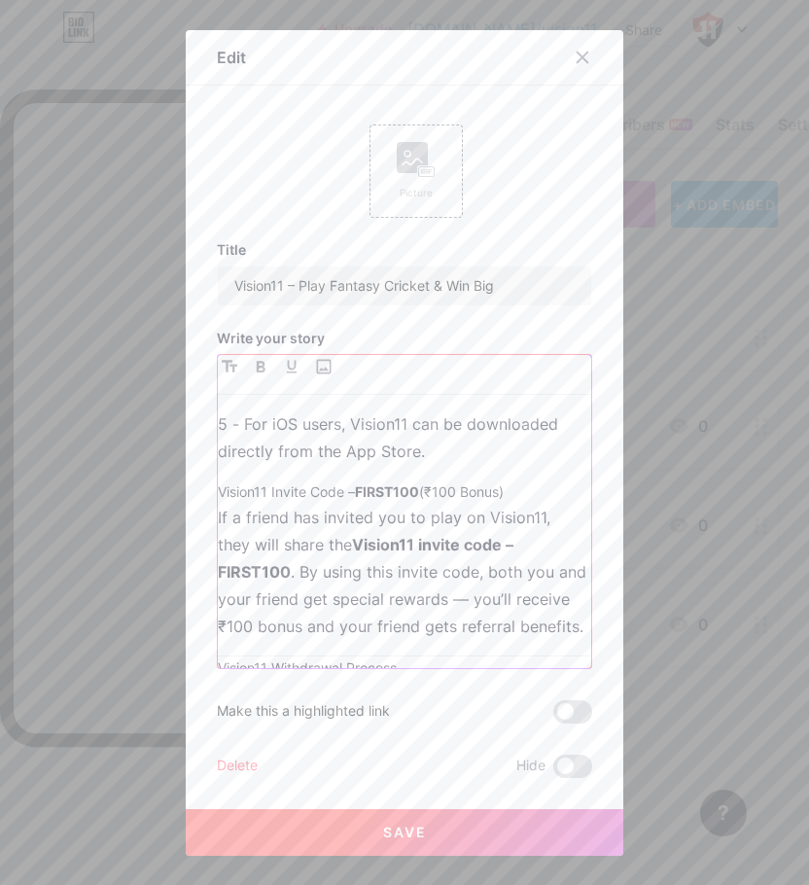
click at [217, 514] on div "Vision11 is one of India’s fastest-growing fantasy sports platforms, offering c…" at bounding box center [404, 511] width 375 height 315
click at [222, 370] on icon "button" at bounding box center [230, 366] width 16 height 12
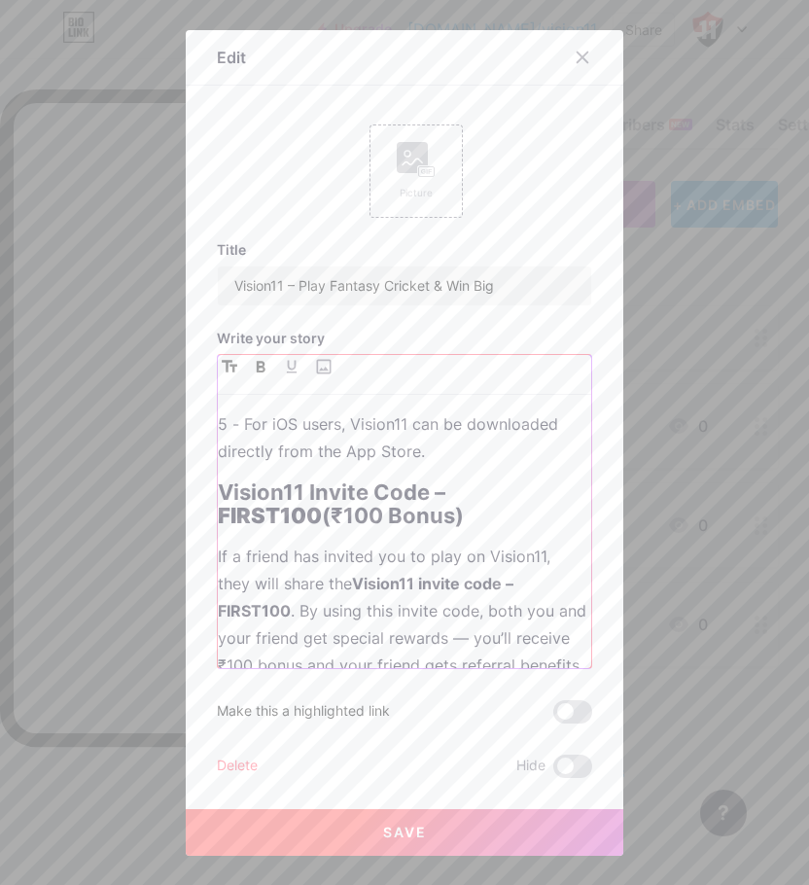
click at [257, 366] on icon "button" at bounding box center [261, 367] width 9 height 12
click at [286, 364] on icon "button" at bounding box center [292, 367] width 12 height 14
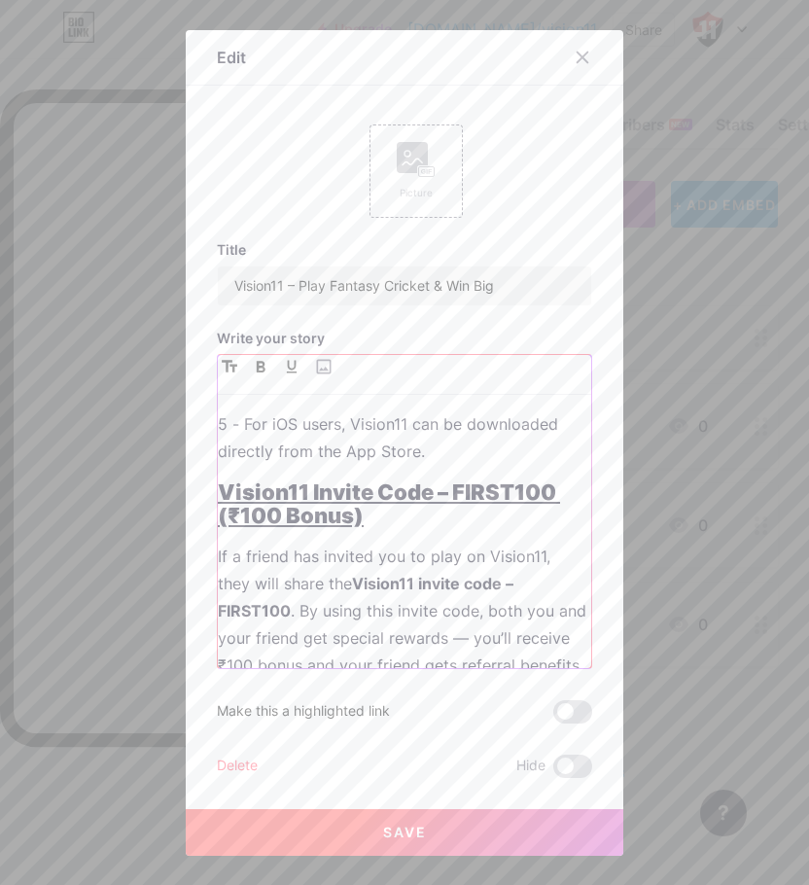
click at [445, 587] on p "If a friend has invited you to play on Vision11, they will share the Vision11 i…" at bounding box center [404, 610] width 373 height 136
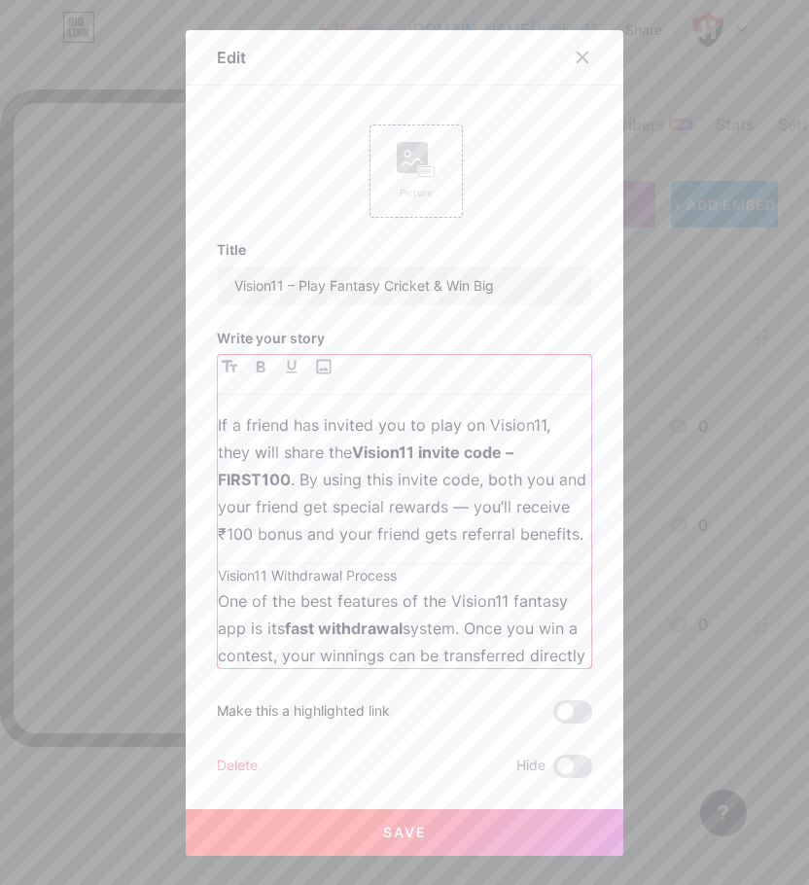
scroll to position [1361, 0]
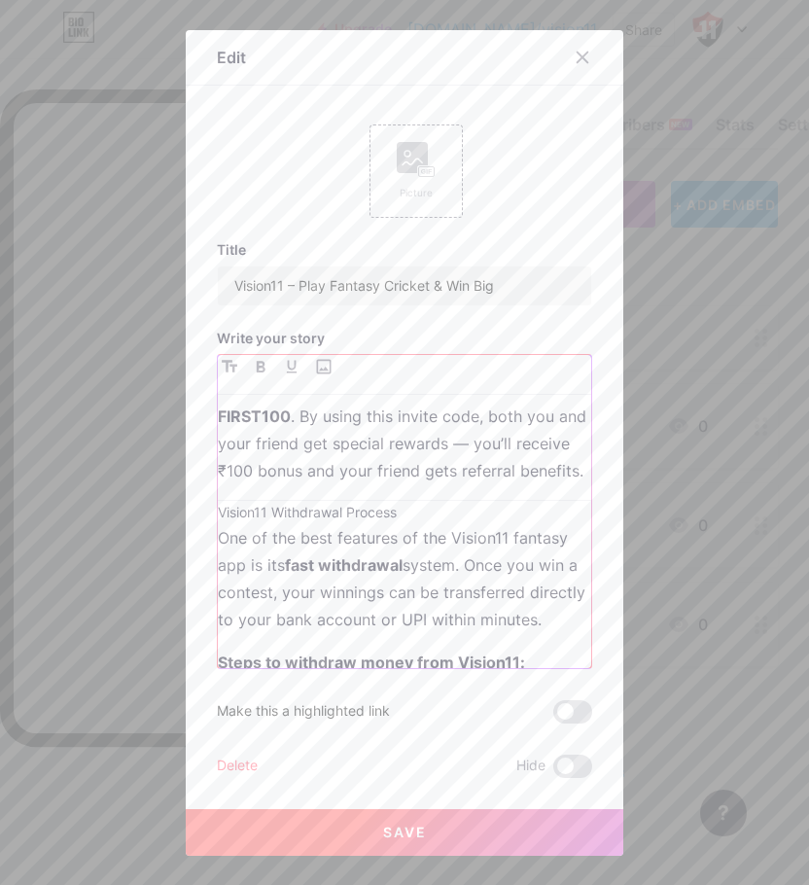
click at [218, 524] on h3 "Vision11 Withdrawal Process" at bounding box center [404, 512] width 373 height 23
drag, startPoint x: 405, startPoint y: 566, endPoint x: 176, endPoint y: 570, distance: 229.5
click at [176, 570] on div "Edit Picture Title Vision11 – Play Fantasy Cricket & Win Big Write your story V…" at bounding box center [404, 442] width 809 height 885
click at [222, 364] on icon "button" at bounding box center [230, 366] width 16 height 13
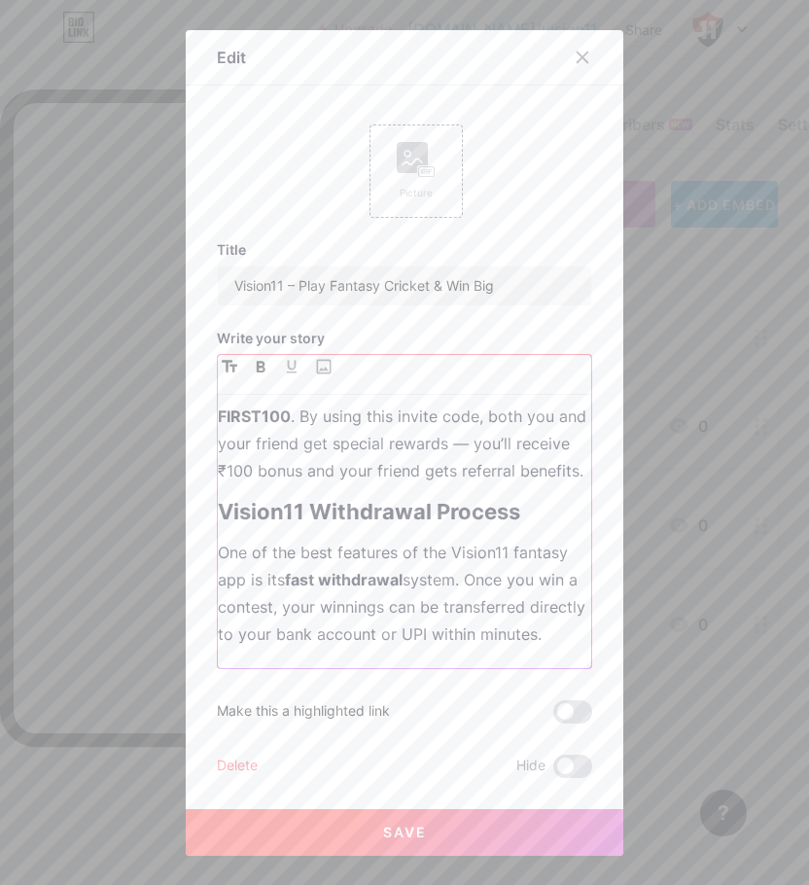
drag, startPoint x: 246, startPoint y: 366, endPoint x: 259, endPoint y: 367, distance: 12.7
click at [249, 366] on button "button" at bounding box center [260, 366] width 23 height 23
click at [286, 365] on icon "button" at bounding box center [292, 367] width 12 height 14
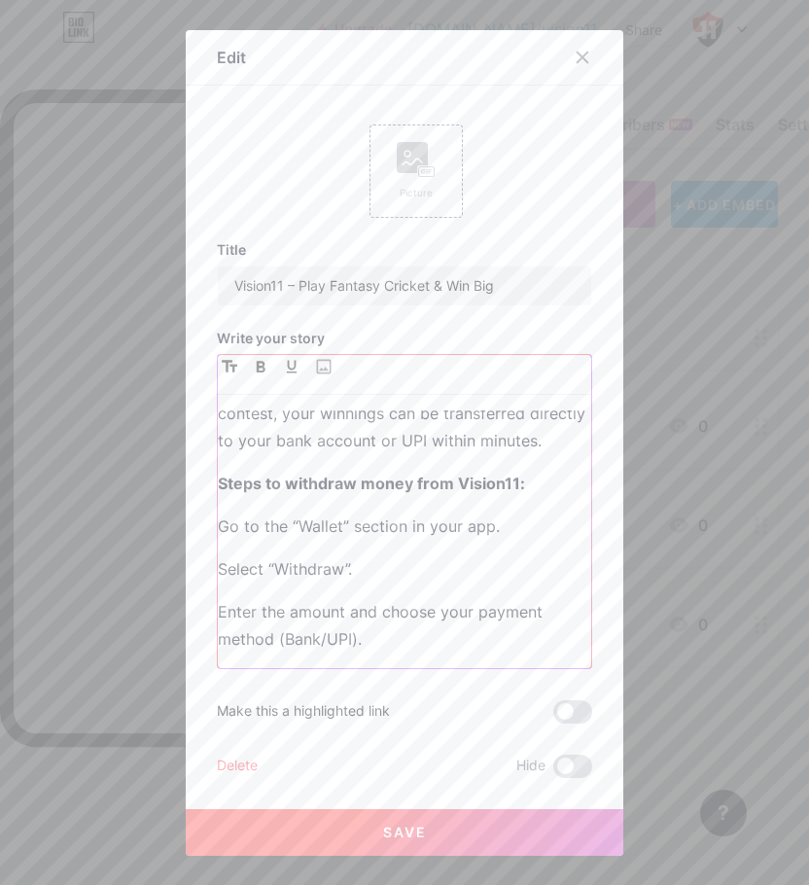
scroll to position [1555, 0]
click at [218, 539] on p "Go to the “Wallet” section in your app." at bounding box center [404, 524] width 373 height 27
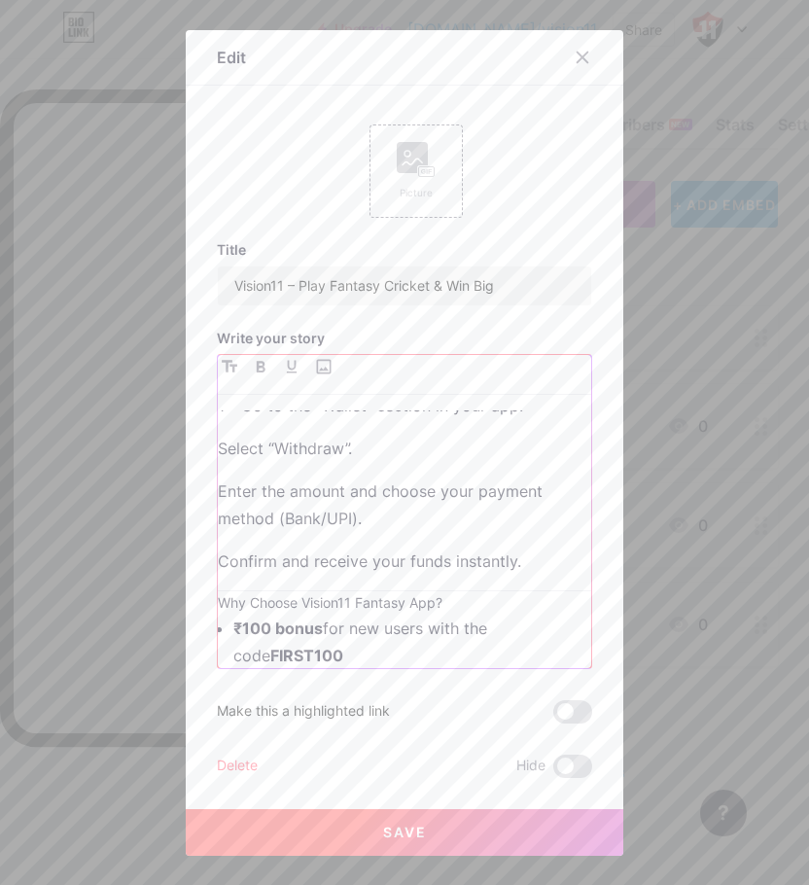
scroll to position [1750, 0]
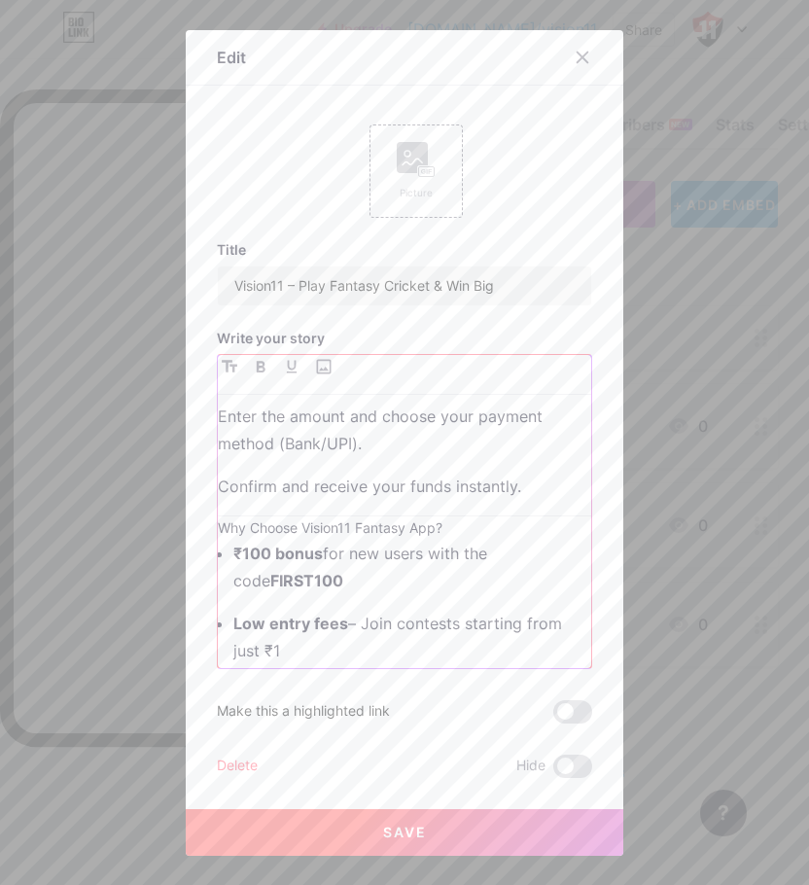
click at [218, 387] on p "Select “Withdraw”." at bounding box center [404, 373] width 373 height 27
click at [218, 457] on p "Enter the amount and choose your payment method (Bank/UPI)." at bounding box center [404, 429] width 373 height 54
click at [218, 500] on p "Confirm and receive your funds instantly." at bounding box center [404, 485] width 373 height 27
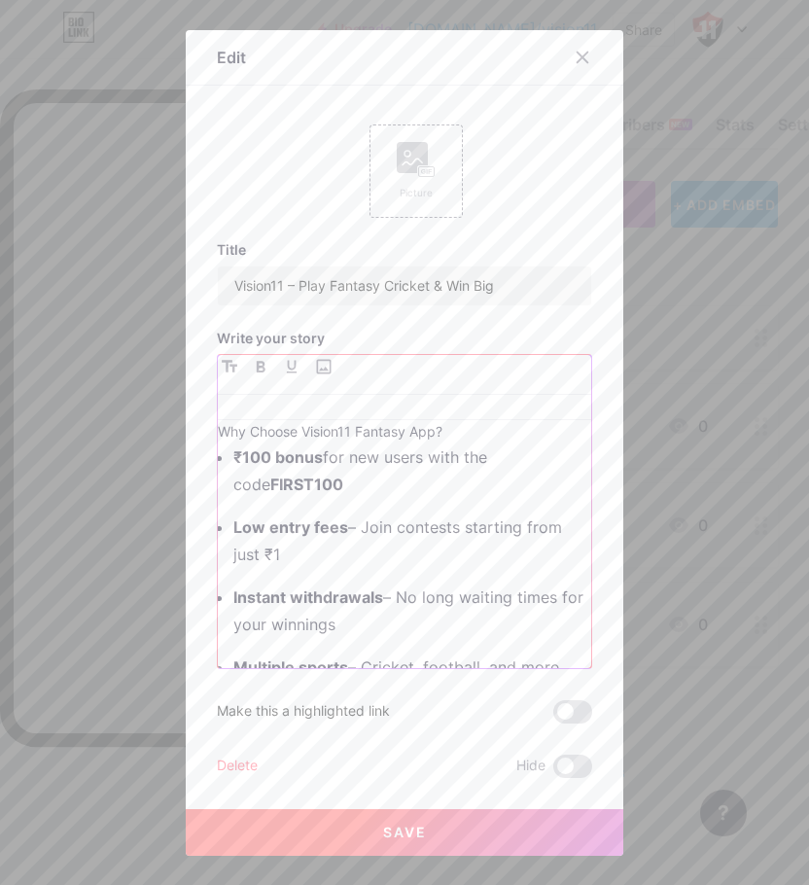
scroll to position [1847, 0]
drag, startPoint x: 448, startPoint y: 516, endPoint x: 216, endPoint y: 515, distance: 232.3
click at [218, 442] on h3 "Why Choose Vision11 Fantasy App?" at bounding box center [404, 430] width 373 height 23
drag, startPoint x: 408, startPoint y: 506, endPoint x: 204, endPoint y: 503, distance: 204.2
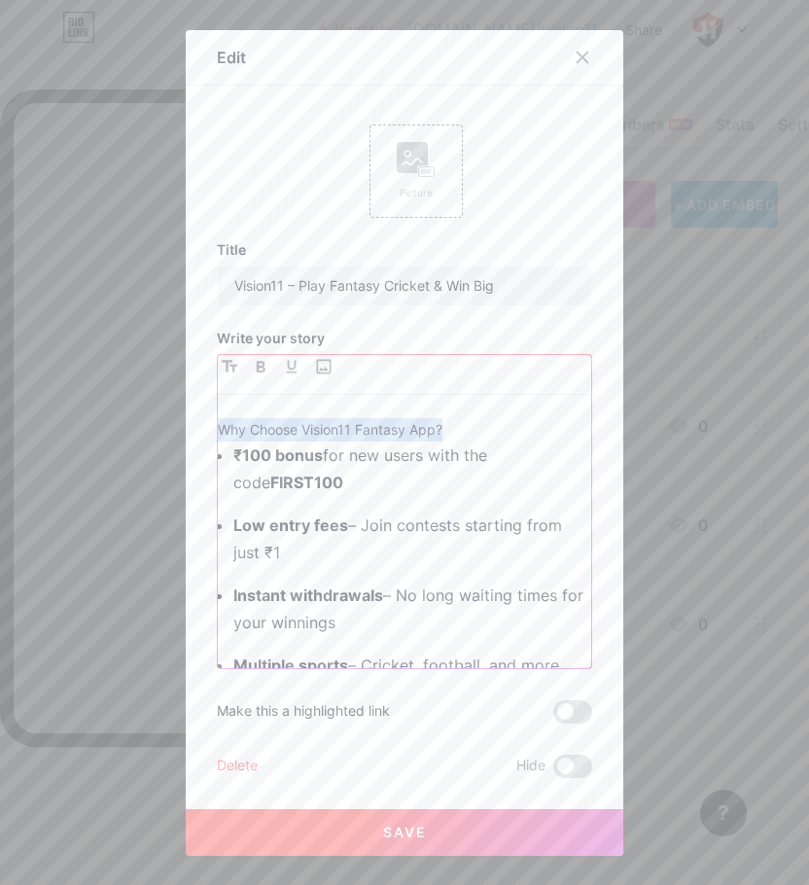
click at [204, 503] on div "Edit Picture Title Vision11 – Play Fantasy Cricket & Win Big Write your story V…" at bounding box center [404, 442] width 437 height 825
click at [222, 367] on icon "button" at bounding box center [230, 366] width 16 height 12
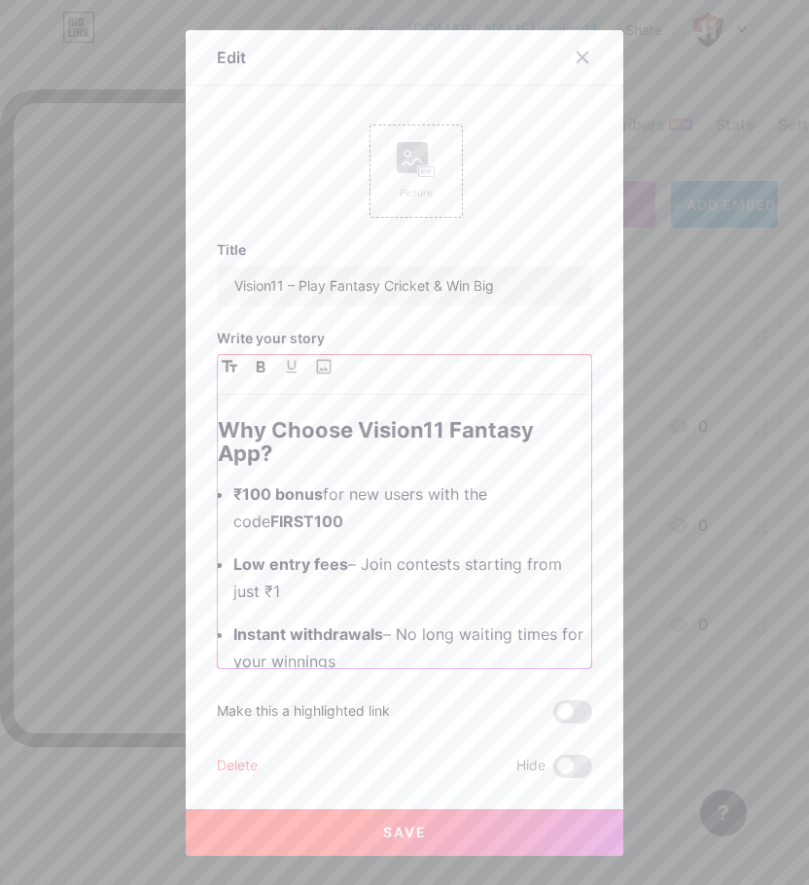
click at [256, 364] on icon "button" at bounding box center [261, 367] width 10 height 12
click at [280, 358] on button "button" at bounding box center [291, 366] width 23 height 23
click at [460, 625] on ul "₹100 bonus for new users with the code FIRST100 Low entry fees – Join contests …" at bounding box center [412, 668] width 358 height 377
drag, startPoint x: 227, startPoint y: 575, endPoint x: 204, endPoint y: 573, distance: 22.4
click at [204, 573] on div "Edit Picture Title Vision11 – Play Fantasy Cricket & Win Big Write your story V…" at bounding box center [404, 442] width 437 height 825
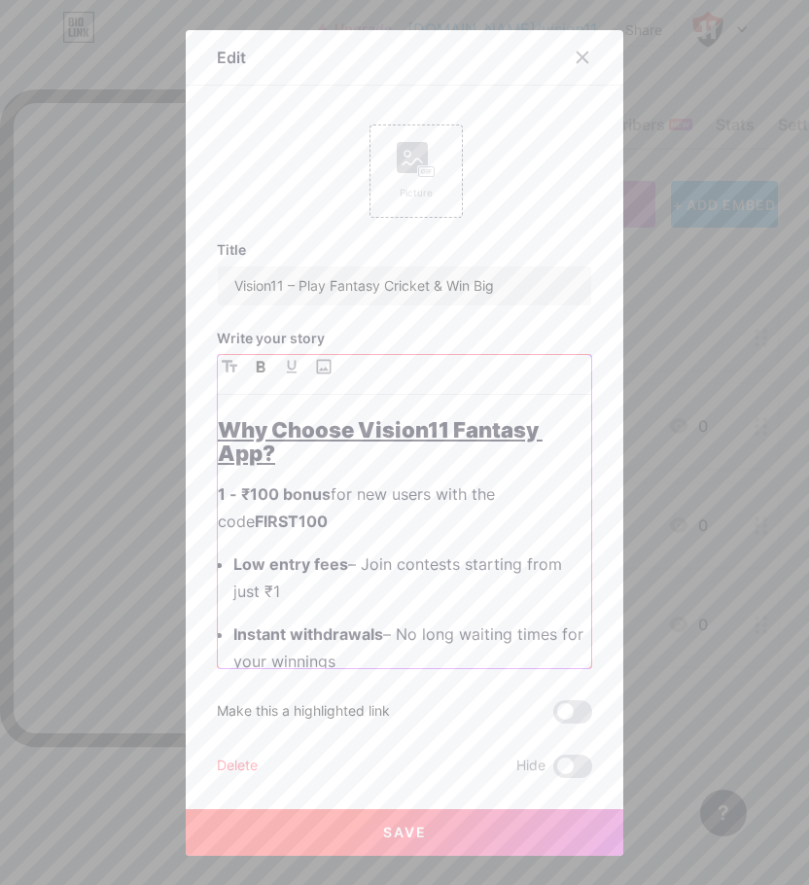
drag, startPoint x: 224, startPoint y: 640, endPoint x: 201, endPoint y: 645, distance: 22.9
click at [201, 645] on div "Edit Picture Title Vision11 – Play Fantasy Cricket & Win Big Write your story V…" at bounding box center [404, 442] width 437 height 825
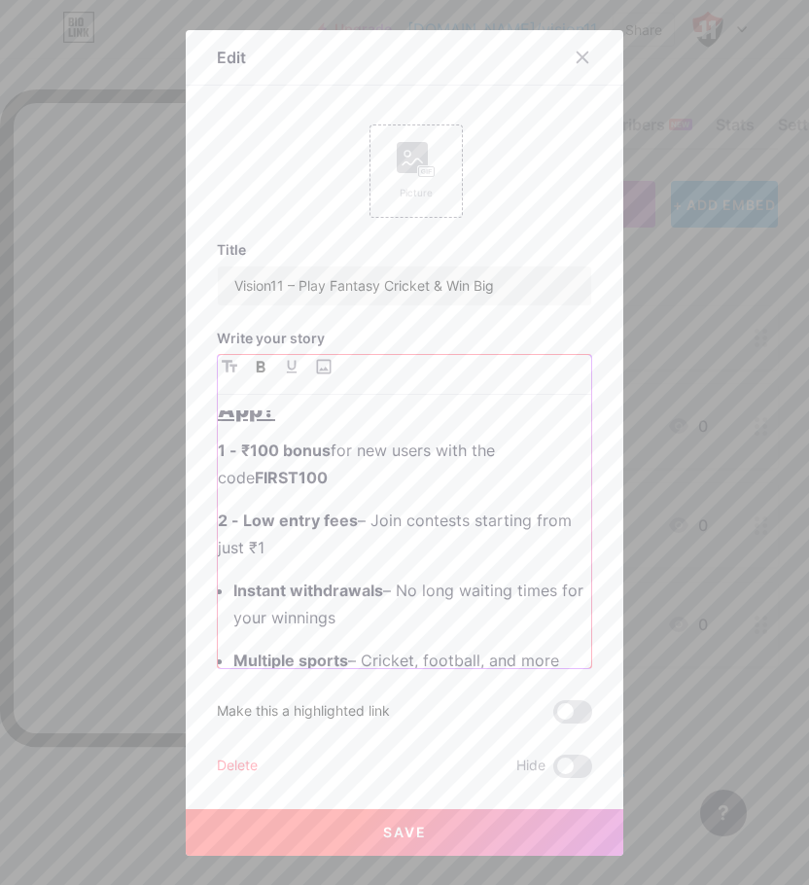
scroll to position [1944, 0]
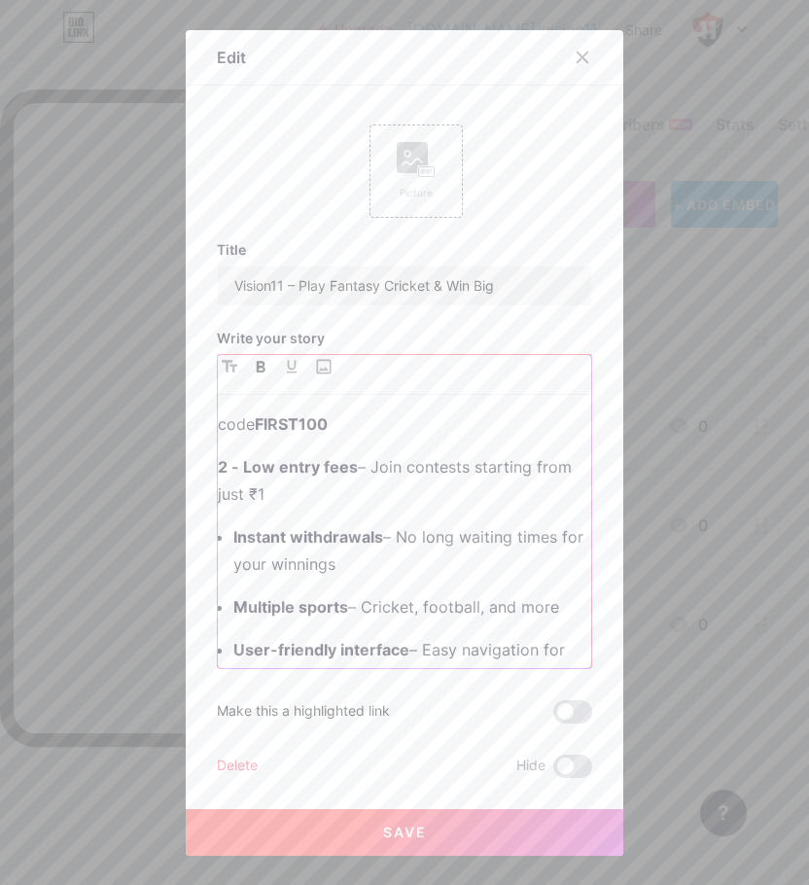
click at [233, 546] on strong "Instant withdrawals" at bounding box center [308, 536] width 150 height 19
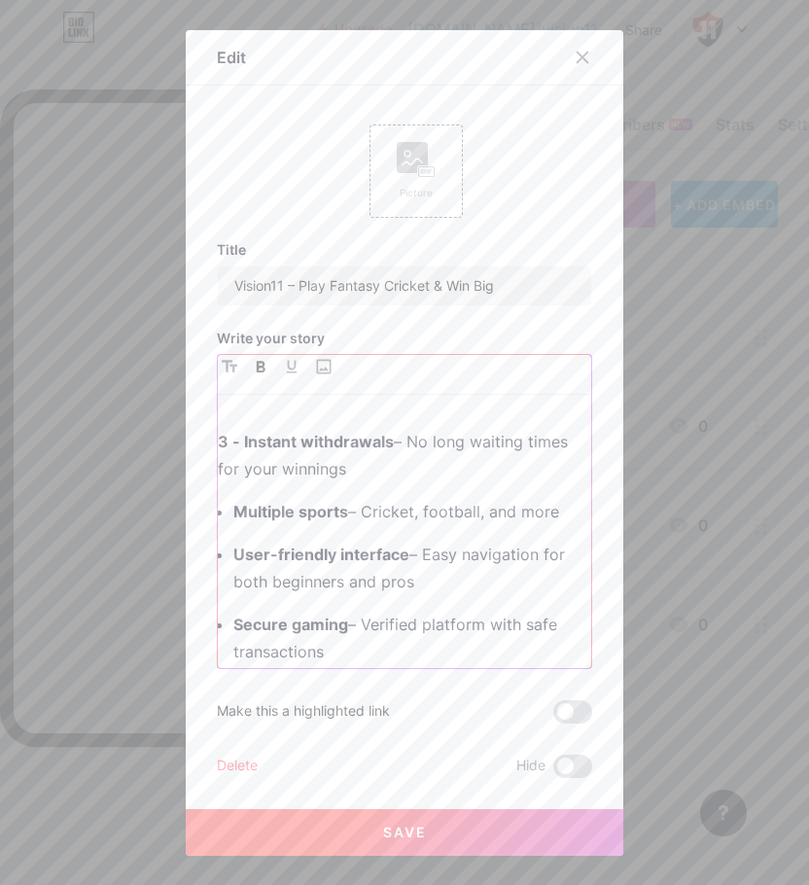
scroll to position [2042, 0]
click at [233, 519] on strong "Multiple sports" at bounding box center [290, 509] width 115 height 19
click at [224, 639] on div "Vision11 is one of India’s fastest-growing fantasy sports platforms, offering c…" at bounding box center [404, 539] width 373 height 258
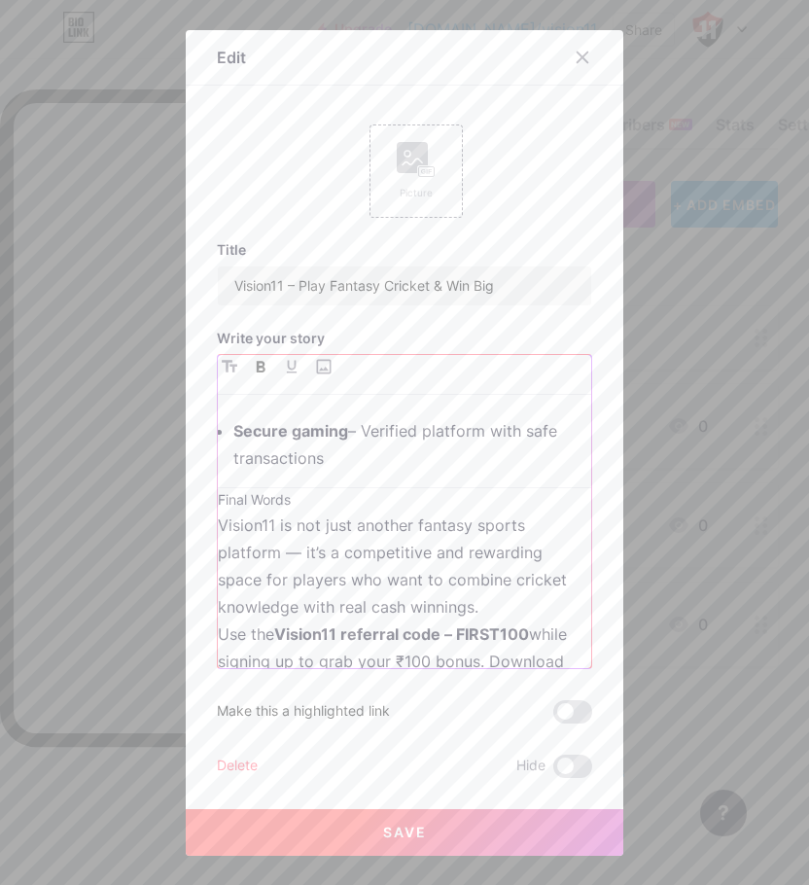
scroll to position [2236, 0]
click at [233, 437] on strong "Secure gaming" at bounding box center [290, 427] width 115 height 19
click at [218, 508] on h3 "Final Words" at bounding box center [404, 496] width 373 height 23
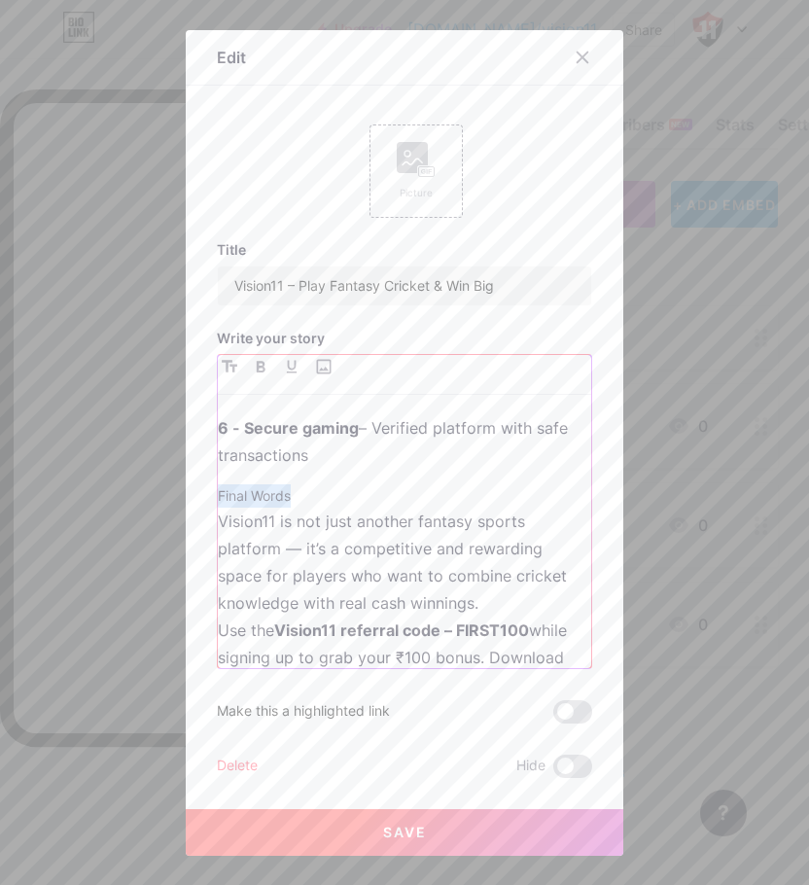
drag, startPoint x: 314, startPoint y: 569, endPoint x: 176, endPoint y: 576, distance: 138.2
click at [176, 576] on div "Edit Picture Title Vision11 – Play Fantasy Cricket & Win Big Write your story V…" at bounding box center [404, 442] width 809 height 885
click at [225, 368] on icon "button" at bounding box center [230, 366] width 16 height 13
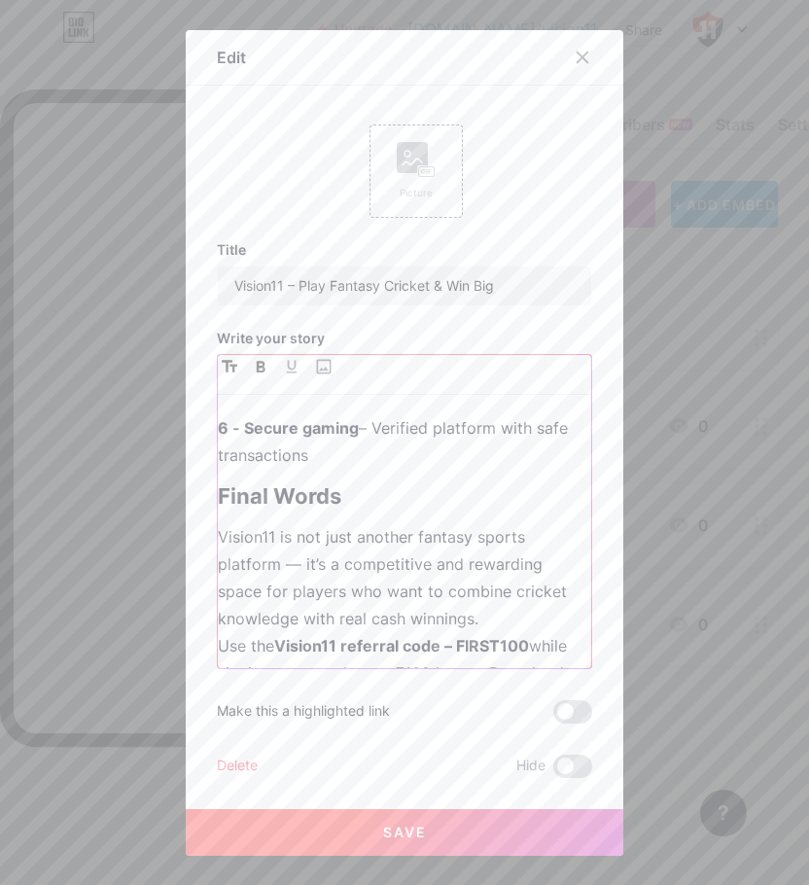
click at [256, 367] on icon "button" at bounding box center [261, 367] width 10 height 12
click at [287, 365] on icon "button" at bounding box center [292, 367] width 12 height 14
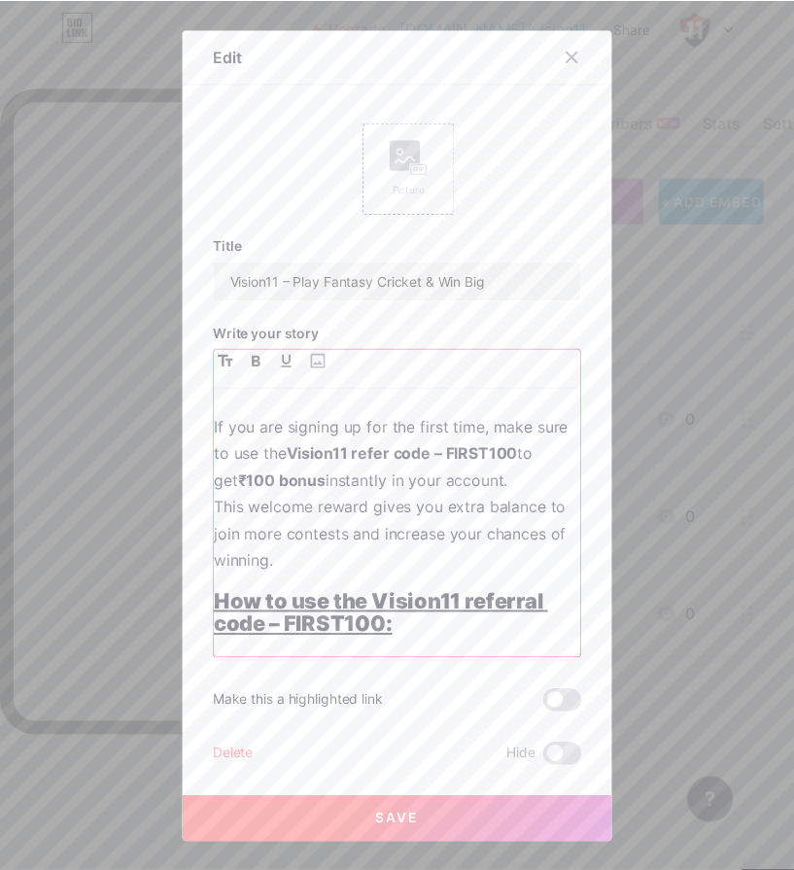
scroll to position [0, 0]
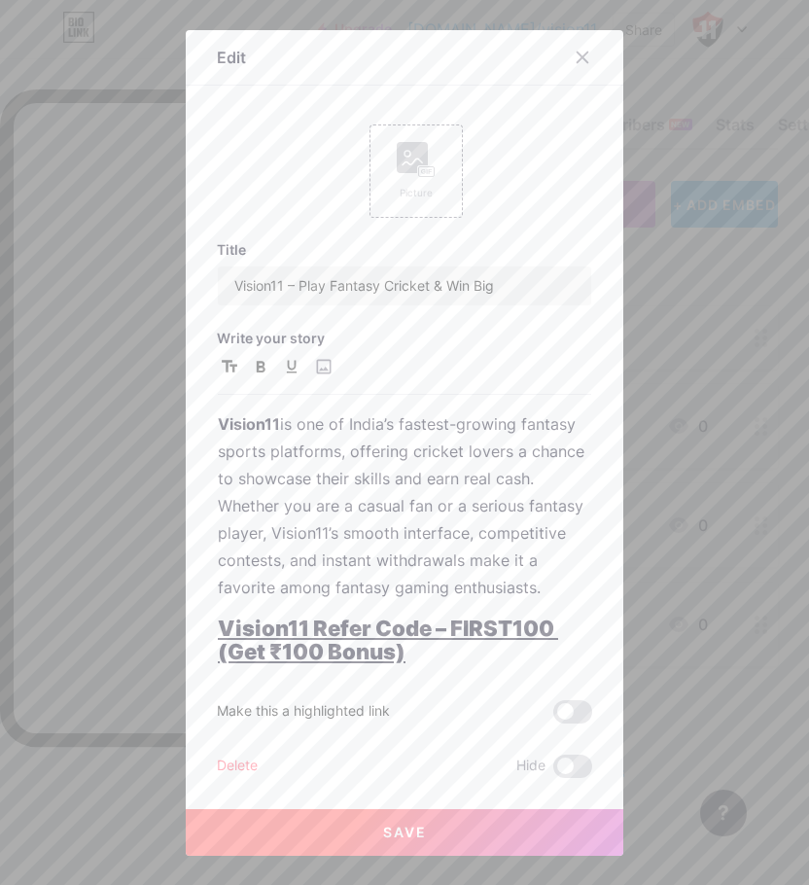
click at [511, 836] on button "Save" at bounding box center [404, 832] width 437 height 47
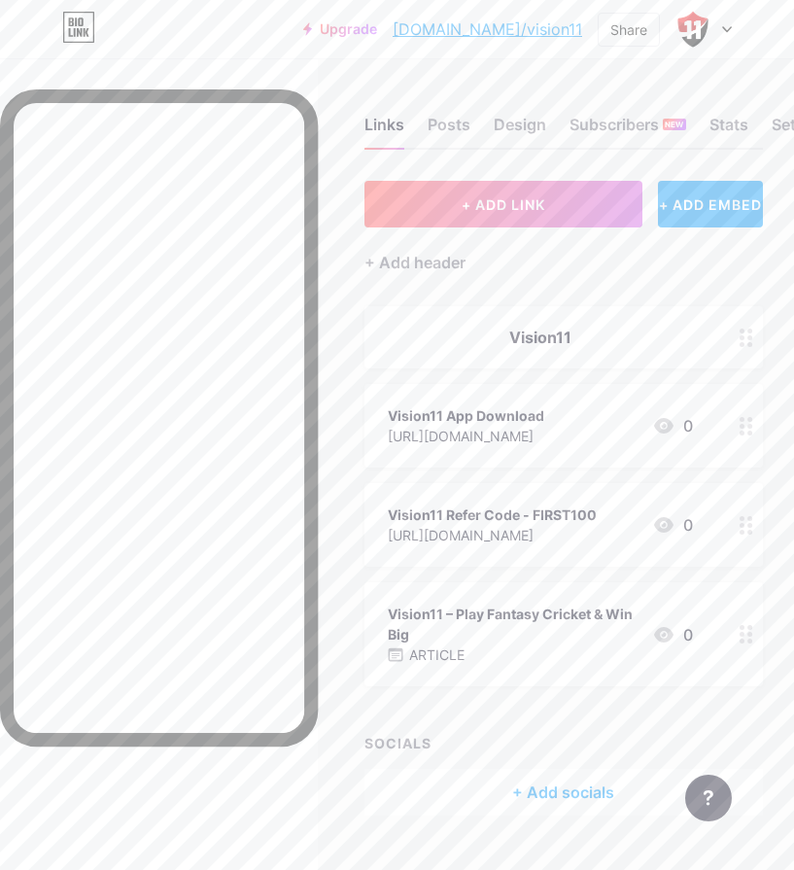
click at [559, 624] on div "Vision11 – Play Fantasy Cricket & Win Big" at bounding box center [512, 624] width 249 height 41
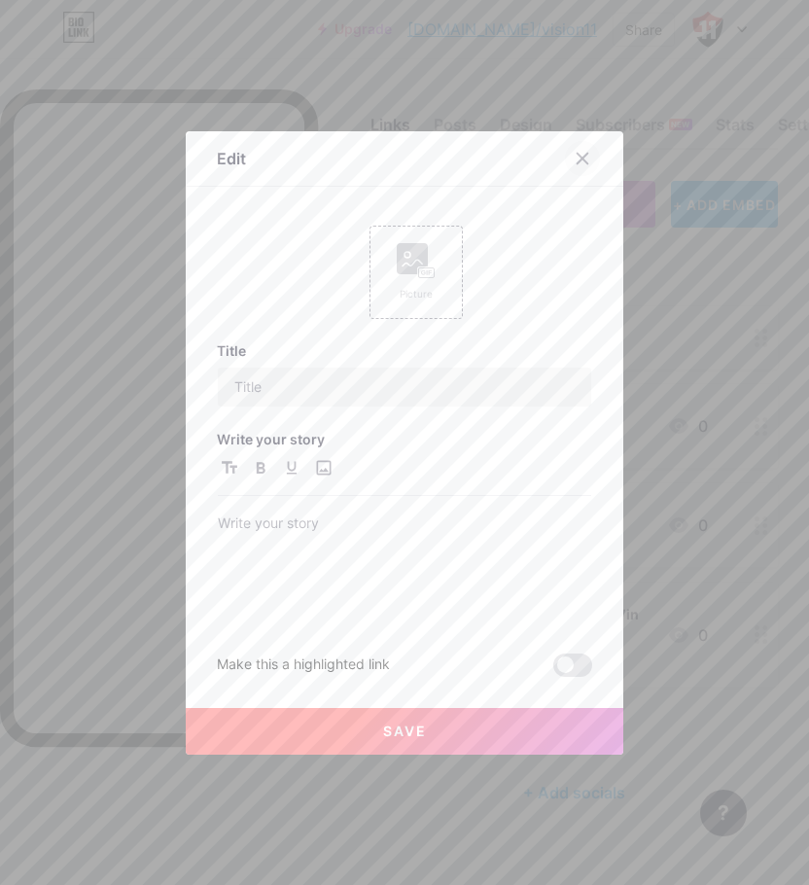
click at [584, 157] on div at bounding box center [582, 158] width 35 height 35
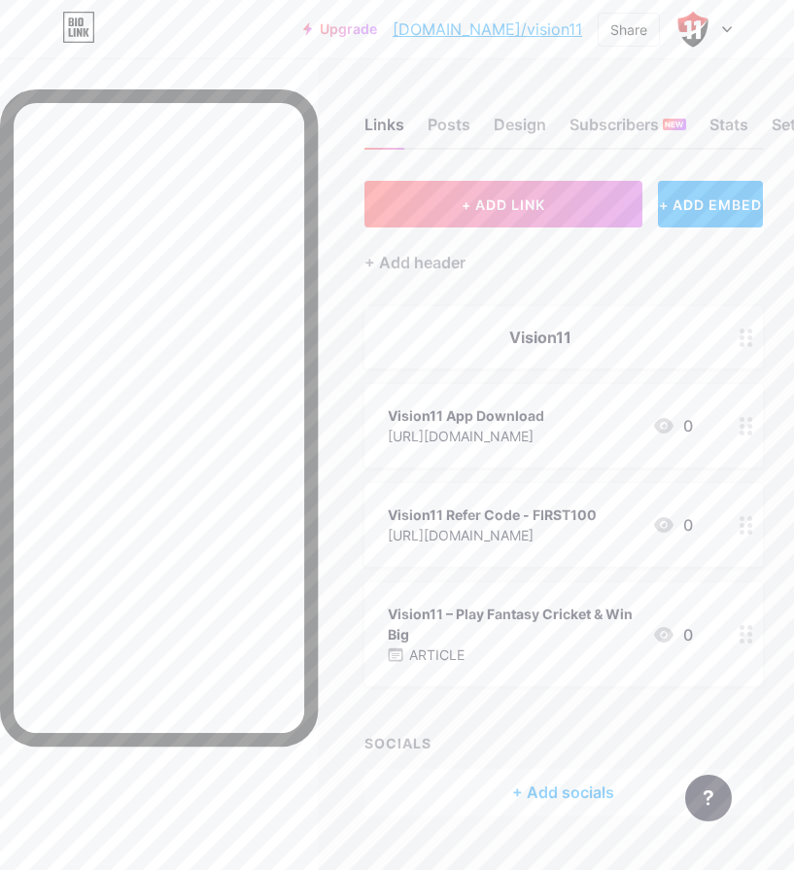
click at [676, 623] on icon at bounding box center [663, 634] width 23 height 23
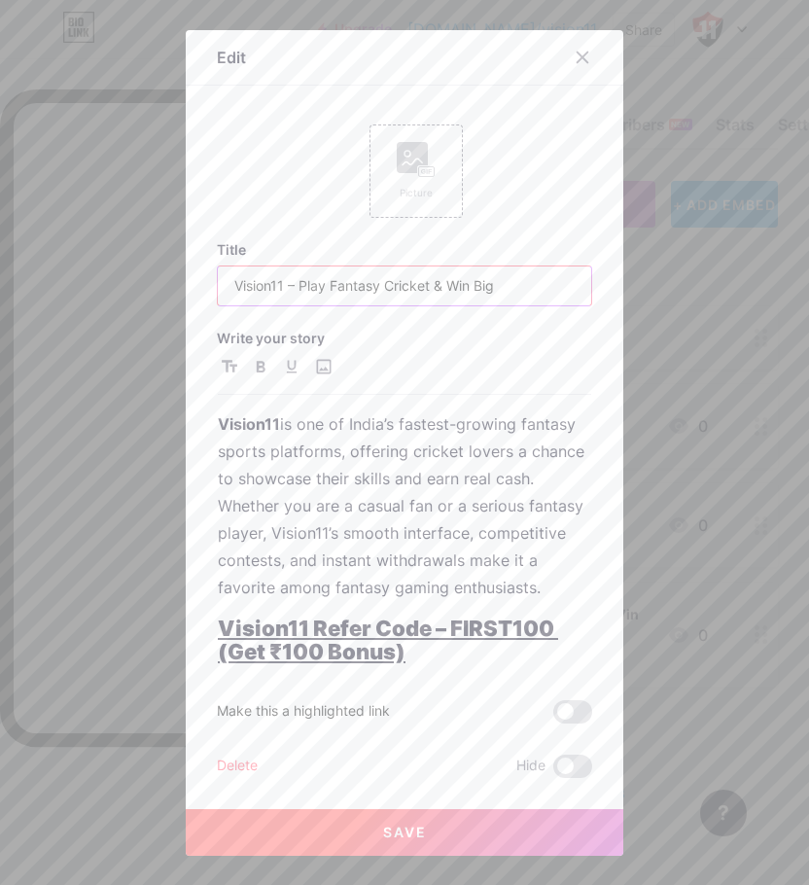
click at [406, 283] on input "Vision11 – Play Fantasy Cricket & Win Big" at bounding box center [404, 285] width 373 height 39
drag, startPoint x: 426, startPoint y: 285, endPoint x: 323, endPoint y: 288, distance: 103.1
click at [323, 288] on input "Vision11 – Play Fantasy Cricket & Win Big" at bounding box center [404, 285] width 373 height 39
type input "Vision11 – Play Big & Win Big"
click at [461, 817] on button "Save" at bounding box center [404, 832] width 437 height 47
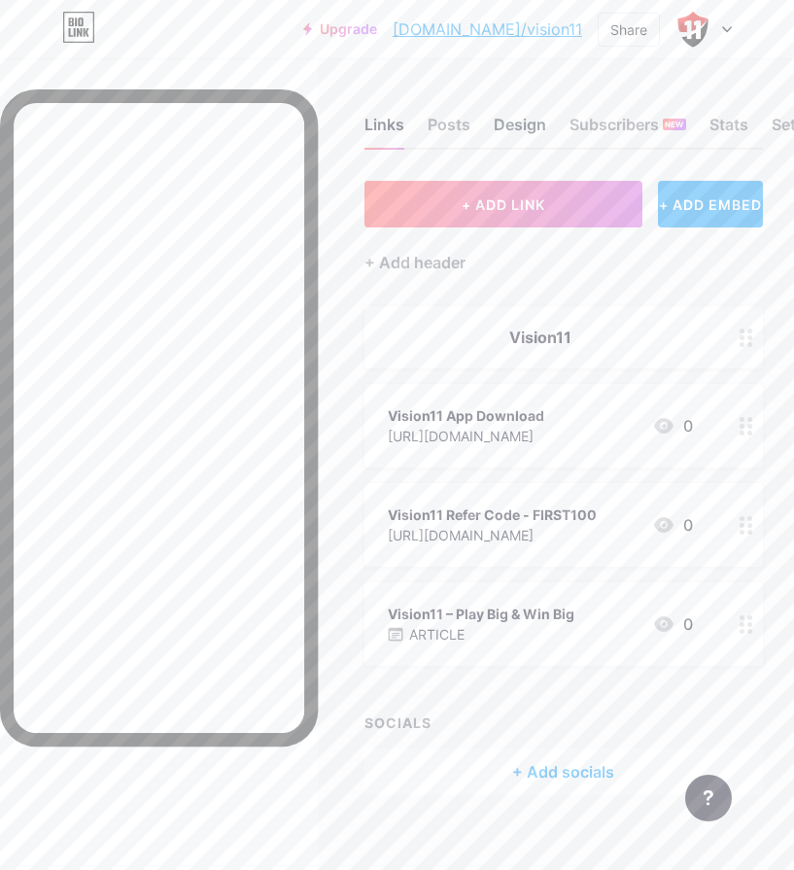
click at [539, 127] on div "Design" at bounding box center [520, 130] width 52 height 35
click at [595, 136] on div "Subscribers NEW" at bounding box center [628, 130] width 117 height 35
click at [498, 133] on div "Links Posts Design Subscribers NEW Stats Settings" at bounding box center [564, 116] width 399 height 68
click at [763, 125] on div "Links Posts Design Subscribers NEW Stats Settings" at bounding box center [564, 116] width 399 height 68
click at [779, 122] on div "Settings" at bounding box center [803, 130] width 62 height 35
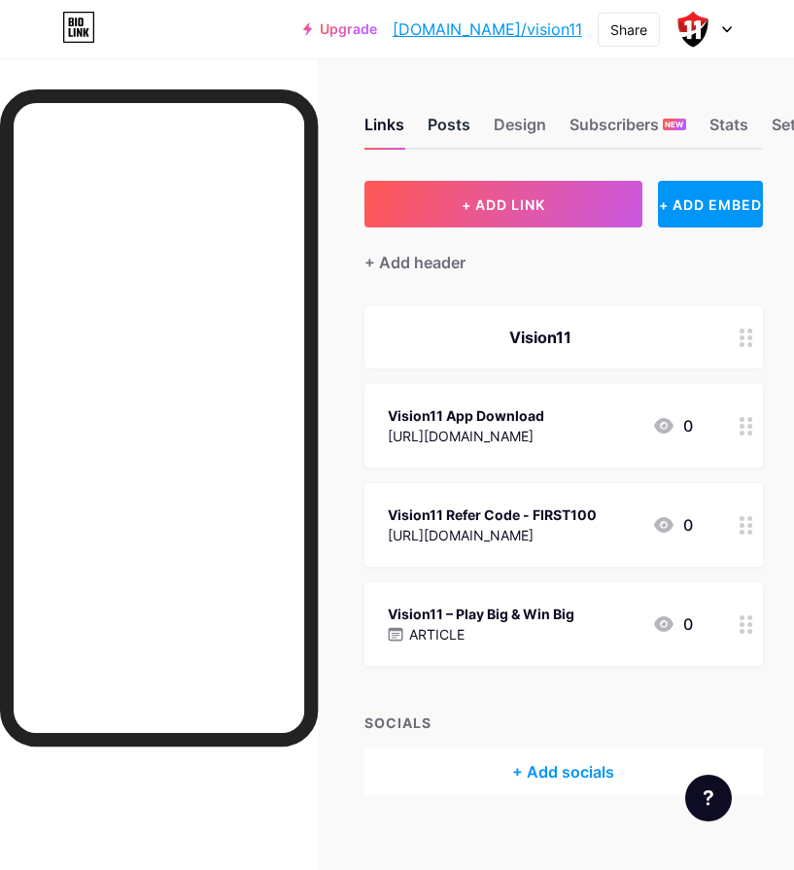
click at [463, 119] on div "Posts" at bounding box center [449, 130] width 43 height 35
click at [518, 122] on div "Design" at bounding box center [520, 130] width 52 height 35
click at [599, 118] on div "Subscribers NEW" at bounding box center [628, 130] width 117 height 35
click at [726, 120] on div "Stats" at bounding box center [729, 130] width 39 height 35
click at [791, 122] on div "Settings" at bounding box center [803, 130] width 62 height 35
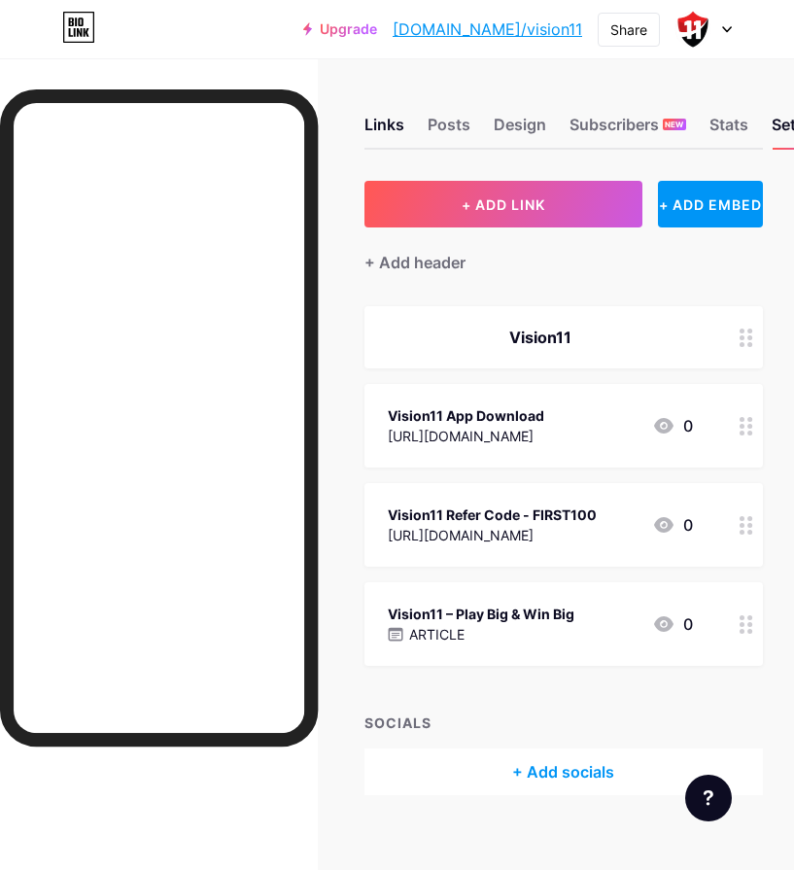
click at [519, 32] on link "[DOMAIN_NAME]/vision11" at bounding box center [488, 28] width 190 height 23
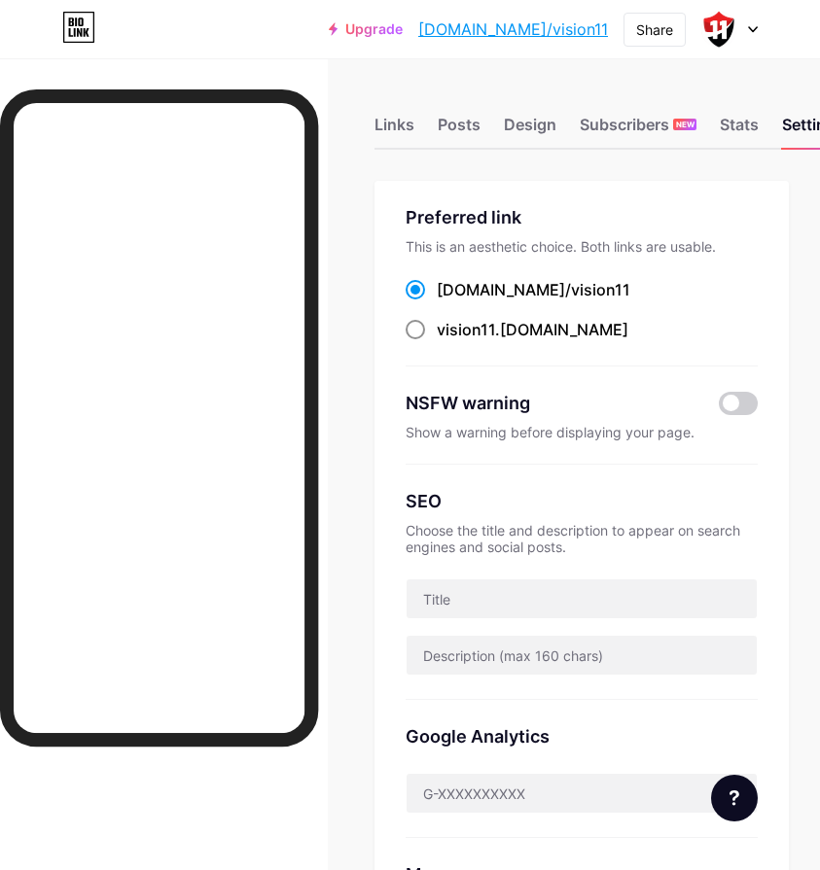
click at [416, 329] on span at bounding box center [414, 329] width 19 height 19
click at [436, 341] on input "vision11 .[DOMAIN_NAME]" at bounding box center [442, 347] width 13 height 13
radio input "true"
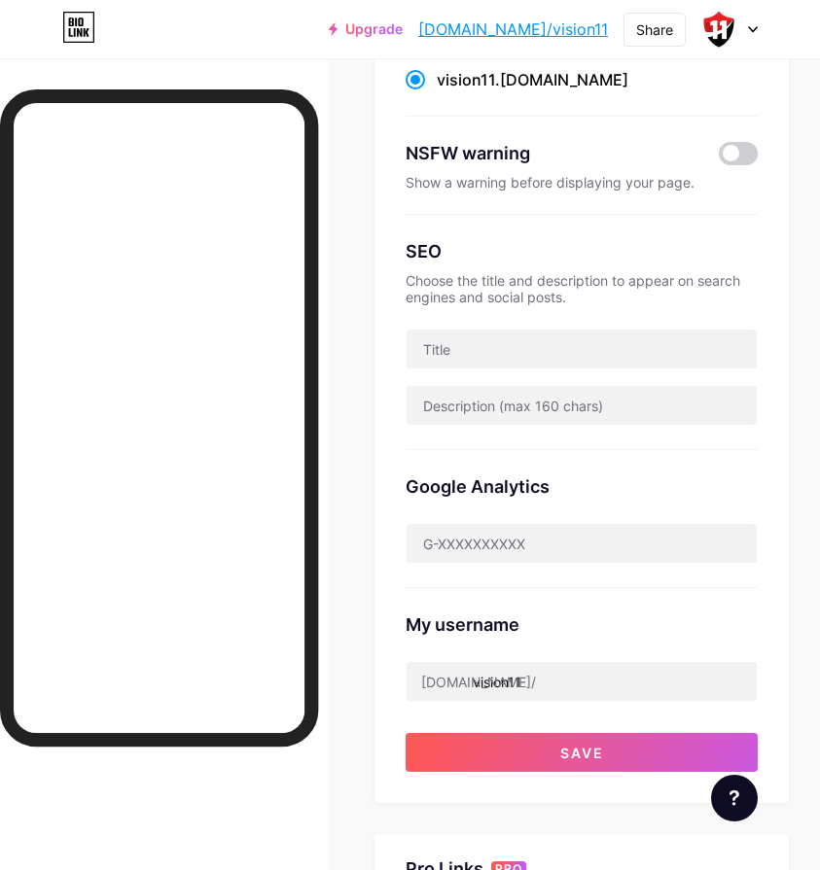
scroll to position [292, 0]
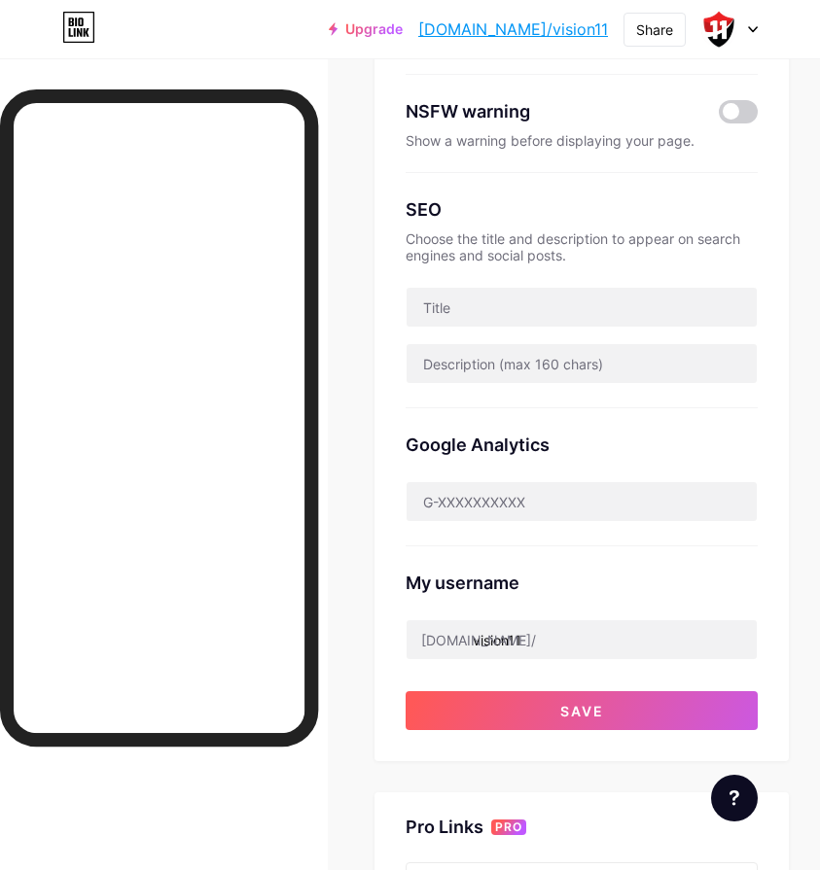
click at [360, 697] on div "Links Posts Design Subscribers NEW Stats Settings Preferred link This is an aes…" at bounding box center [410, 559] width 820 height 1584
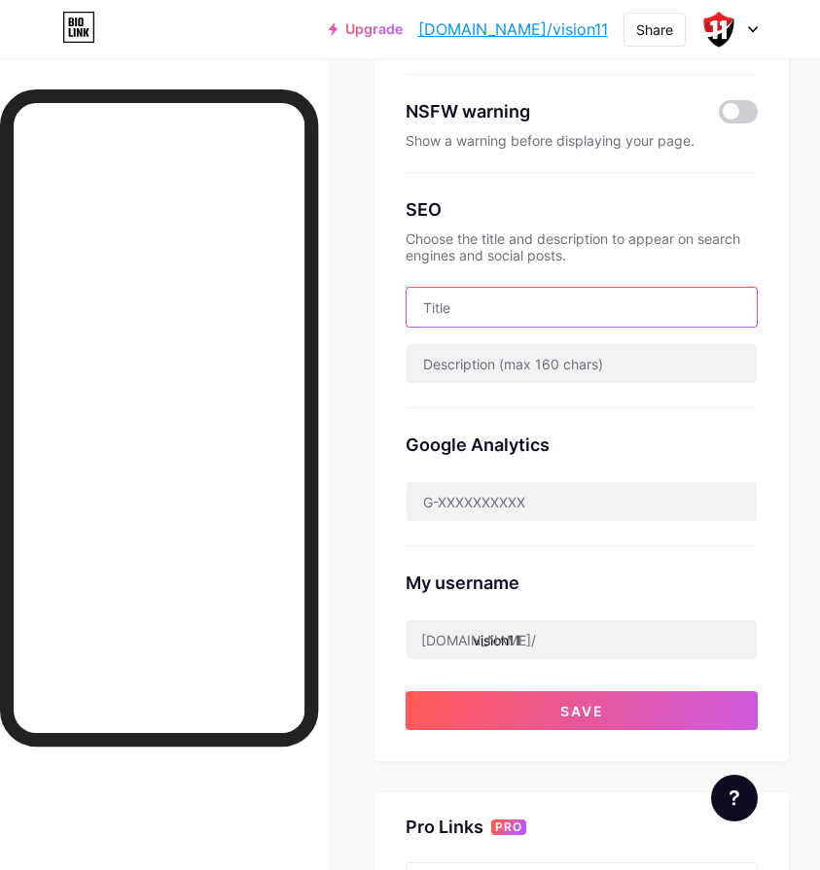
click at [491, 305] on input "text" at bounding box center [581, 307] width 350 height 39
paste input "Vision11 Refer Code FIRST100 – Get ₹100 Bonus"
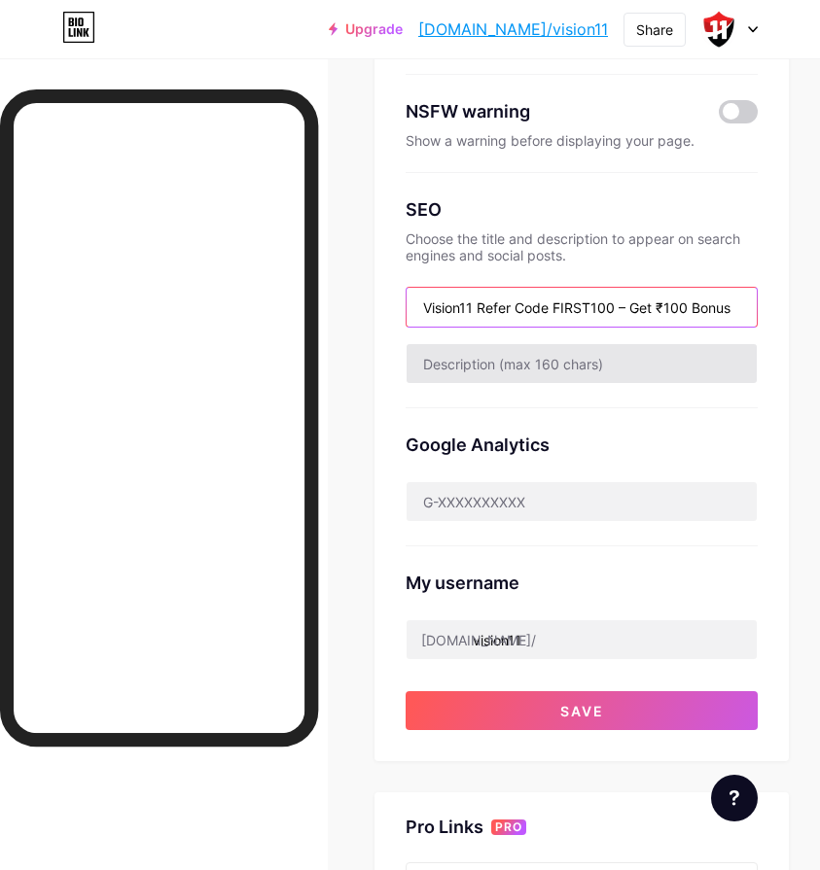
type input "Vision11 Refer Code FIRST100 – Get ₹100 Bonus"
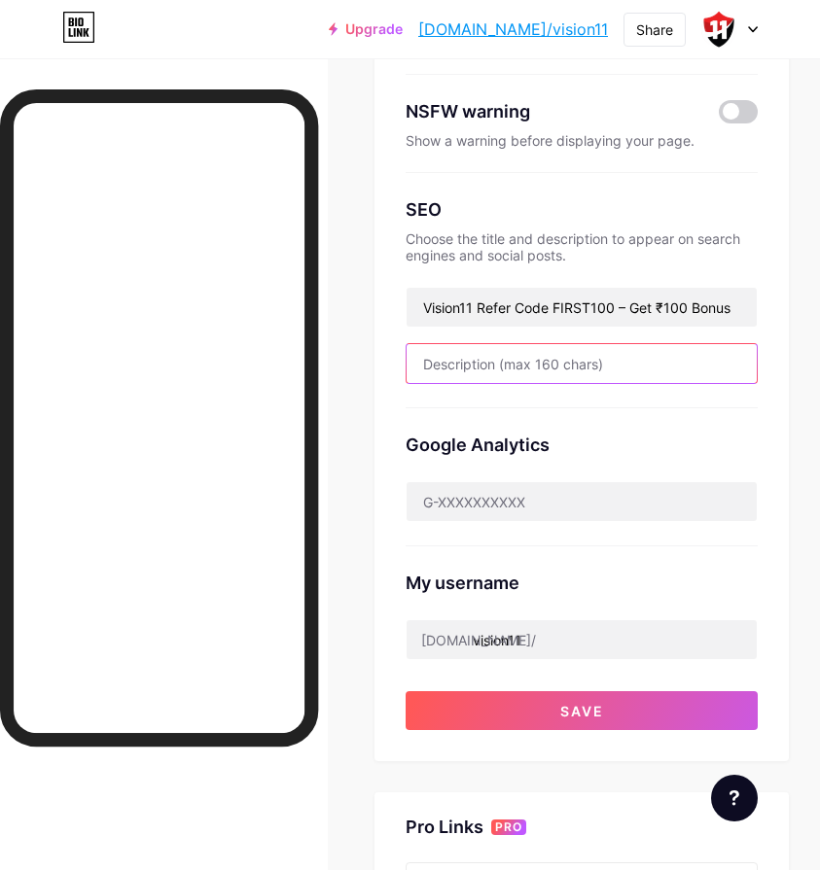
click at [471, 358] on input "text" at bounding box center [581, 363] width 350 height 39
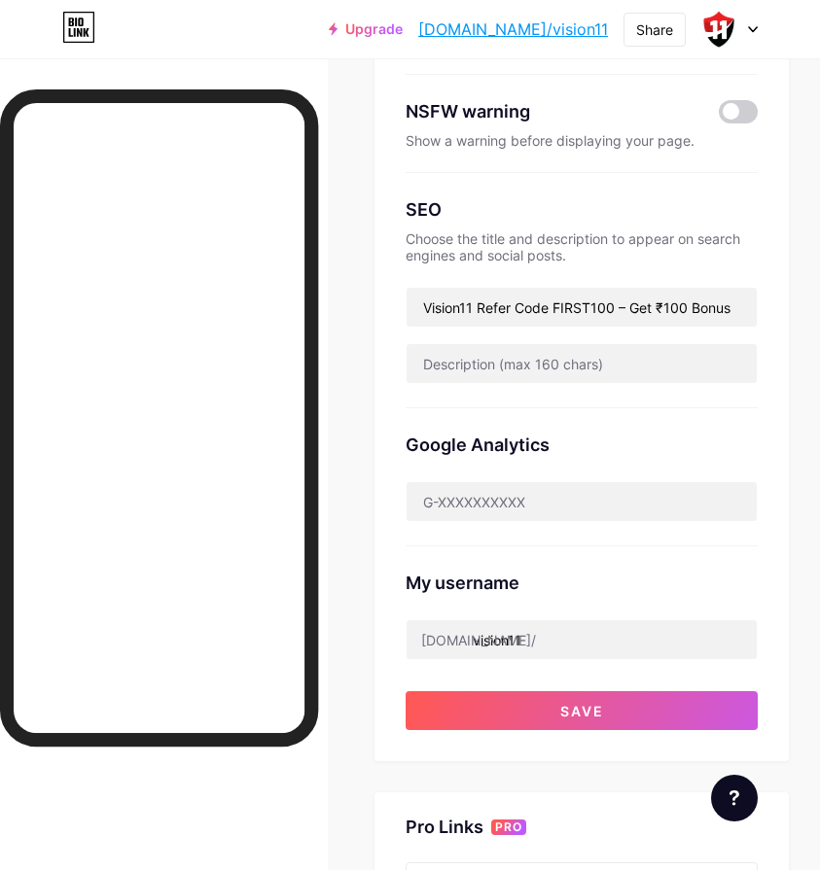
click at [378, 716] on div "Links Posts Design Subscribers NEW Stats Settings Preferred link This is an aes…" at bounding box center [410, 559] width 820 height 1584
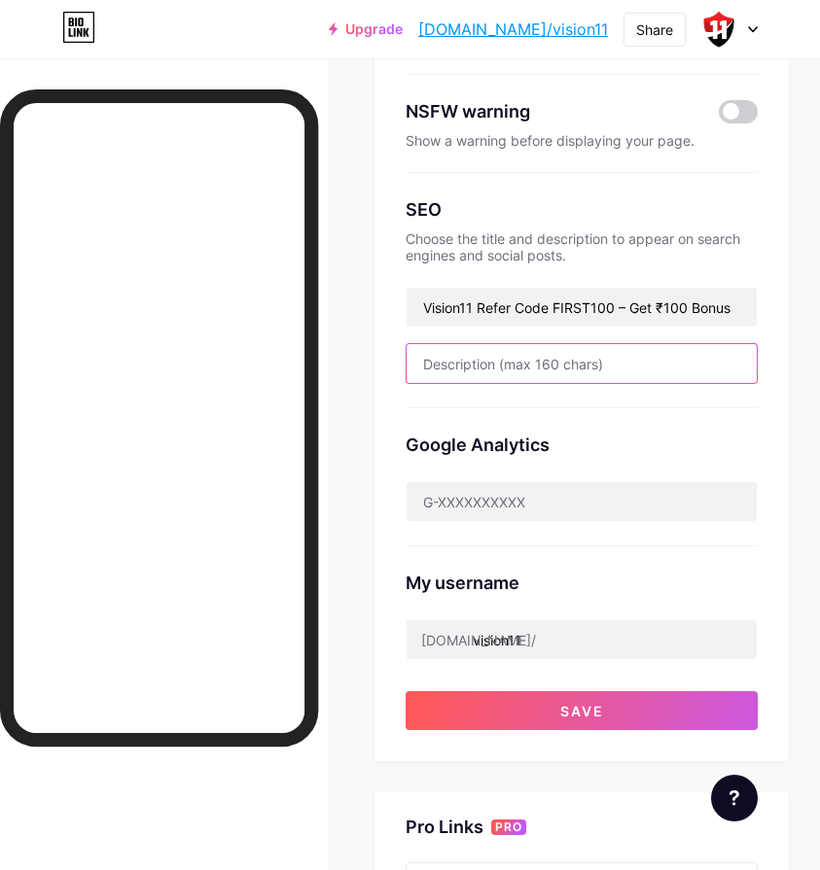
click at [509, 362] on input "text" at bounding box center [581, 363] width 350 height 39
paste input "Join Vision11 and play fantasy cricket to win real cash. Use Vision11 refer cod…"
drag, startPoint x: 679, startPoint y: 354, endPoint x: 767, endPoint y: 363, distance: 88.9
click at [756, 363] on input "Join Vision11 and play fantasy cricket to win real cash. Use Vision11 refer cod…" at bounding box center [581, 363] width 350 height 39
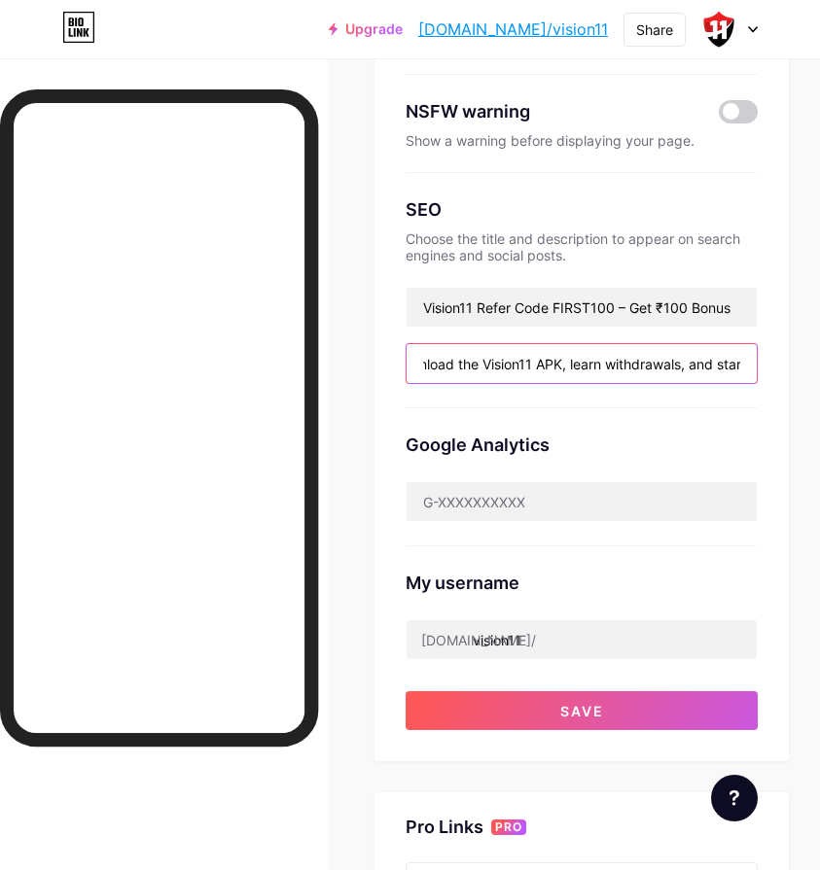
type input "Join Vision11 and play fantasy cricket to win real cash. Use Vision11 refer cod…"
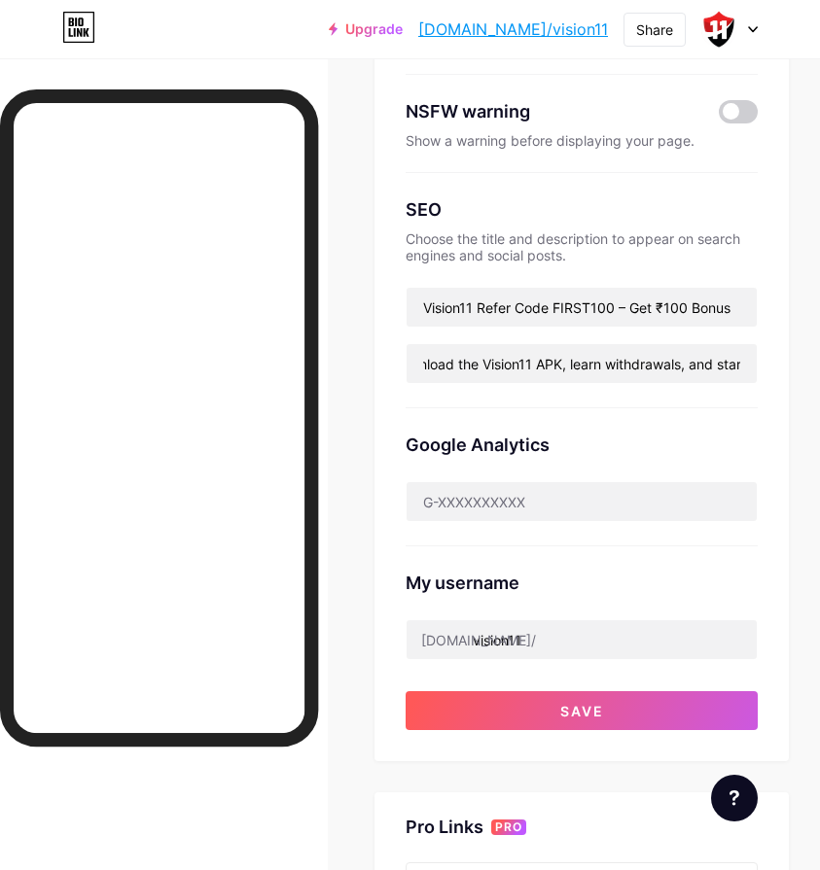
scroll to position [0, 0]
click at [745, 408] on div "Google Analytics" at bounding box center [581, 477] width 352 height 138
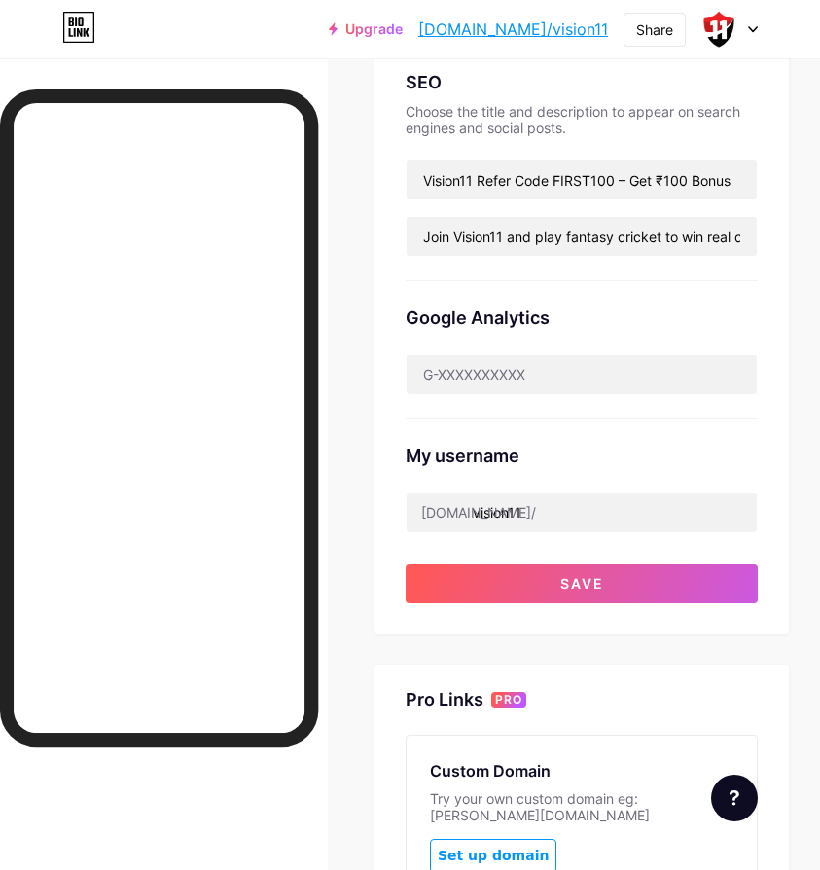
scroll to position [486, 0]
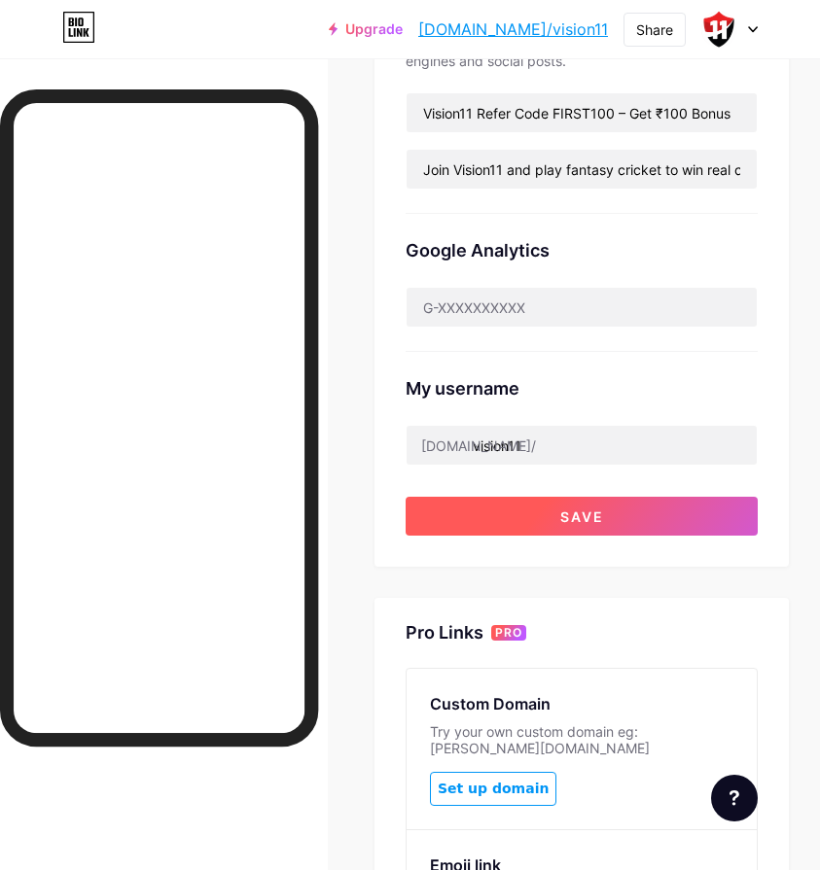
click at [591, 524] on button "Save" at bounding box center [581, 516] width 352 height 39
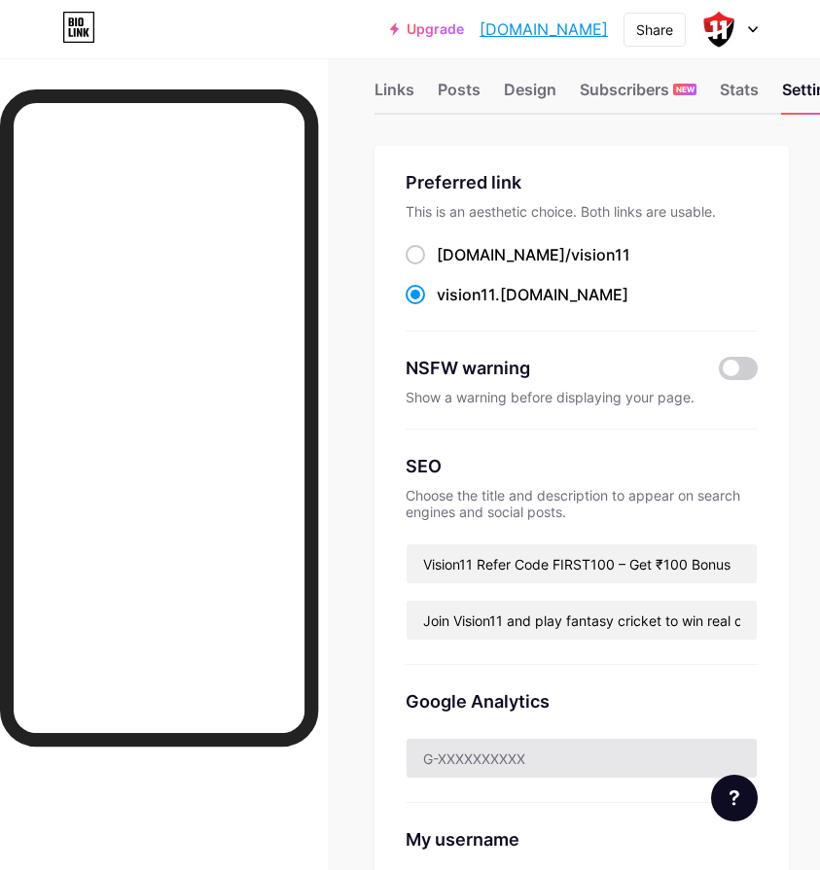
scroll to position [0, 0]
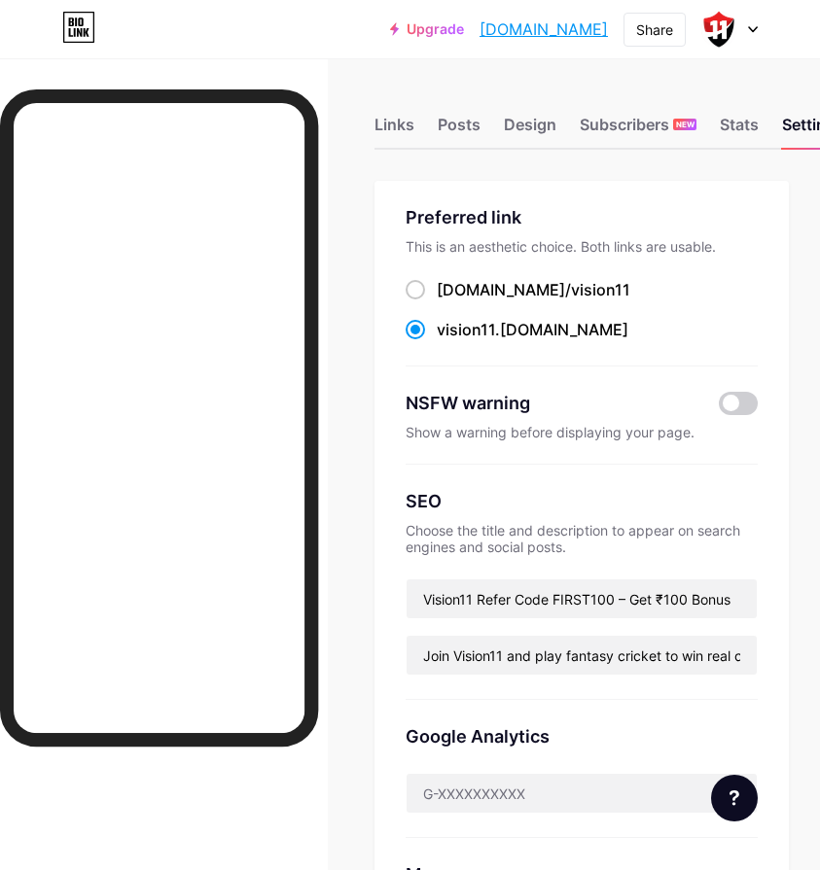
click at [555, 29] on link "vision11.bio.link" at bounding box center [543, 28] width 128 height 23
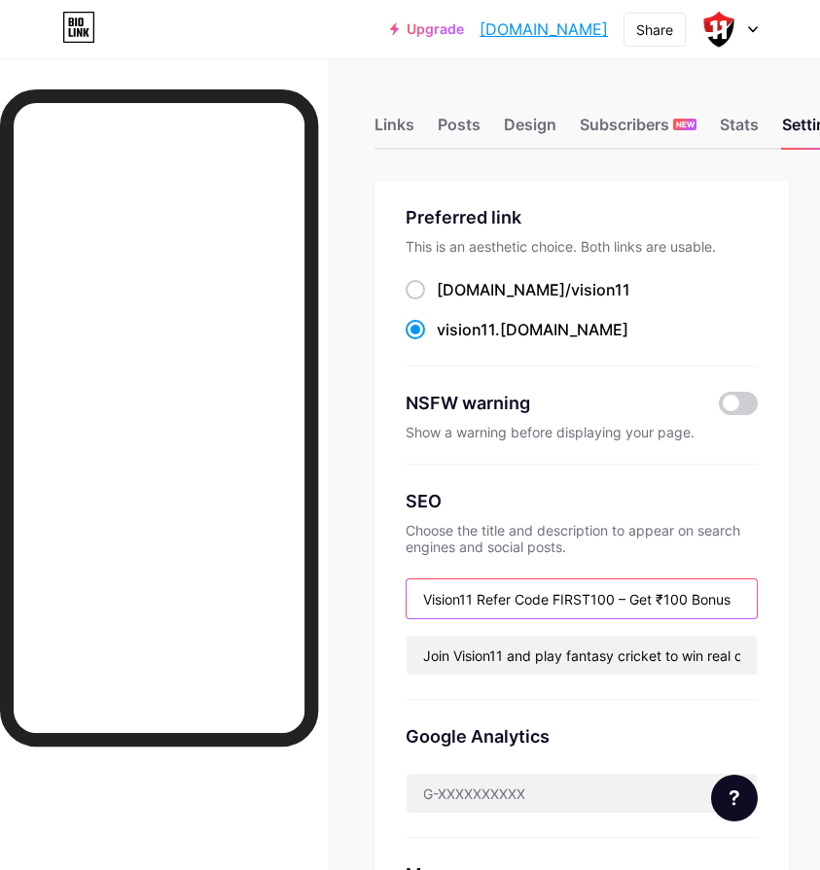
click at [561, 592] on input "Vision11 Refer Code FIRST100 – Get ₹100 Bonus" at bounding box center [581, 598] width 350 height 39
click at [624, 595] on input "Vision11 Refer Code "FIRST100 – Get ₹100 Bonus" at bounding box center [581, 598] width 350 height 39
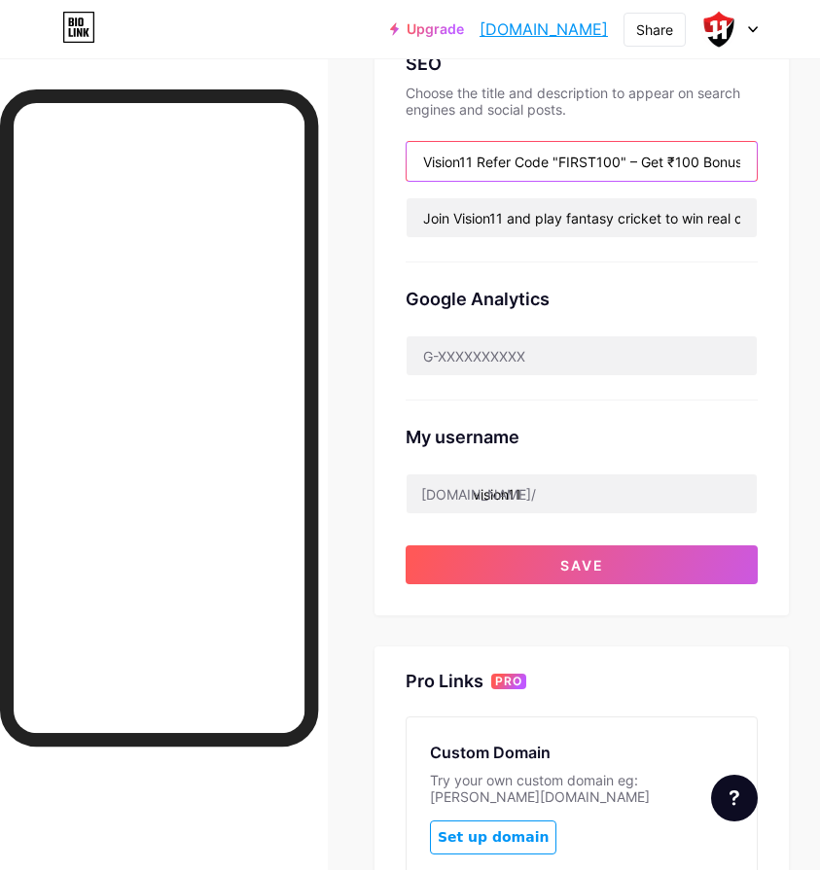
scroll to position [583, 0]
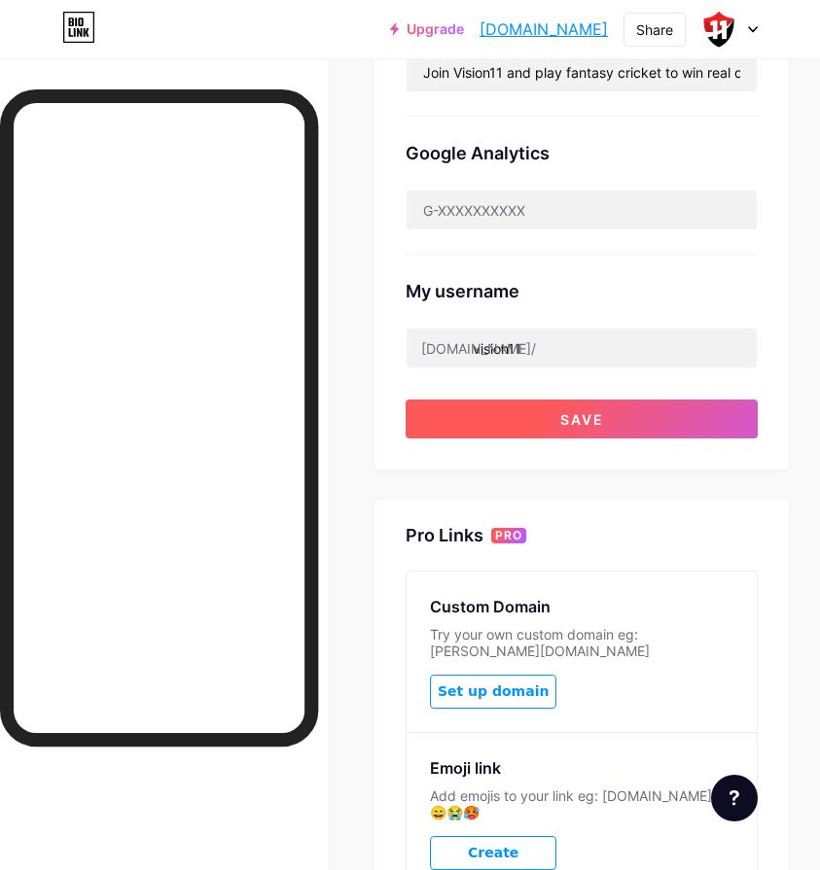
type input "Vision11 Refer Code "FIRST100" – Get ₹100 Bonus"
click at [593, 411] on span "Save" at bounding box center [582, 419] width 44 height 17
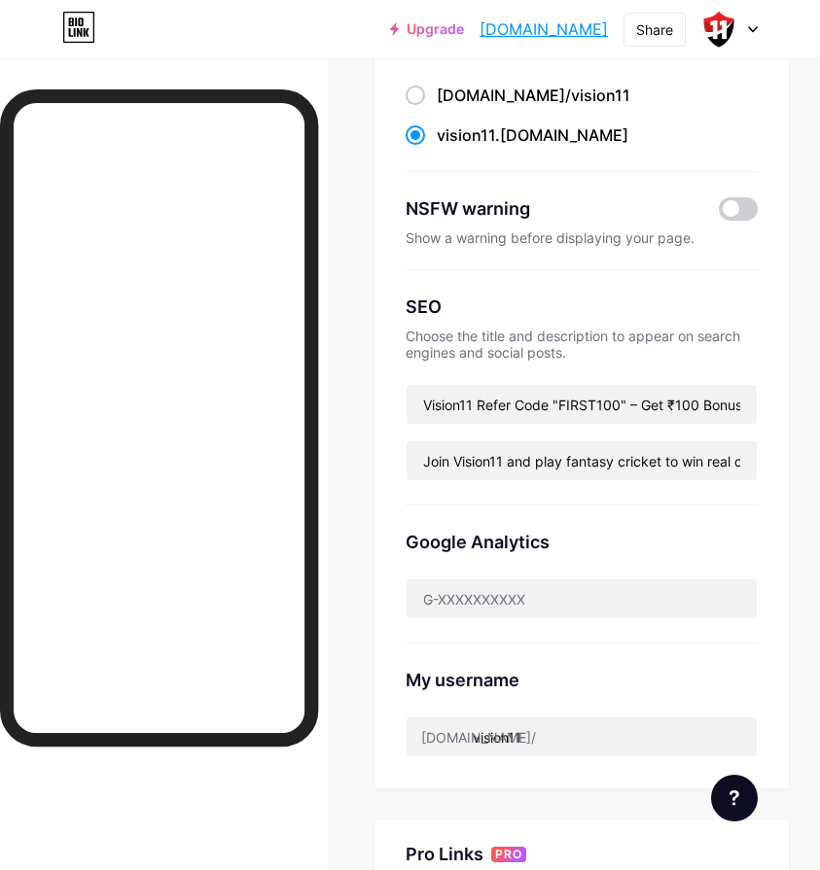
scroll to position [0, 0]
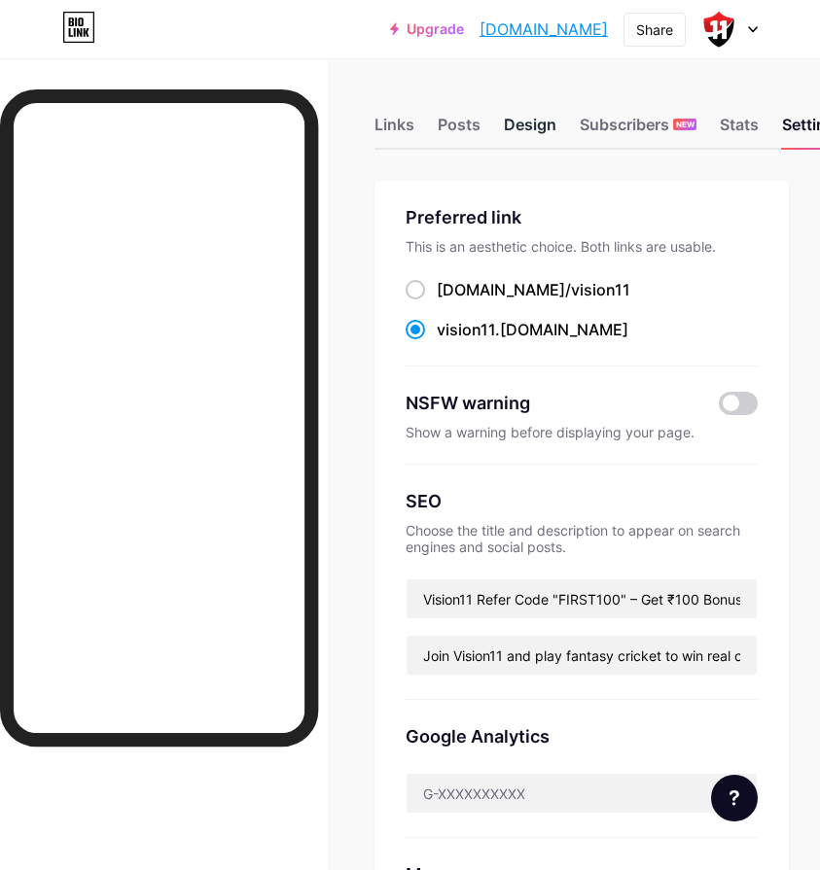
click at [527, 115] on div "Design" at bounding box center [530, 130] width 52 height 35
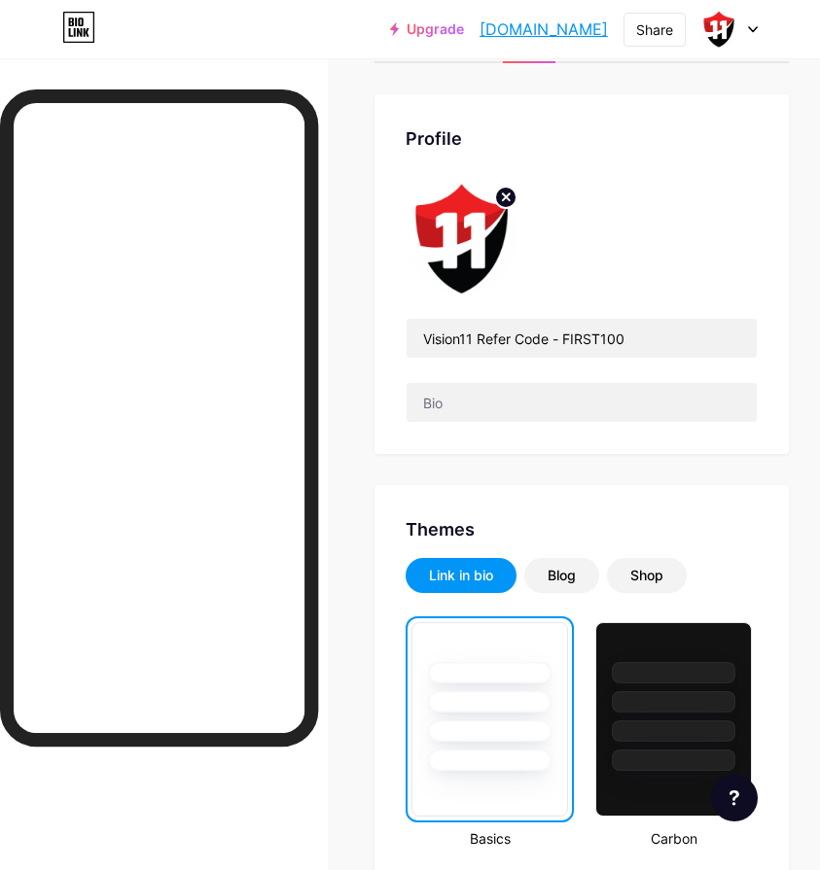
scroll to position [81, 0]
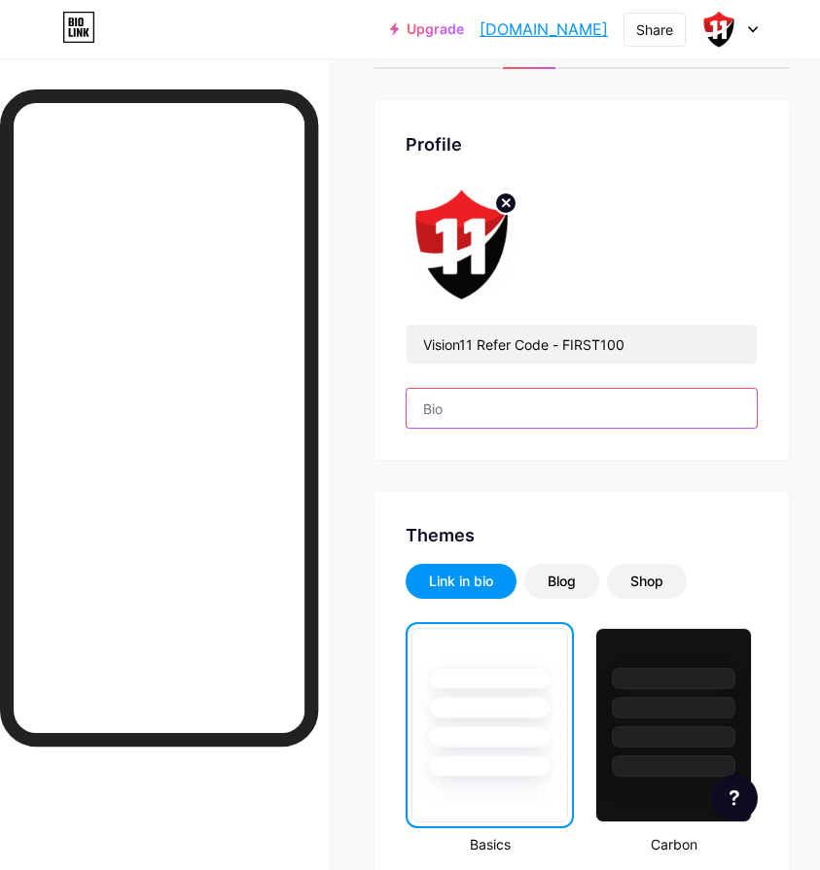
click at [597, 413] on input "text" at bounding box center [581, 408] width 350 height 39
paste input "Sign up on Vision11 using refer code FIRST100 and get ₹100 bonus instantly. Dow…"
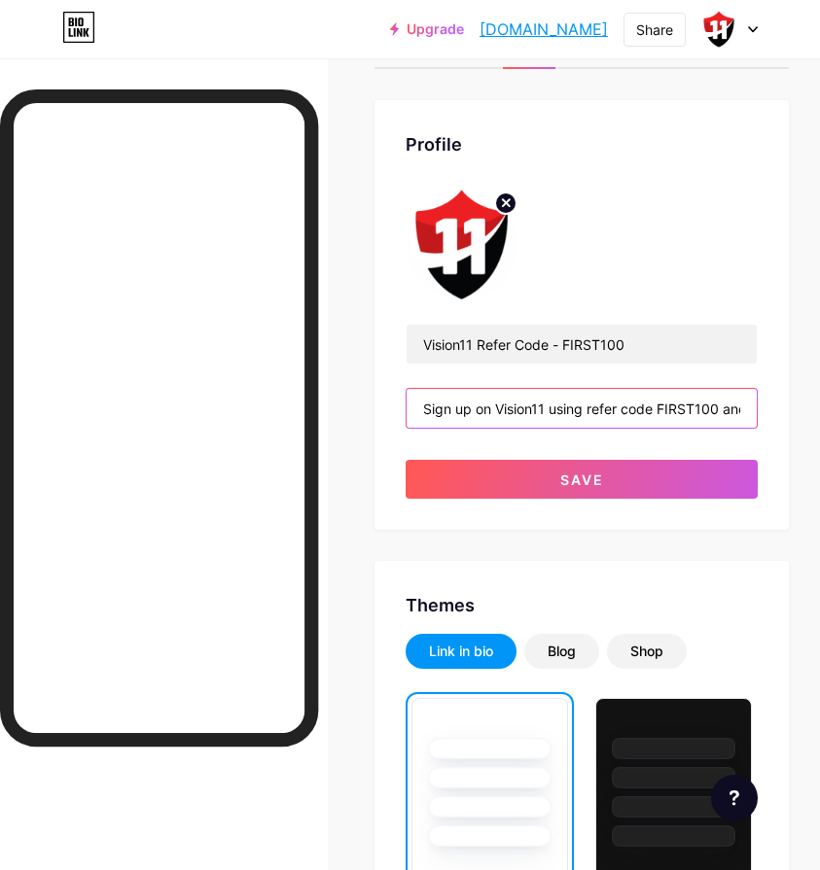
scroll to position [0, 814]
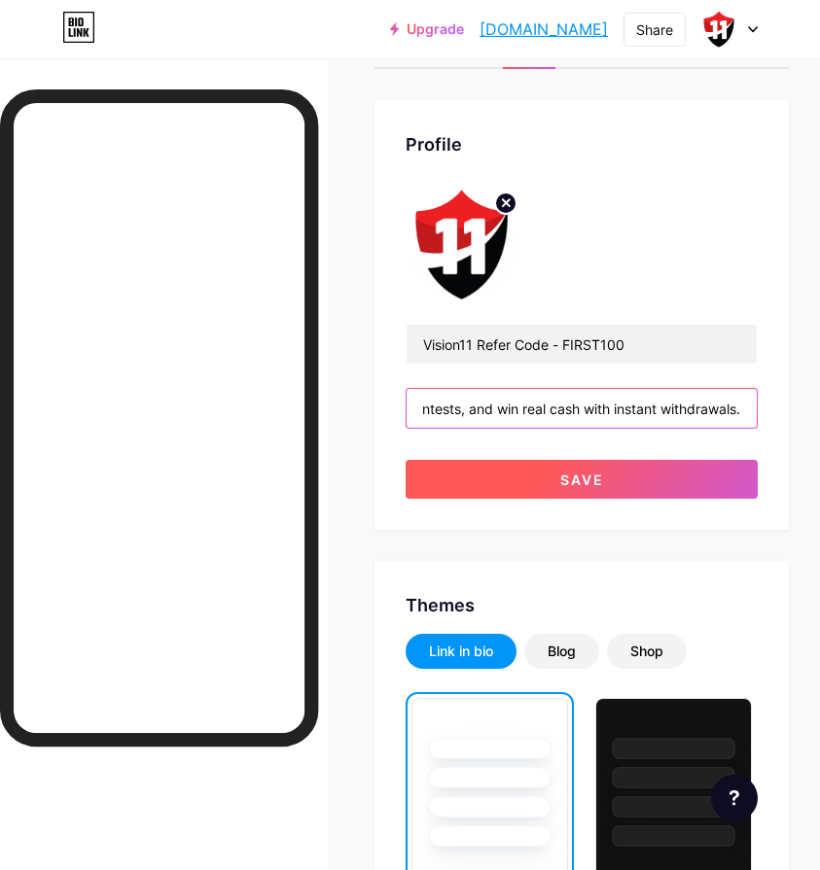
type input "Sign up on Vision11 using refer code FIRST100 and get ₹100 bonus instantly. Dow…"
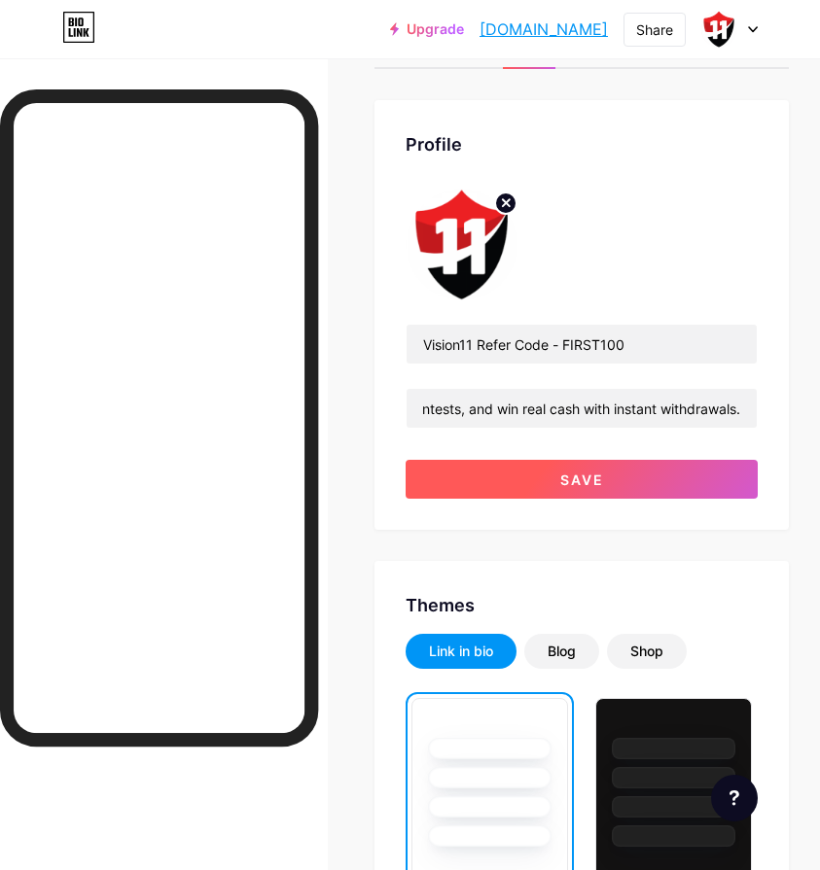
scroll to position [0, 0]
click at [591, 479] on span "Save" at bounding box center [582, 479] width 44 height 17
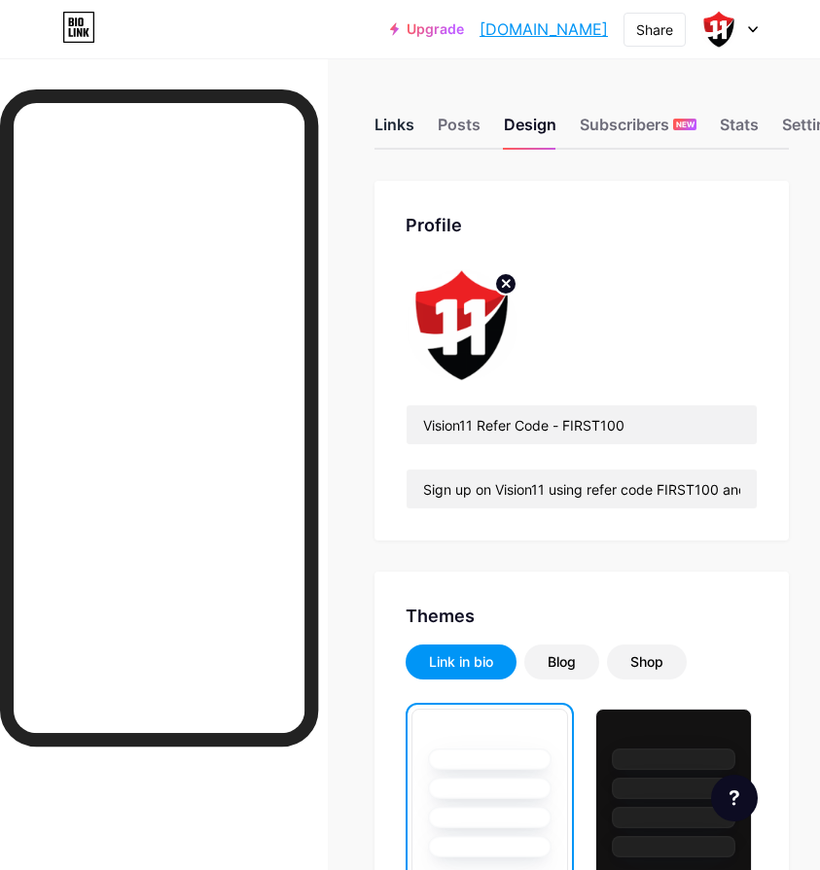
click at [395, 124] on div "Links" at bounding box center [394, 130] width 40 height 35
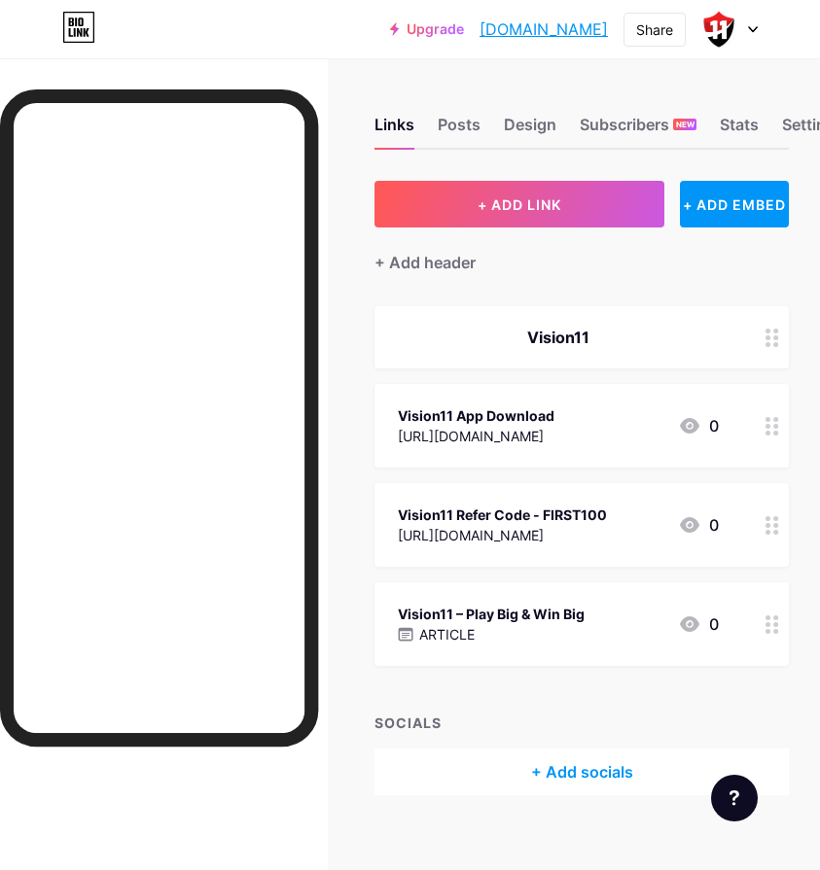
click at [718, 345] on div "Vision11" at bounding box center [558, 337] width 321 height 23
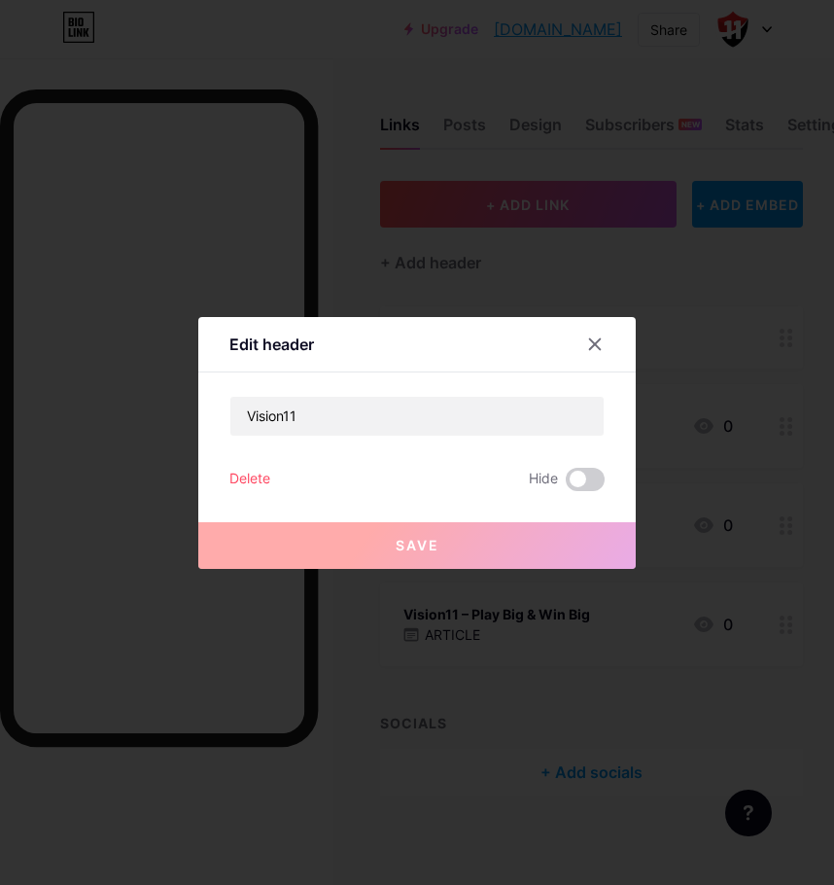
click at [253, 479] on div "Delete" at bounding box center [249, 479] width 41 height 23
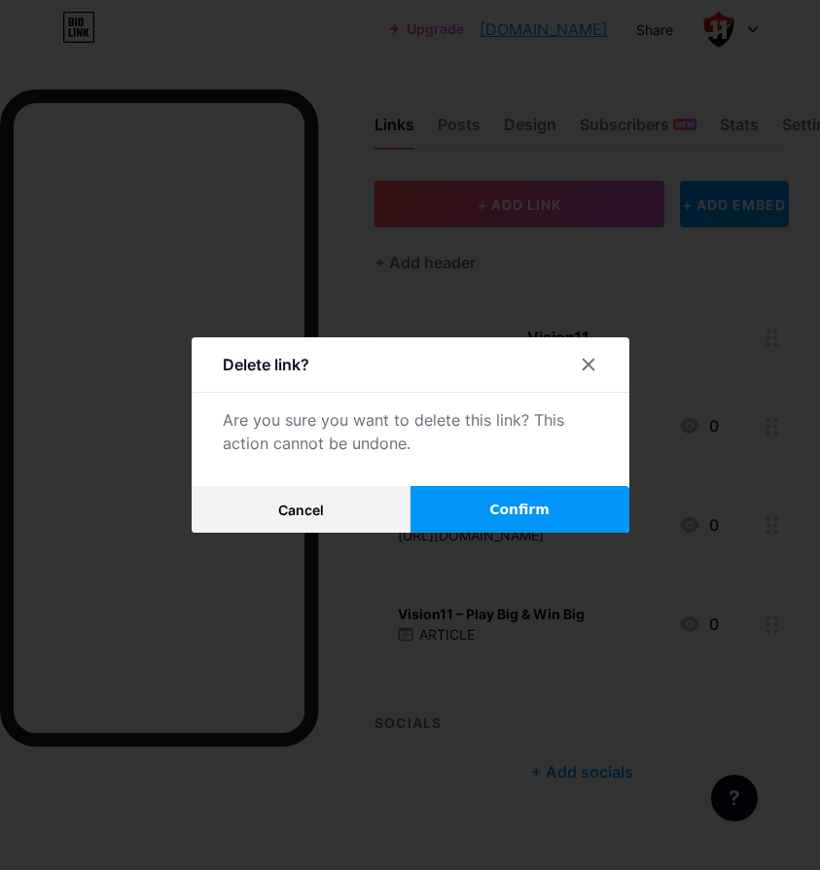
click at [503, 507] on span "Confirm" at bounding box center [519, 510] width 60 height 20
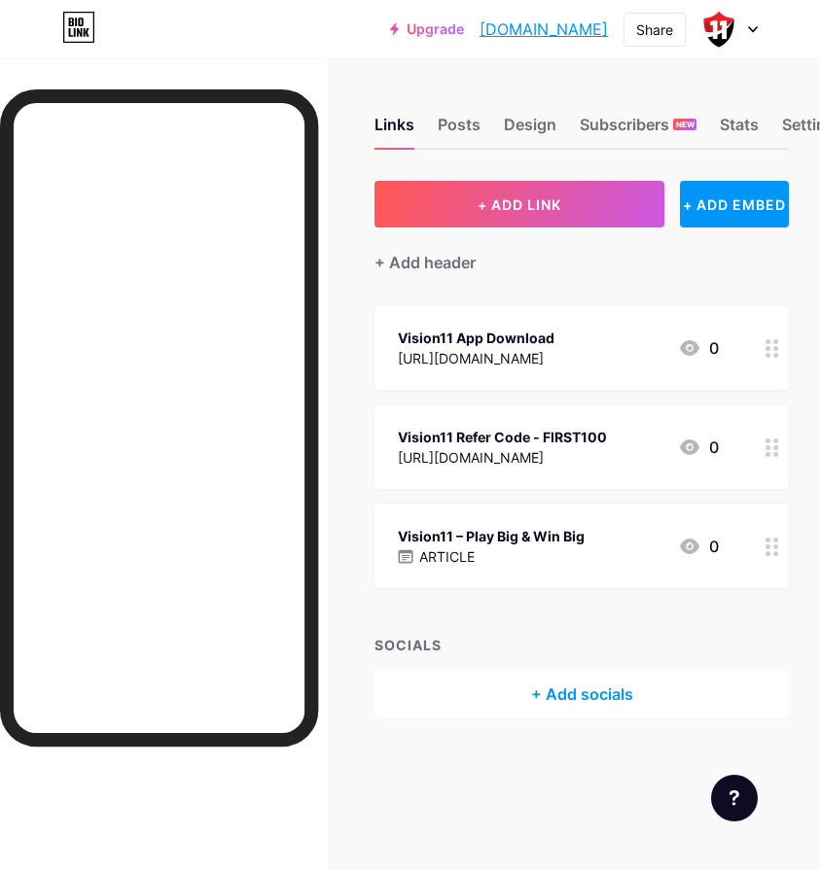
click at [728, 604] on div "+ ADD LINK + ADD EMBED + Add header Vision11 App Download https://vision11.in/d…" at bounding box center [581, 449] width 414 height 537
click at [524, 117] on div "Design" at bounding box center [530, 130] width 52 height 35
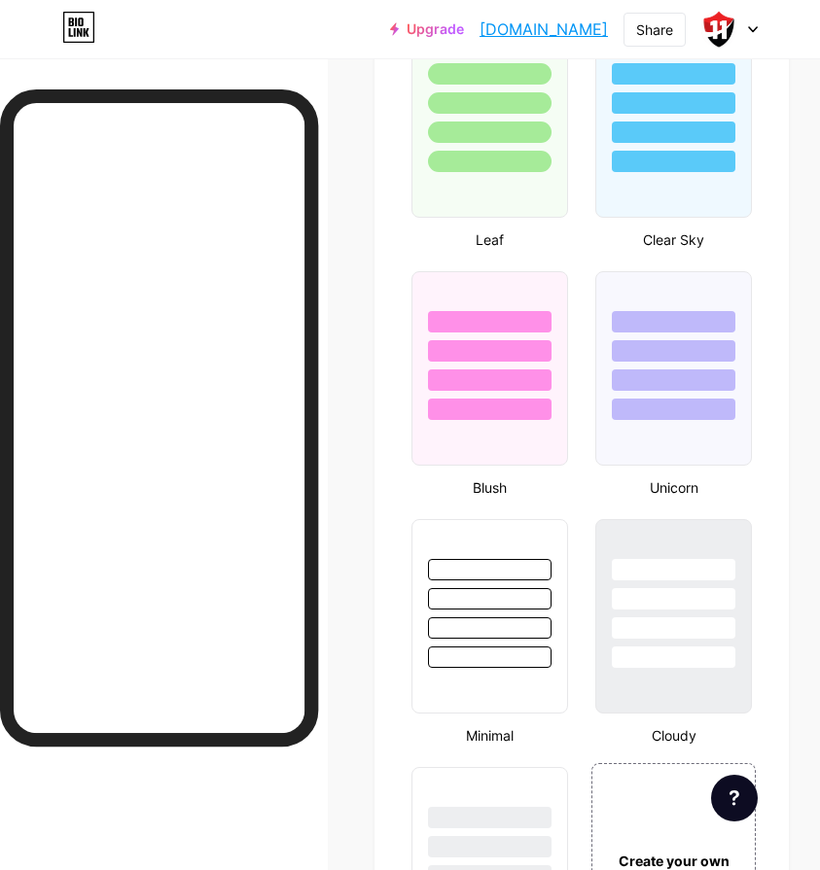
scroll to position [2639, 0]
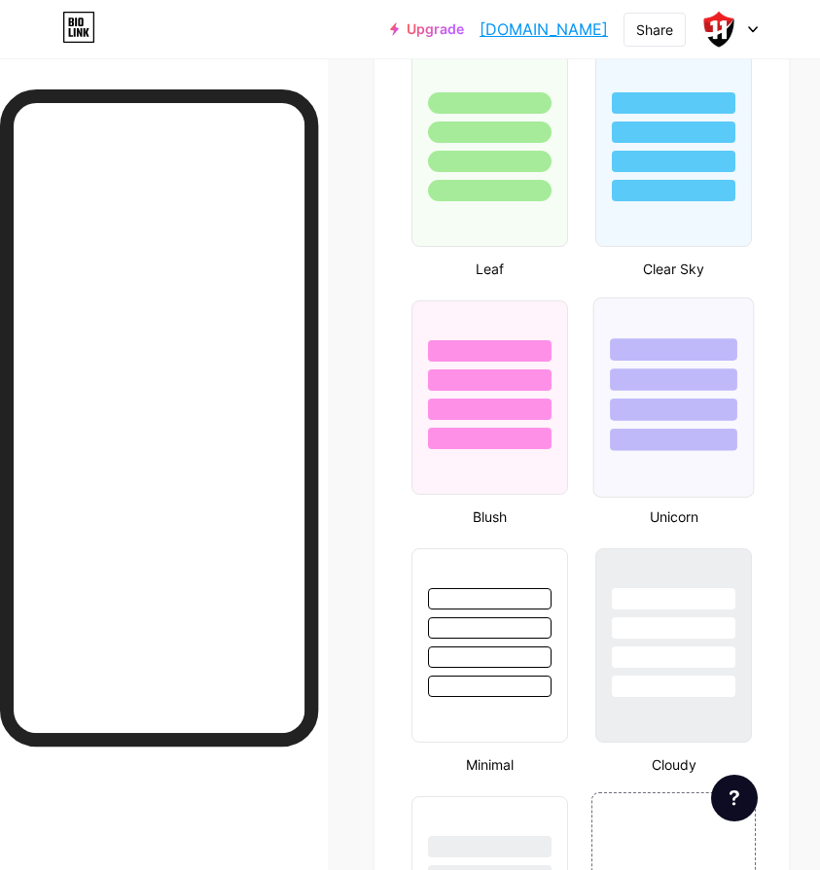
click at [637, 464] on div at bounding box center [673, 397] width 161 height 200
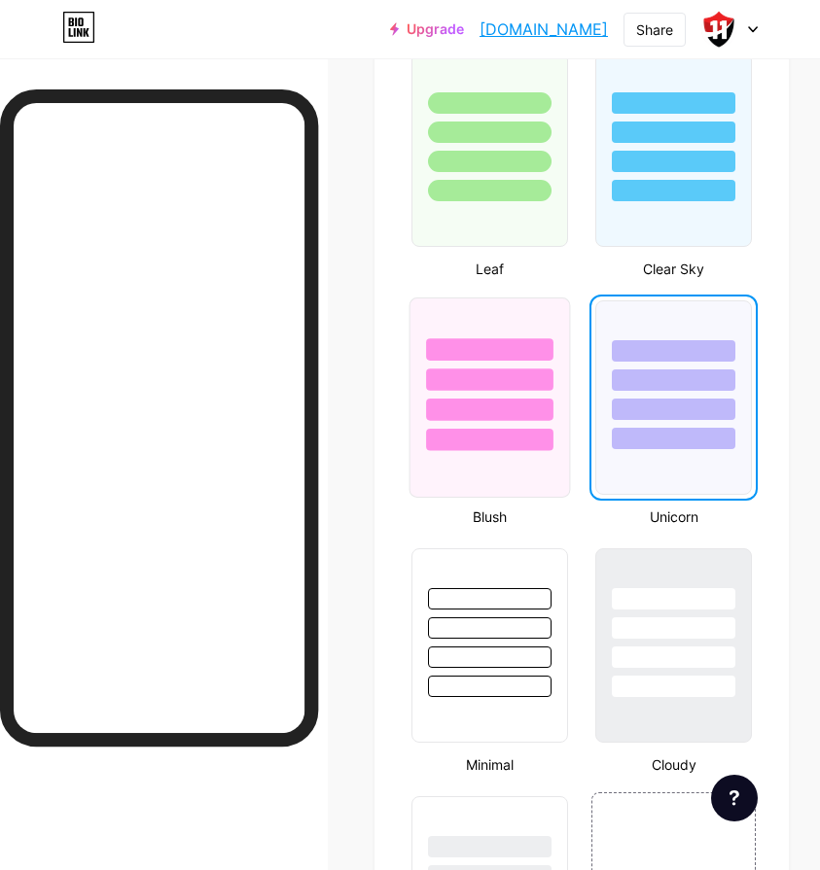
click at [558, 455] on div at bounding box center [489, 397] width 161 height 200
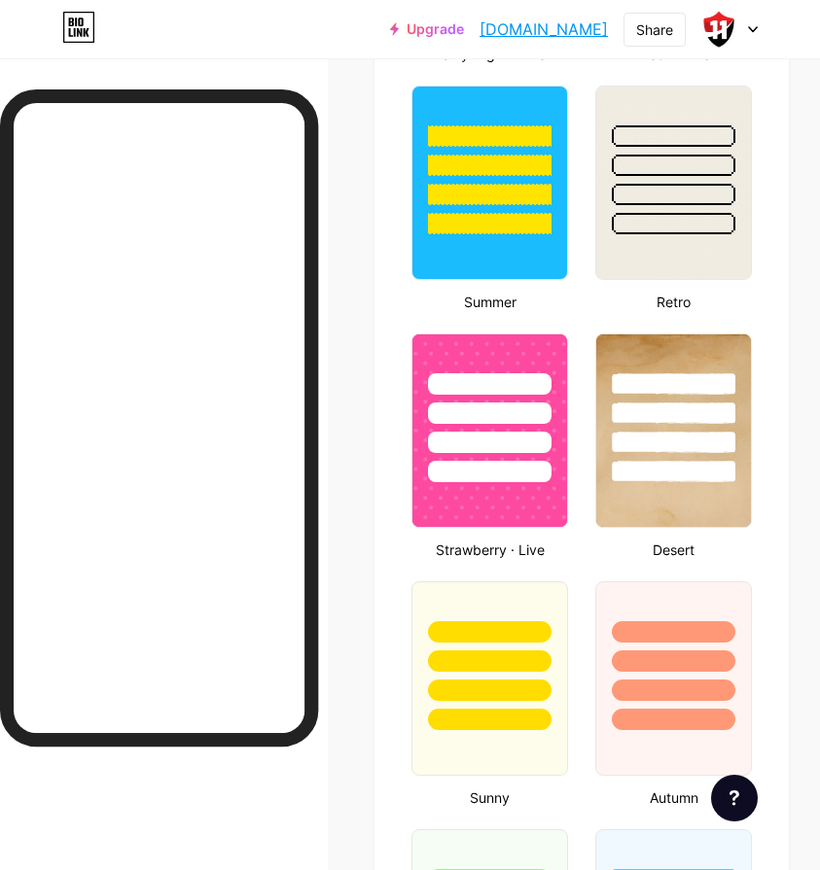
scroll to position [1862, 0]
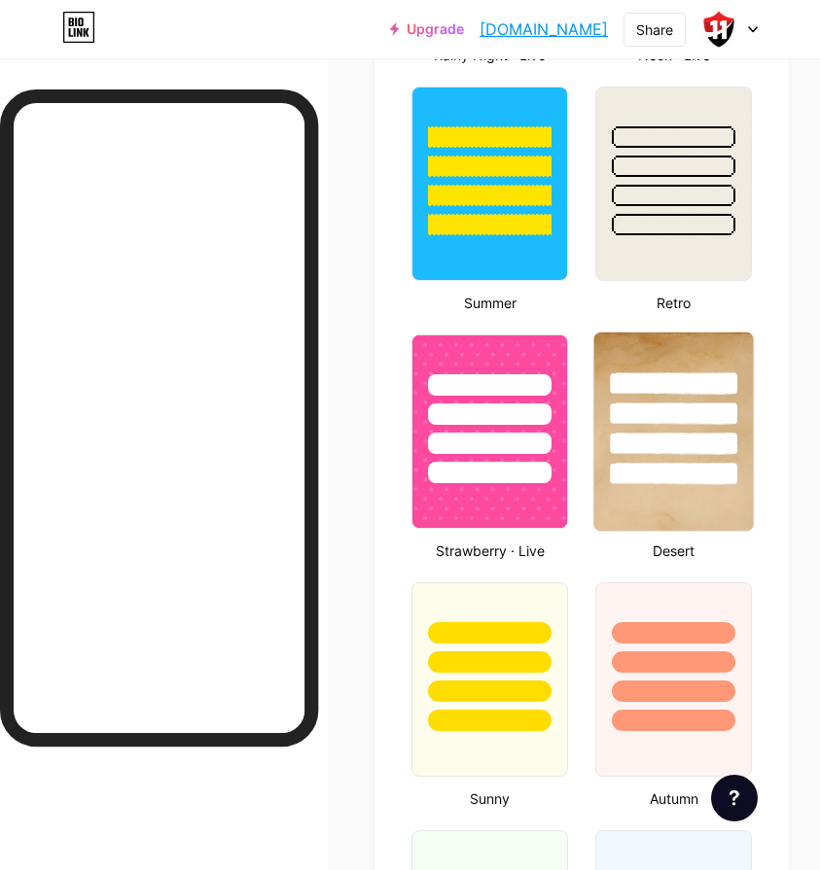
click at [658, 454] on div at bounding box center [673, 444] width 127 height 22
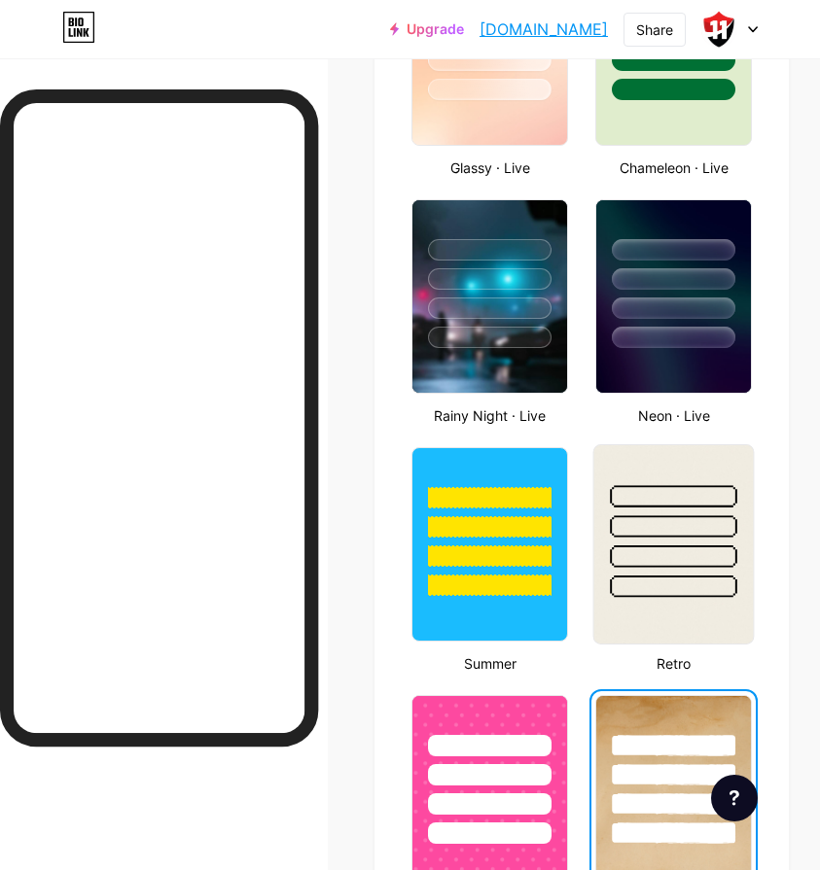
scroll to position [1473, 0]
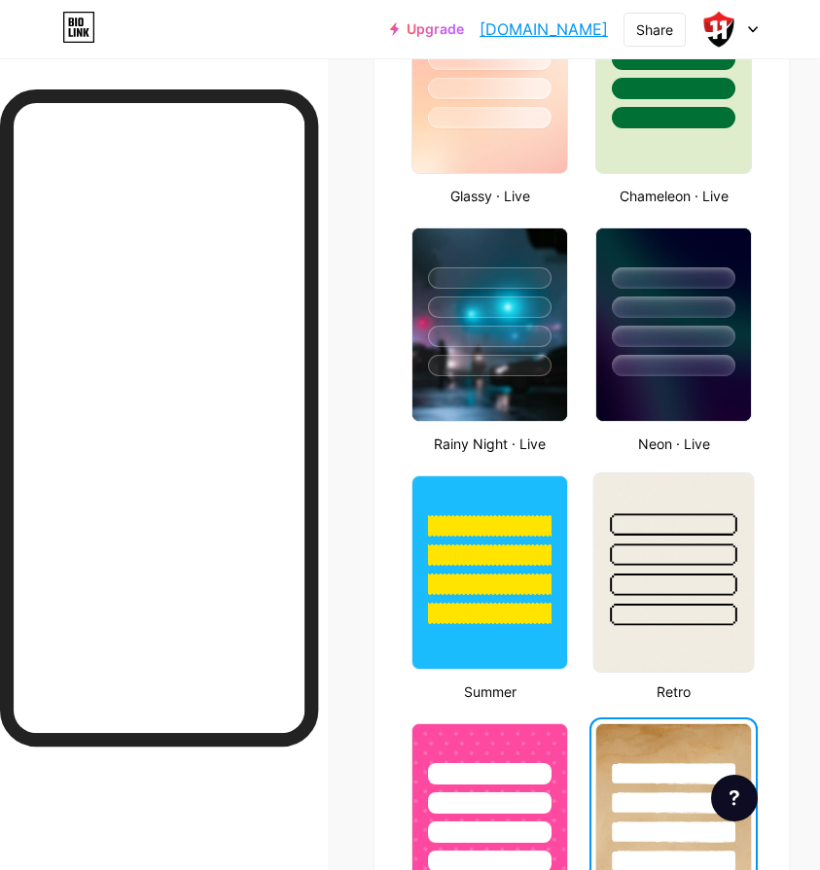
click at [647, 500] on div at bounding box center [673, 549] width 159 height 153
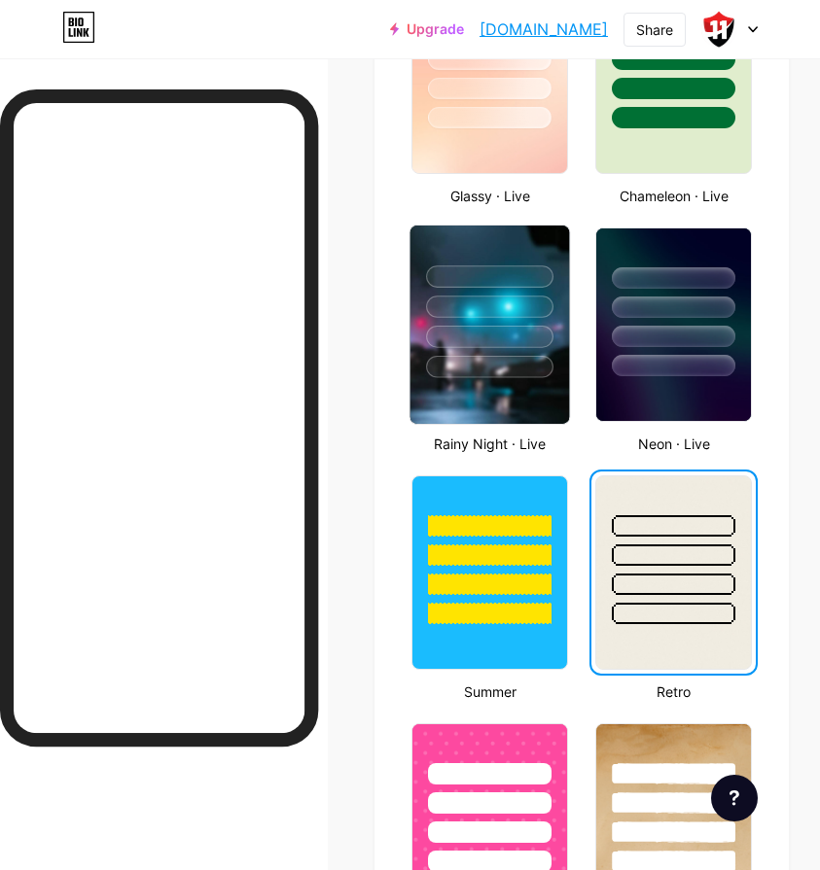
click at [523, 348] on div at bounding box center [489, 302] width 159 height 153
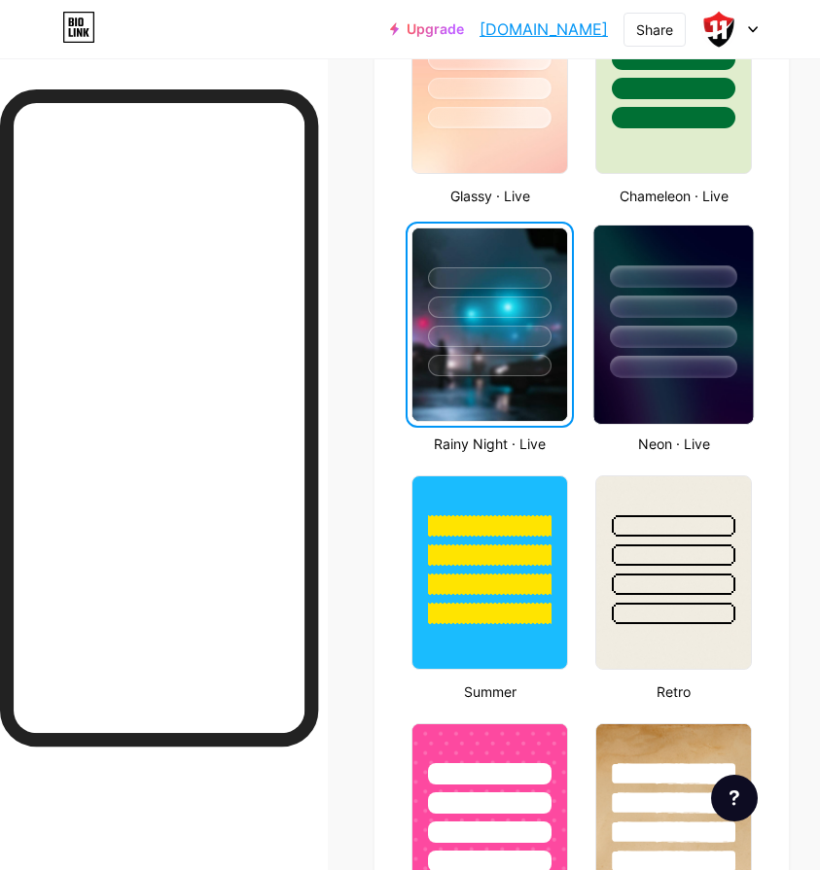
click at [630, 357] on div at bounding box center [673, 367] width 127 height 22
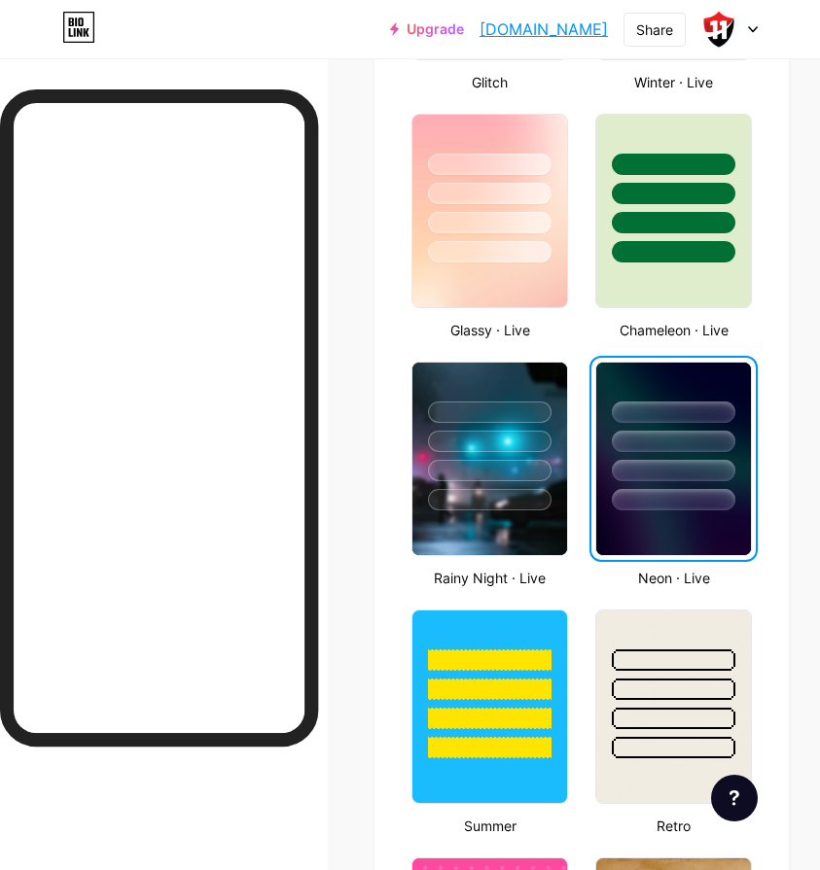
scroll to position [1278, 0]
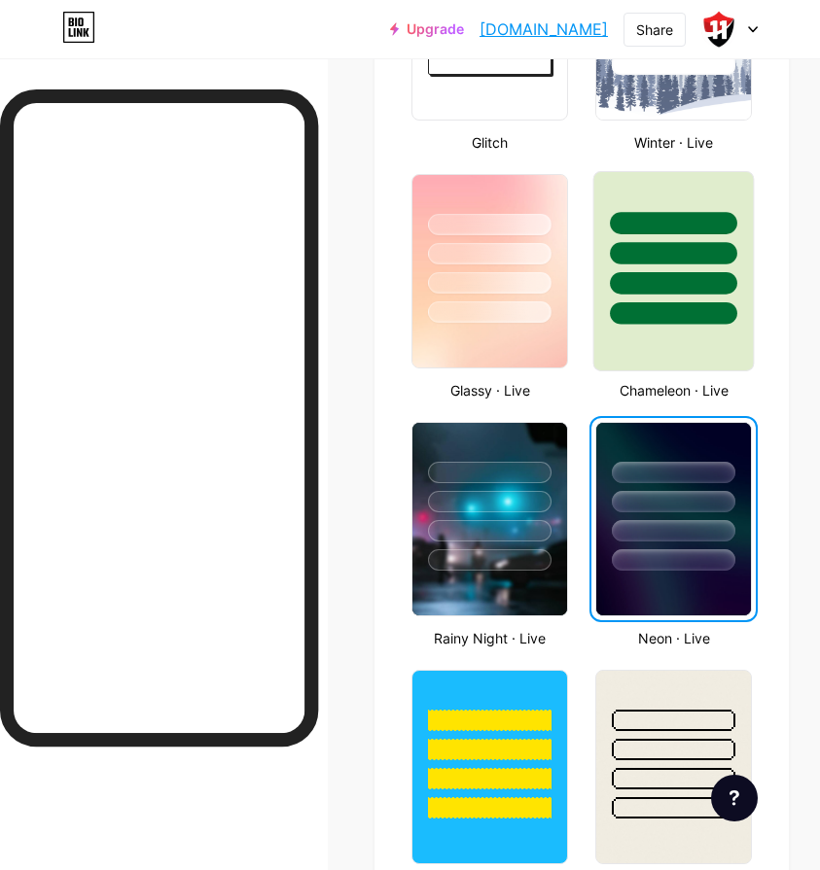
click at [631, 353] on div at bounding box center [673, 271] width 161 height 200
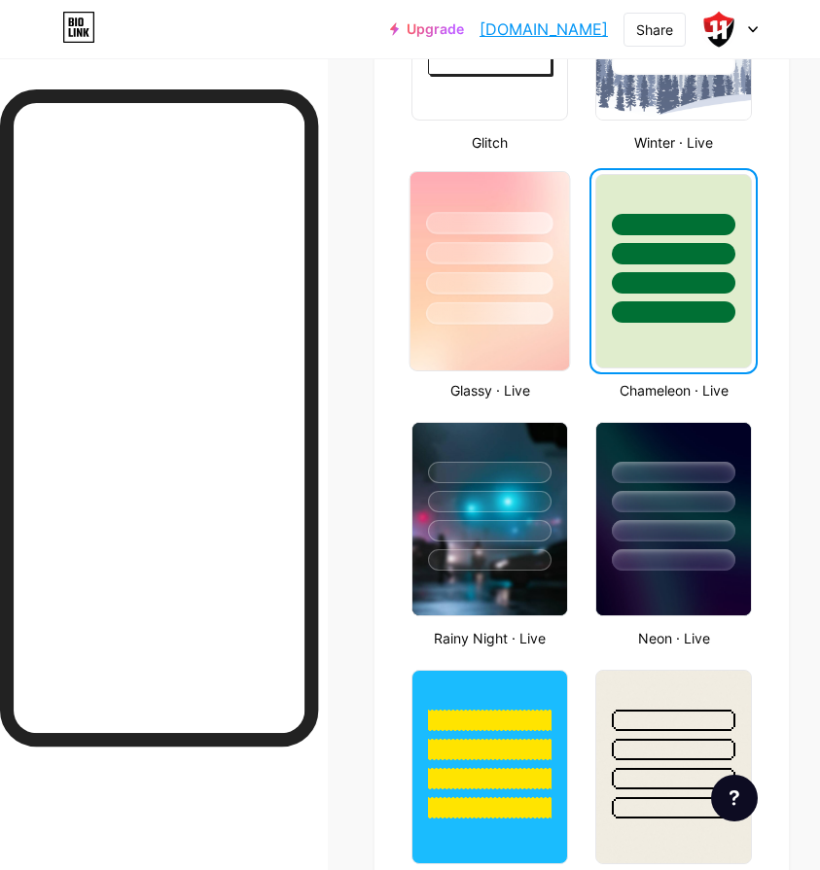
click at [553, 310] on div at bounding box center [489, 313] width 127 height 22
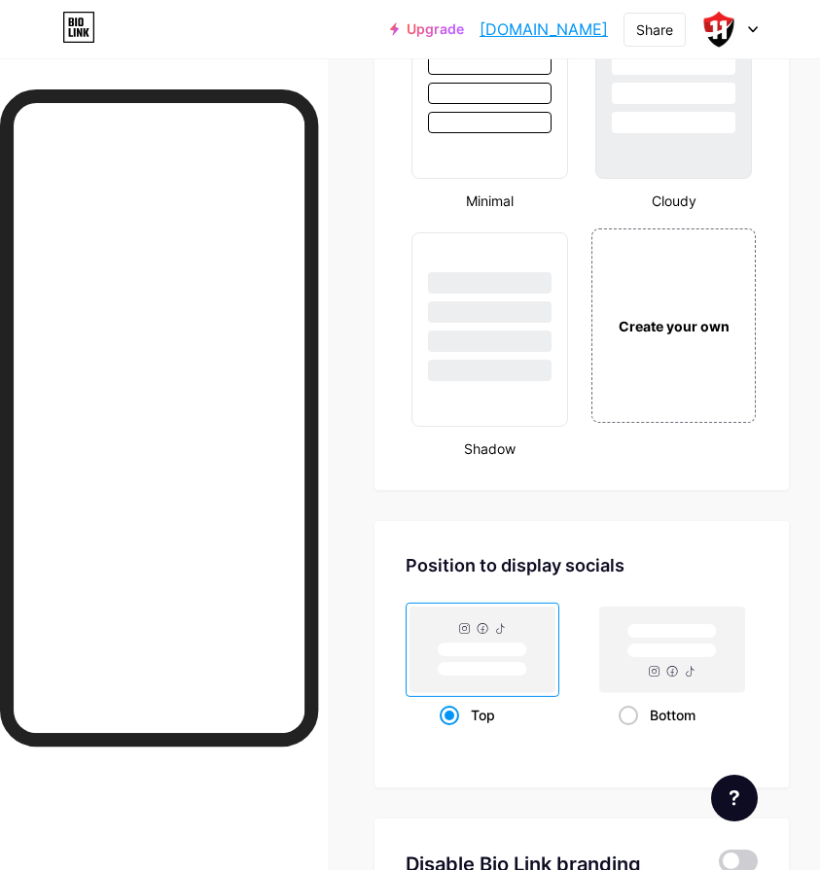
scroll to position [3223, 0]
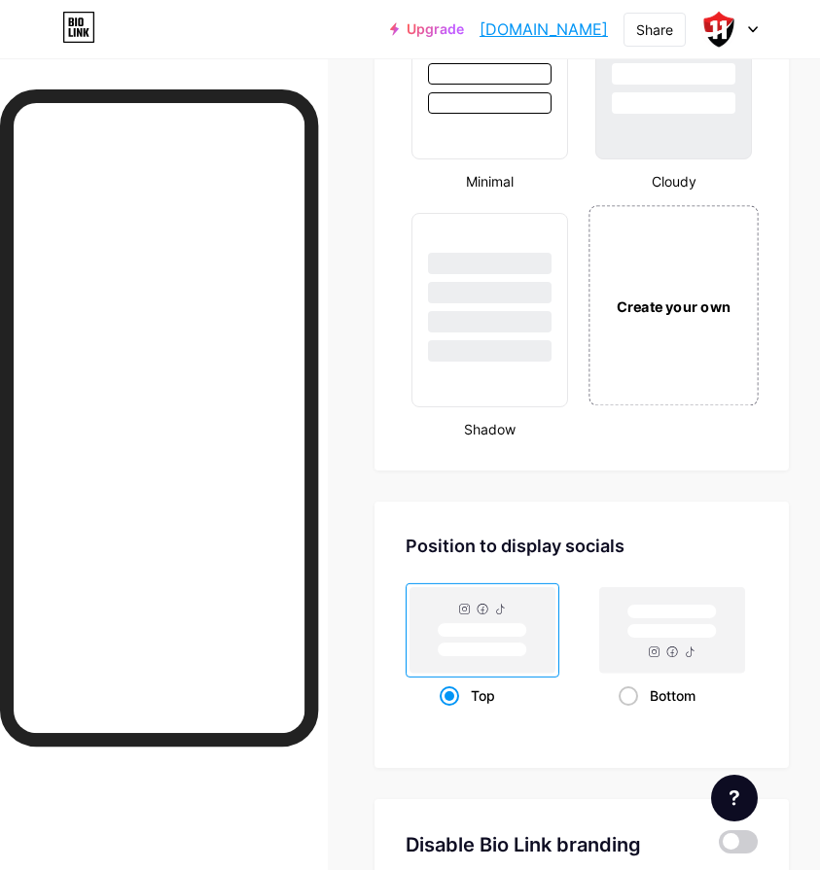
click at [670, 296] on div "Create your own" at bounding box center [673, 306] width 146 height 21
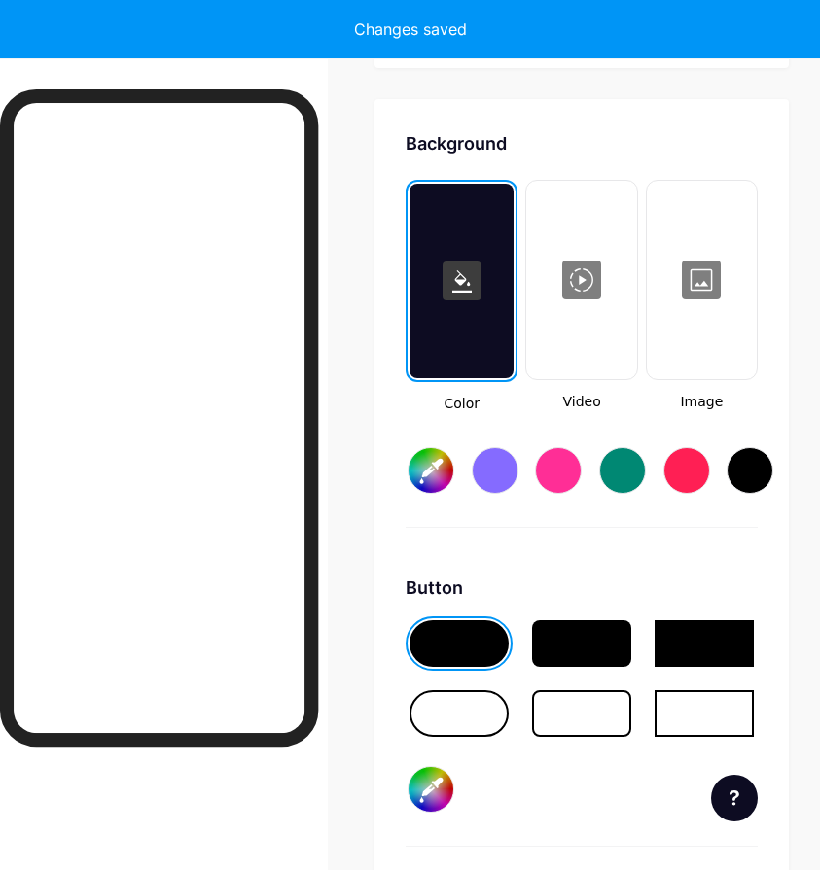
scroll to position [3647, 0]
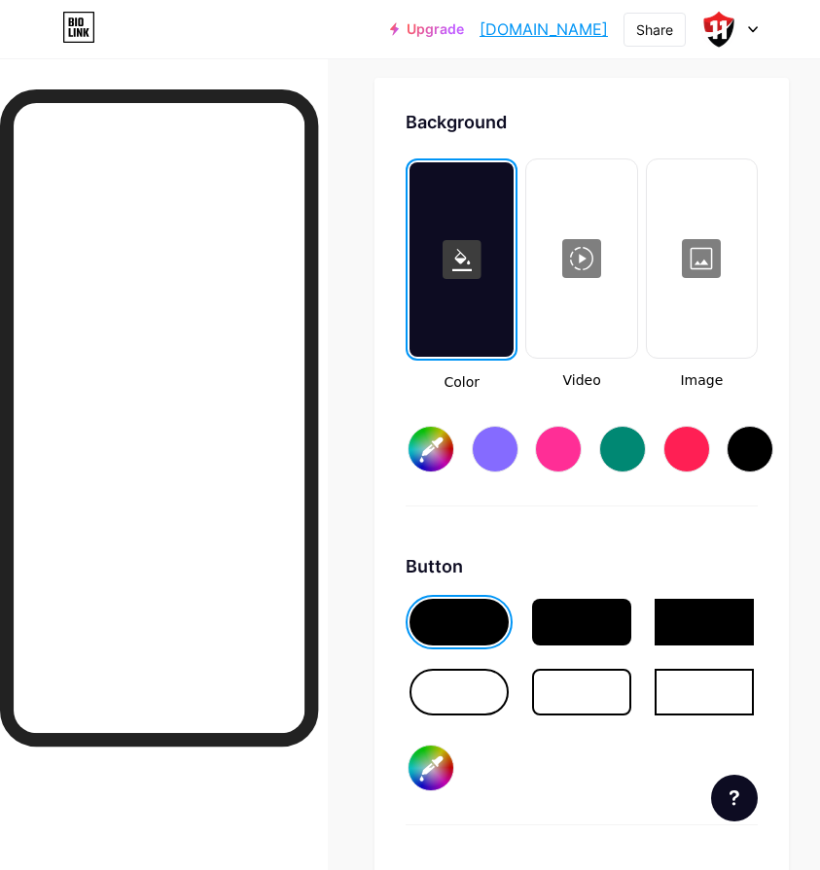
type input "#ffffff"
type input "#000000"
click at [467, 253] on icon at bounding box center [461, 260] width 19 height 22
click at [478, 257] on rect at bounding box center [461, 259] width 39 height 39
click at [469, 315] on div at bounding box center [461, 259] width 104 height 194
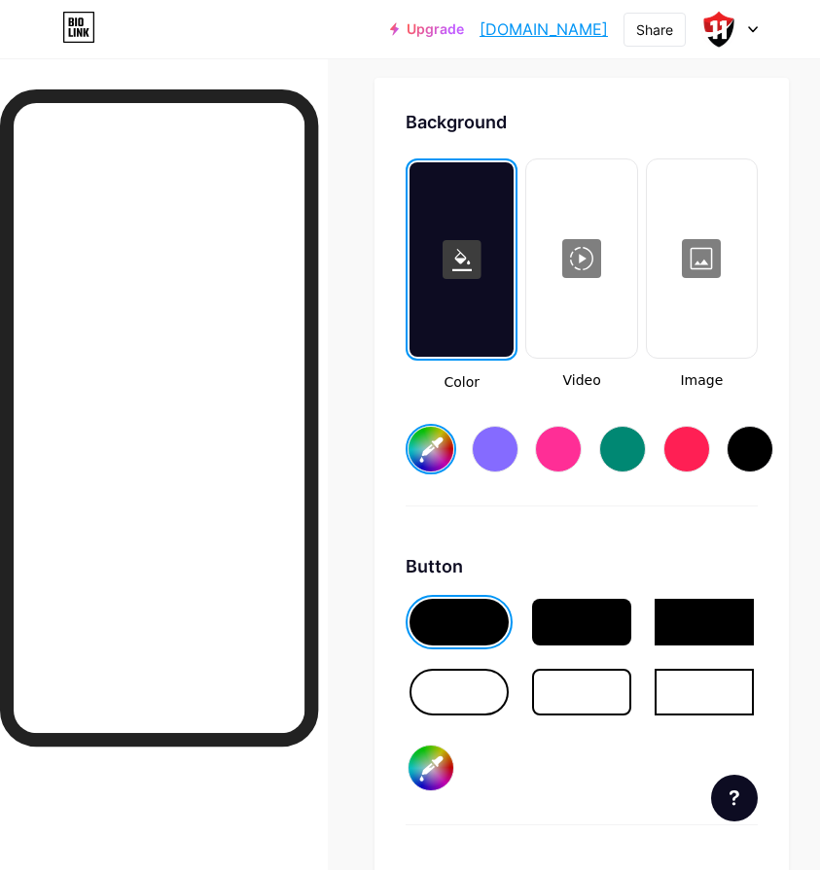
click at [478, 347] on div at bounding box center [461, 259] width 104 height 194
click at [438, 442] on input "#ffffff" at bounding box center [430, 449] width 45 height 45
click at [453, 441] on input "#ec2023" at bounding box center [430, 449] width 45 height 45
click at [396, 458] on div "Background Color Video Image #ffffff Button #000000 Font Inter Poppins EB Garam…" at bounding box center [581, 651] width 414 height 1147
click at [438, 455] on input "#ffffff" at bounding box center [430, 449] width 45 height 45
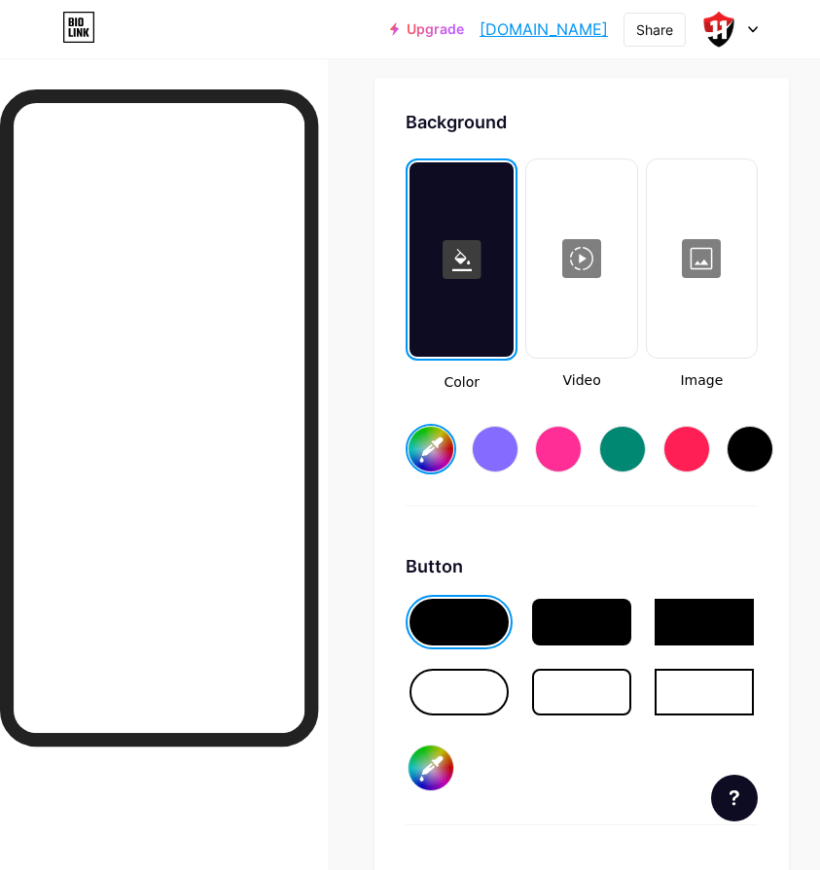
click at [500, 454] on div at bounding box center [494, 449] width 47 height 47
click at [432, 446] on input "#856bff" at bounding box center [430, 449] width 45 height 45
click at [482, 630] on div at bounding box center [458, 622] width 99 height 47
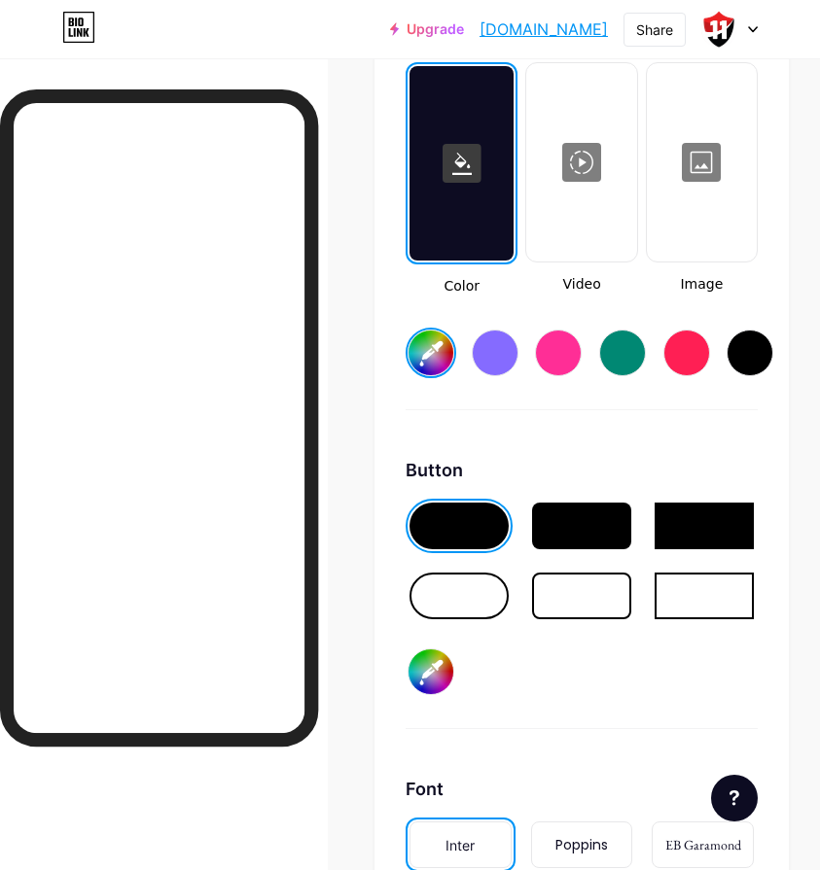
scroll to position [3744, 0]
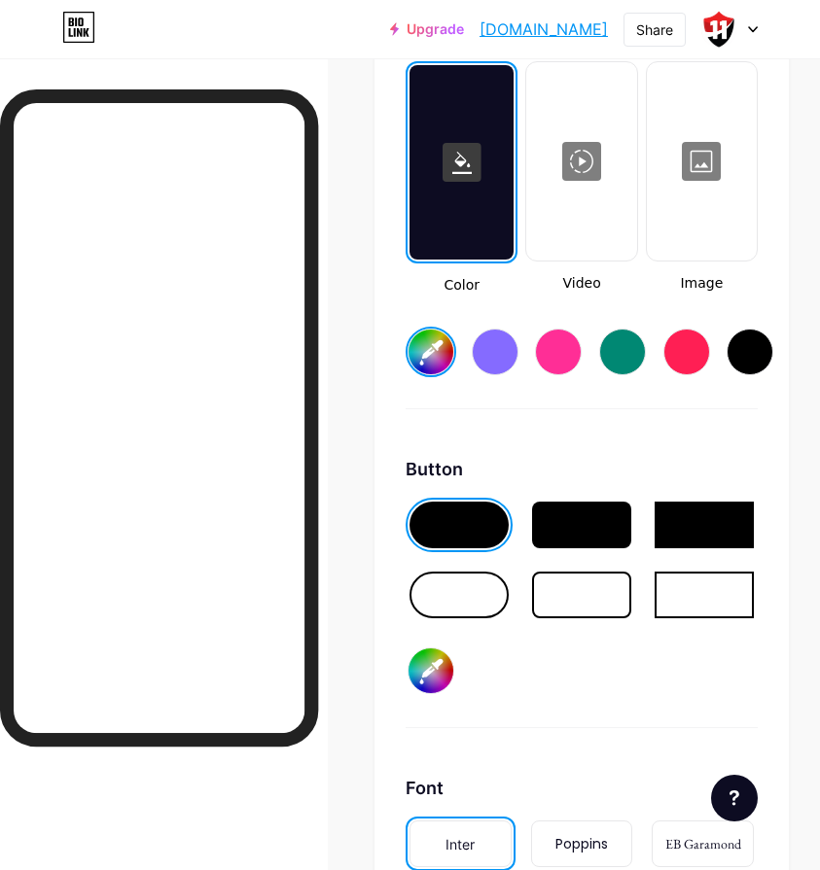
click at [441, 666] on input "#000000" at bounding box center [430, 670] width 45 height 45
type input "#ffffff"
type input "#ec2023"
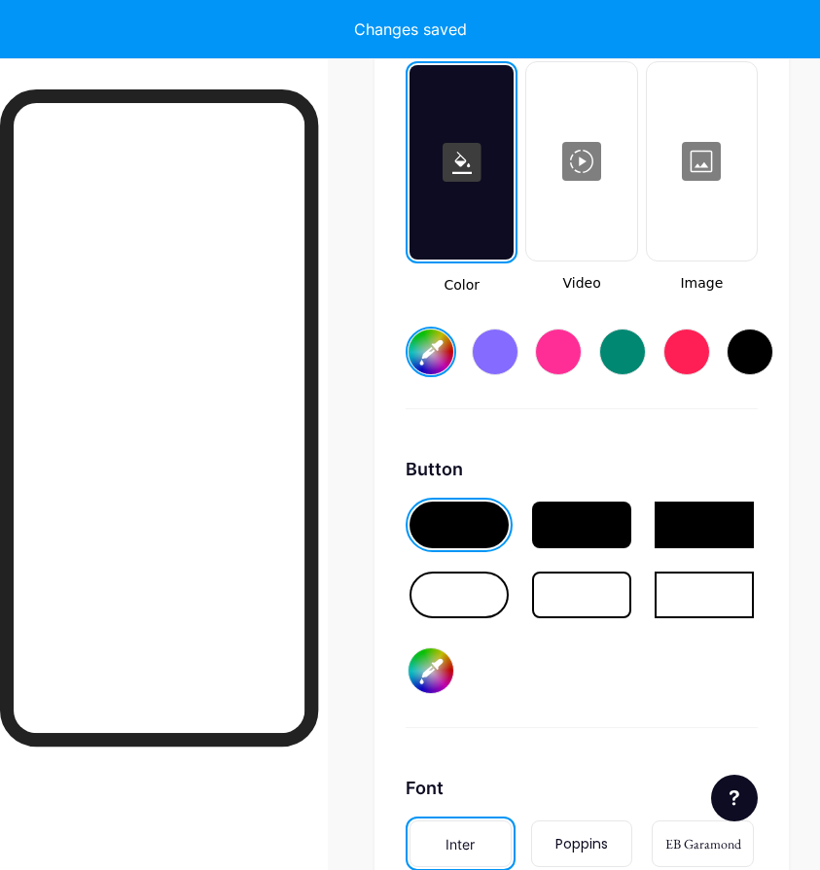
type input "#ffffff"
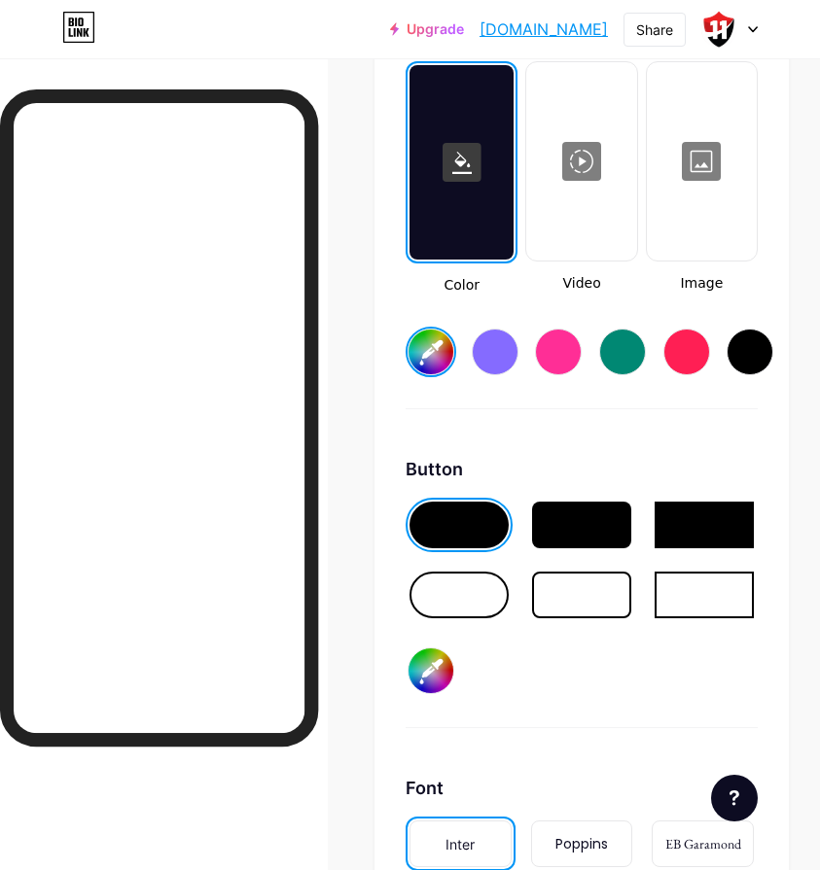
type input "#ec2023"
click at [438, 344] on input "#ffffff" at bounding box center [430, 352] width 45 height 45
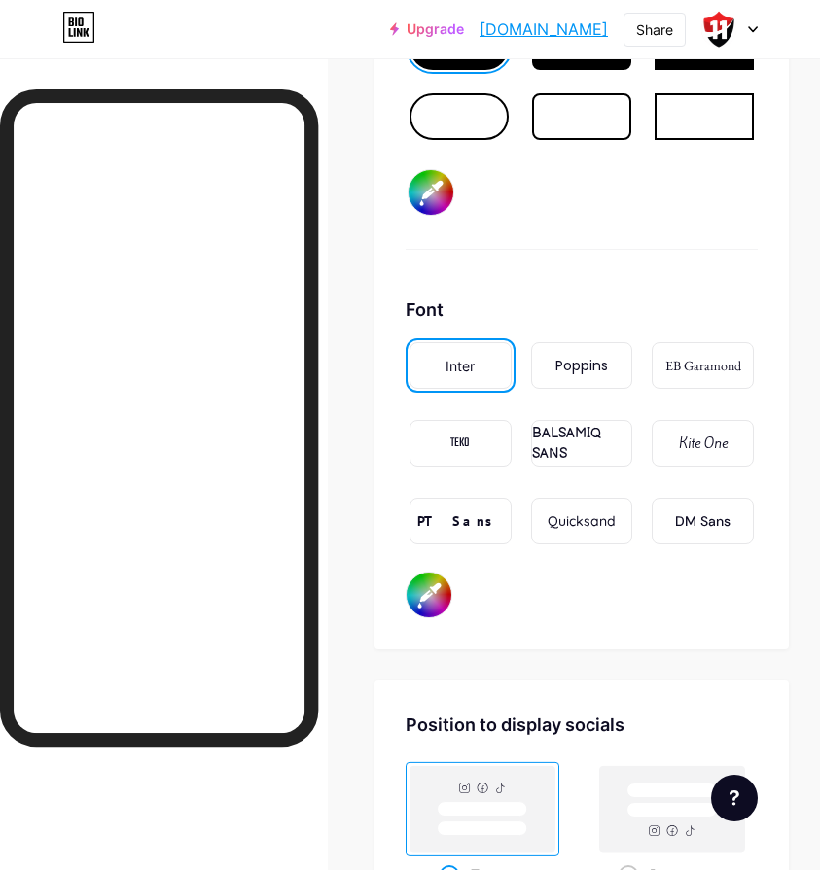
scroll to position [4207, 0]
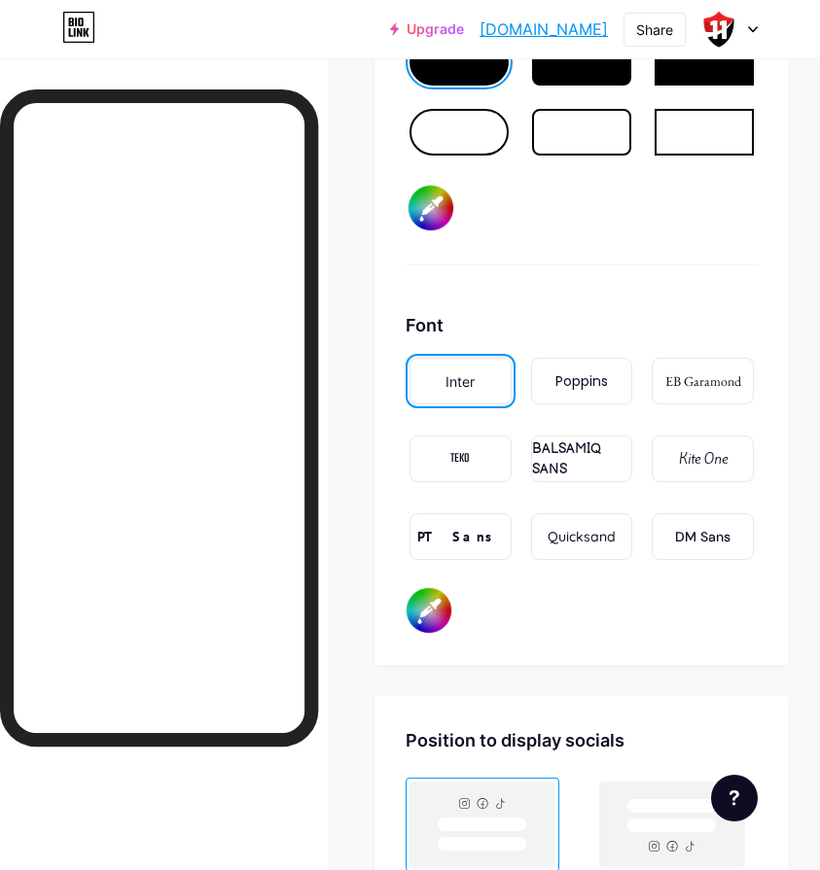
click at [591, 389] on div "Poppins" at bounding box center [581, 381] width 52 height 20
click at [464, 523] on div "PT Sans" at bounding box center [460, 536] width 102 height 47
click at [493, 392] on div "Inter" at bounding box center [460, 381] width 102 height 47
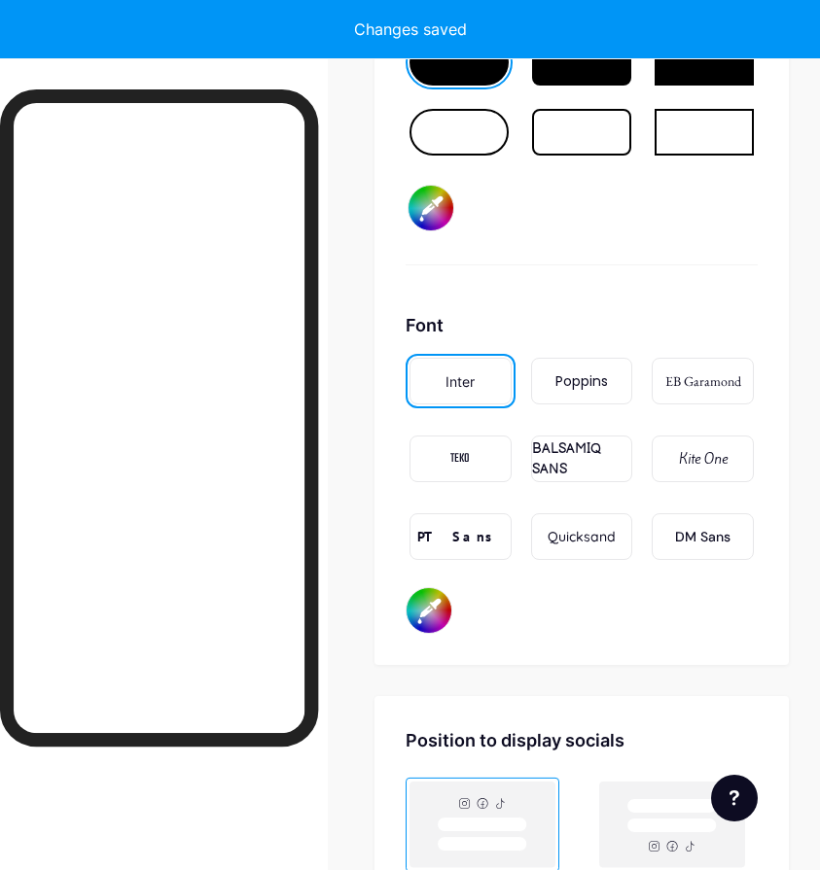
type input "#e3e3e3"
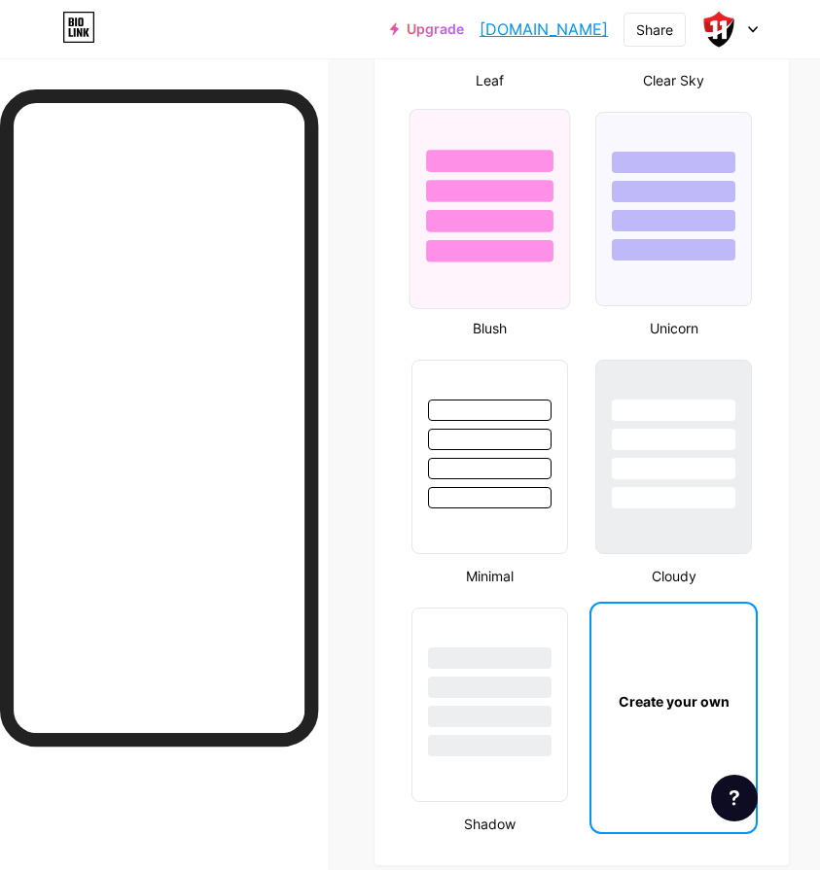
scroll to position [3332, 0]
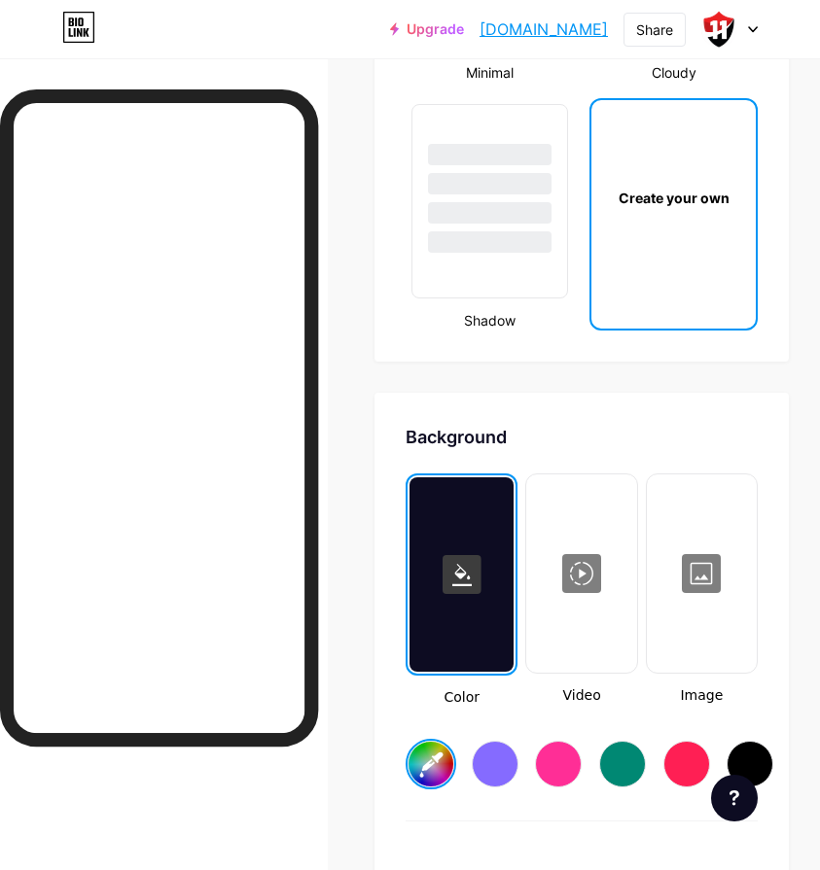
click at [716, 565] on div at bounding box center [701, 573] width 106 height 194
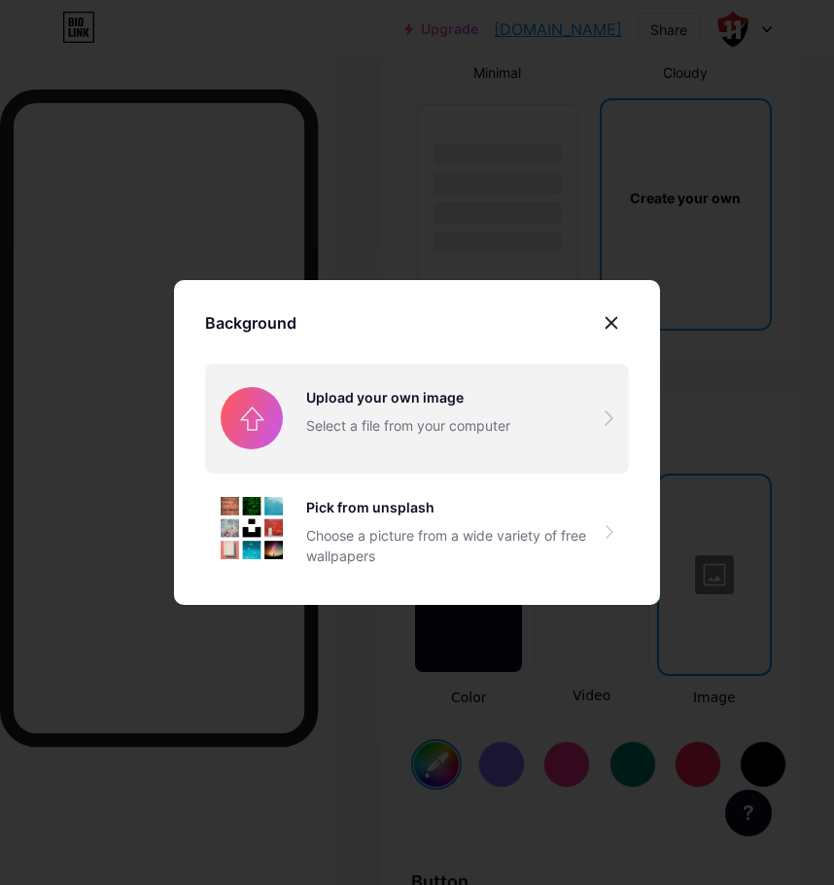
click at [358, 402] on input "file" at bounding box center [417, 418] width 424 height 109
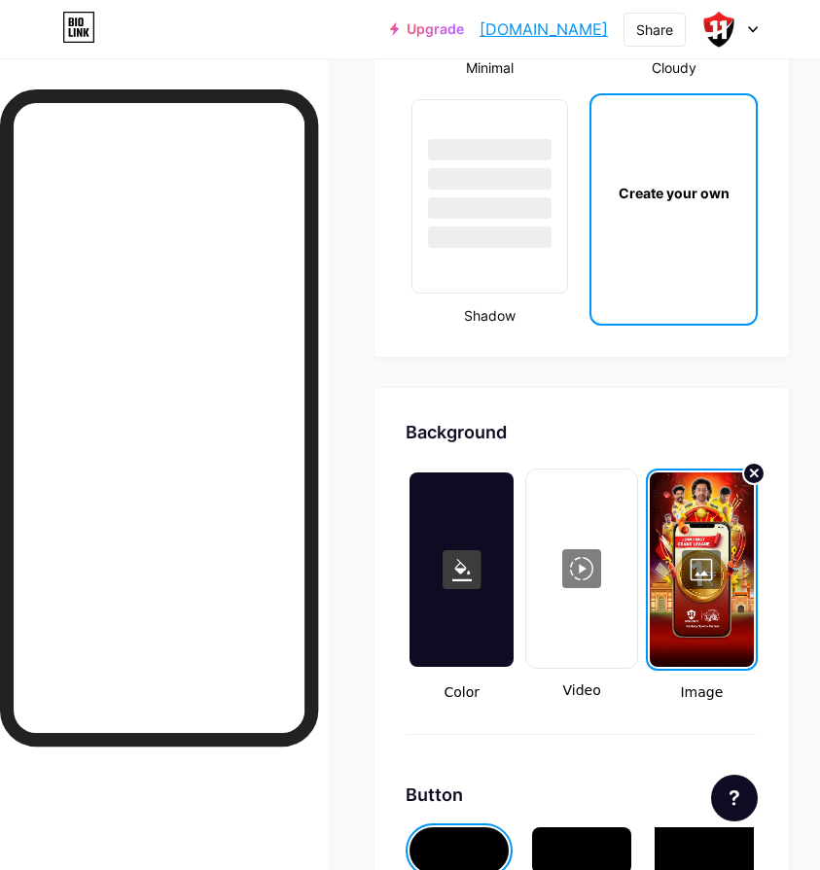
scroll to position [3429, 0]
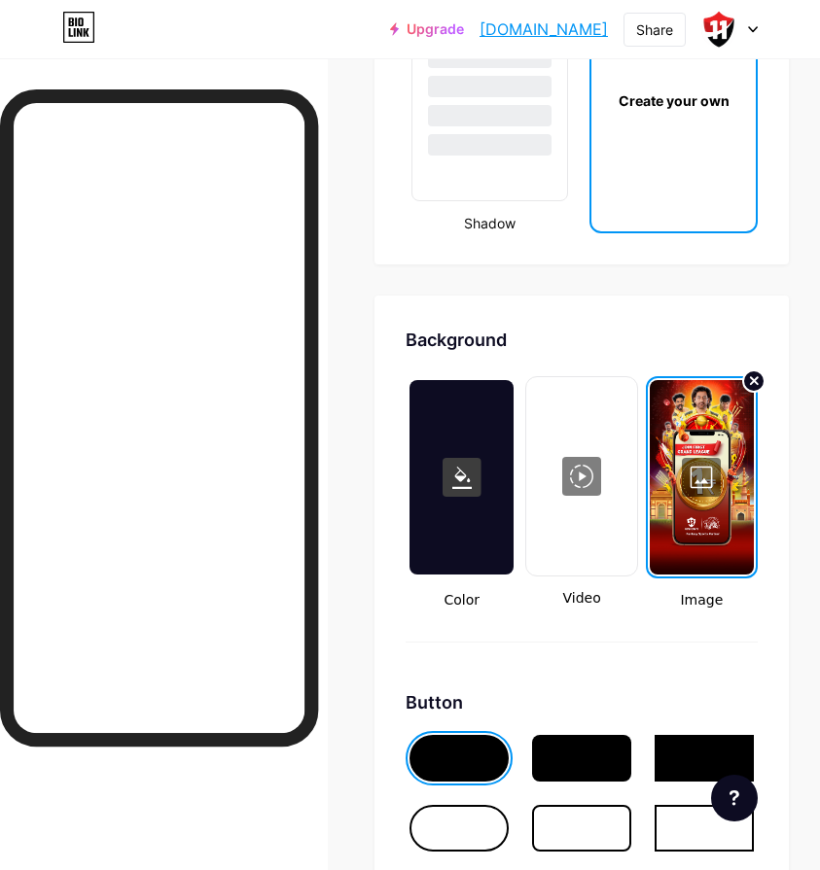
click at [481, 495] on rect at bounding box center [461, 477] width 39 height 39
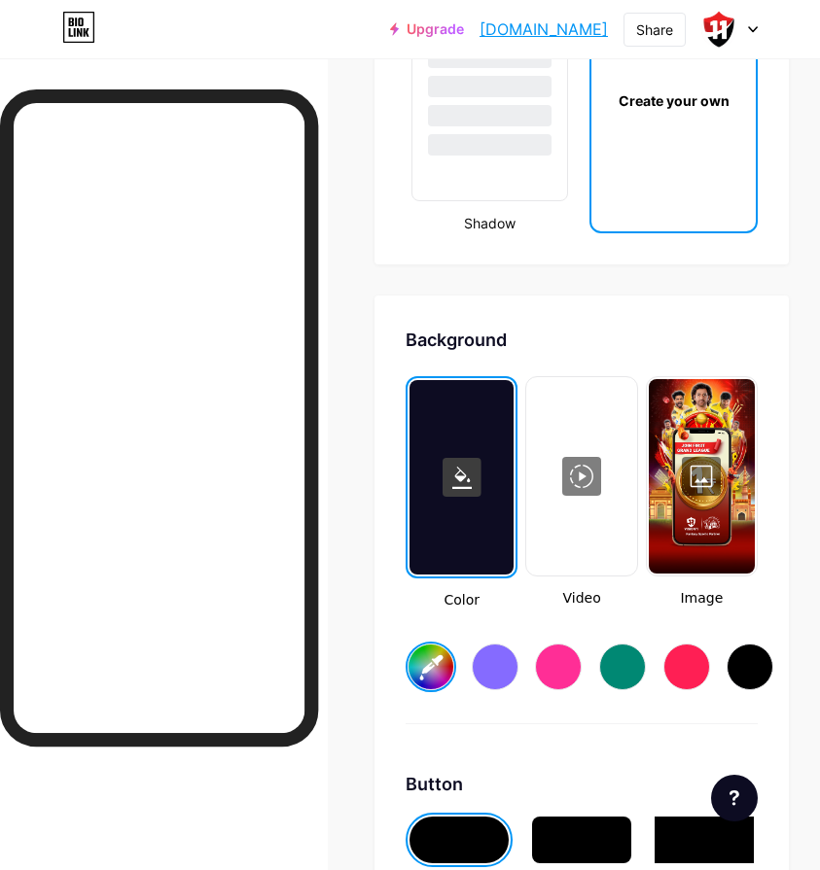
click at [446, 671] on input "#e3e3e3" at bounding box center [430, 667] width 45 height 45
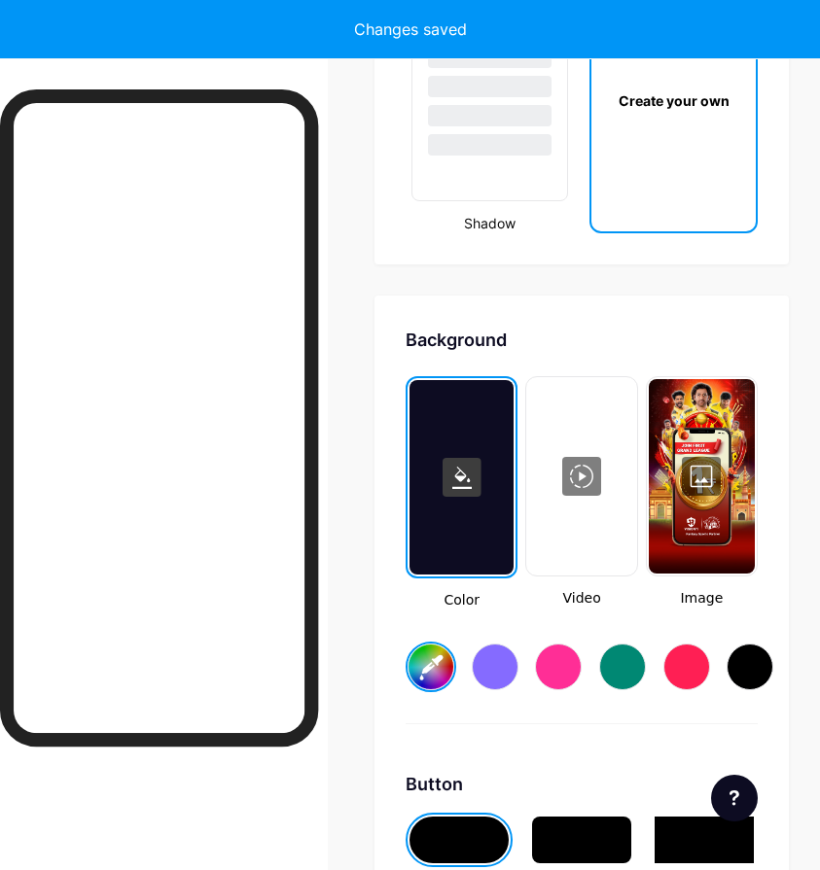
type input "#e3e3e3"
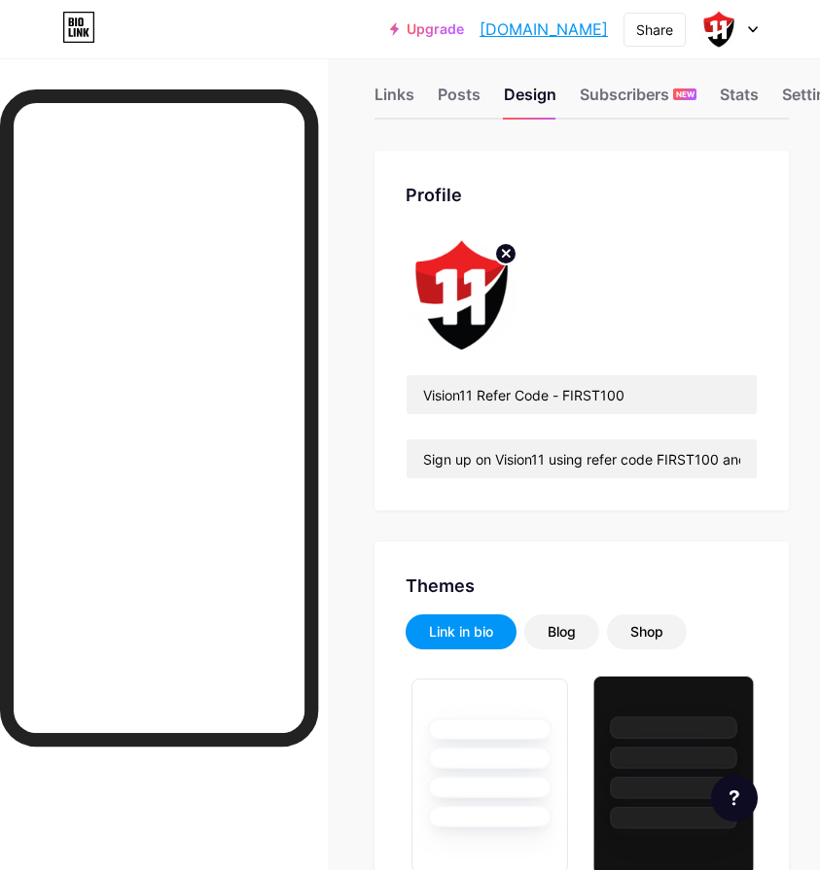
scroll to position [0, 0]
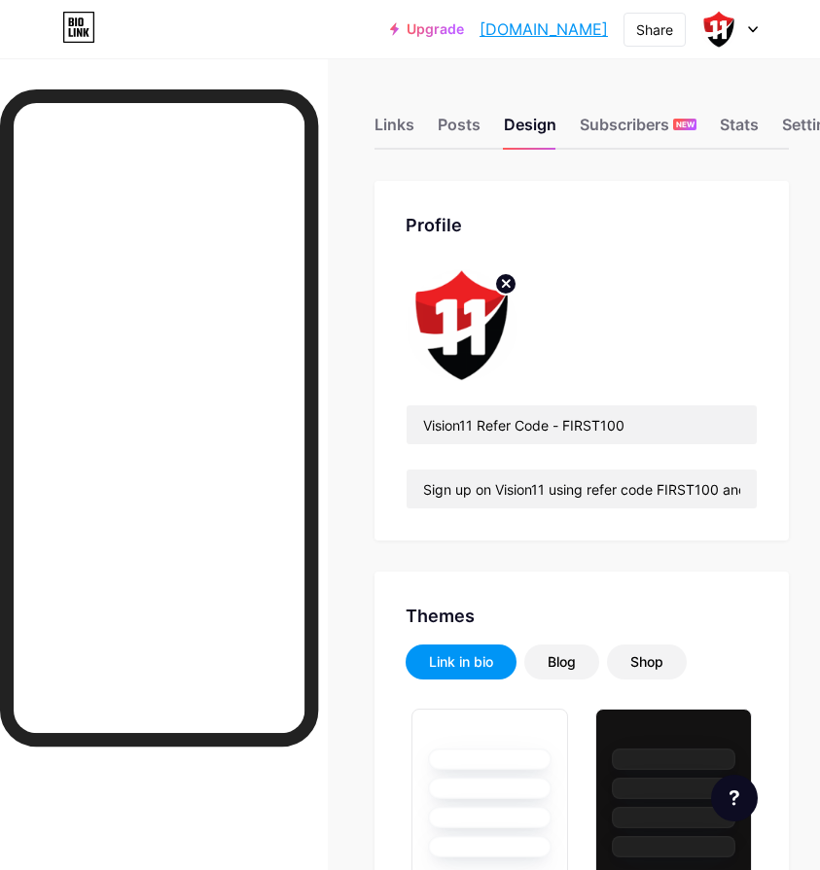
click at [756, 27] on icon at bounding box center [753, 29] width 8 height 5
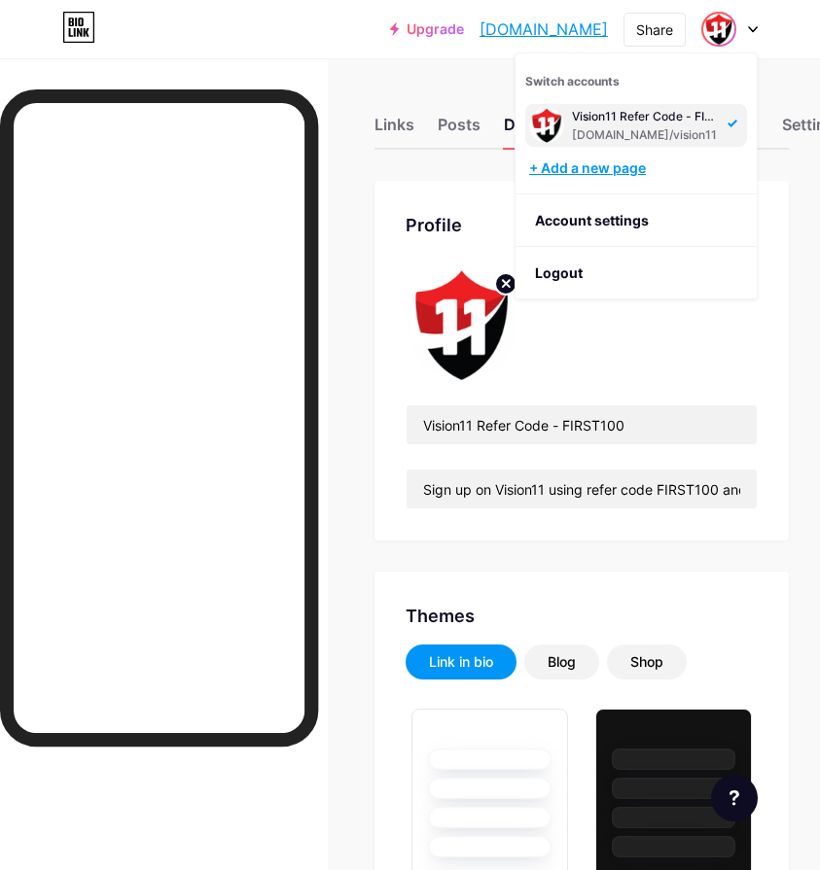
click at [607, 167] on div "+ Add a new page" at bounding box center [638, 167] width 218 height 19
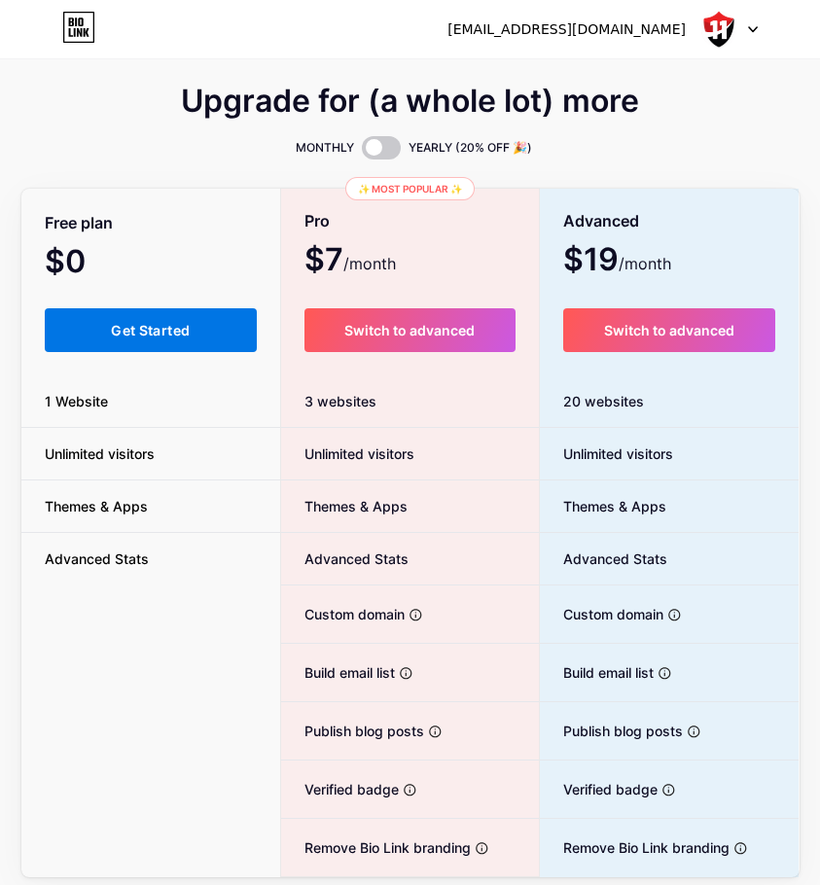
click at [175, 326] on span "Get Started" at bounding box center [150, 330] width 79 height 17
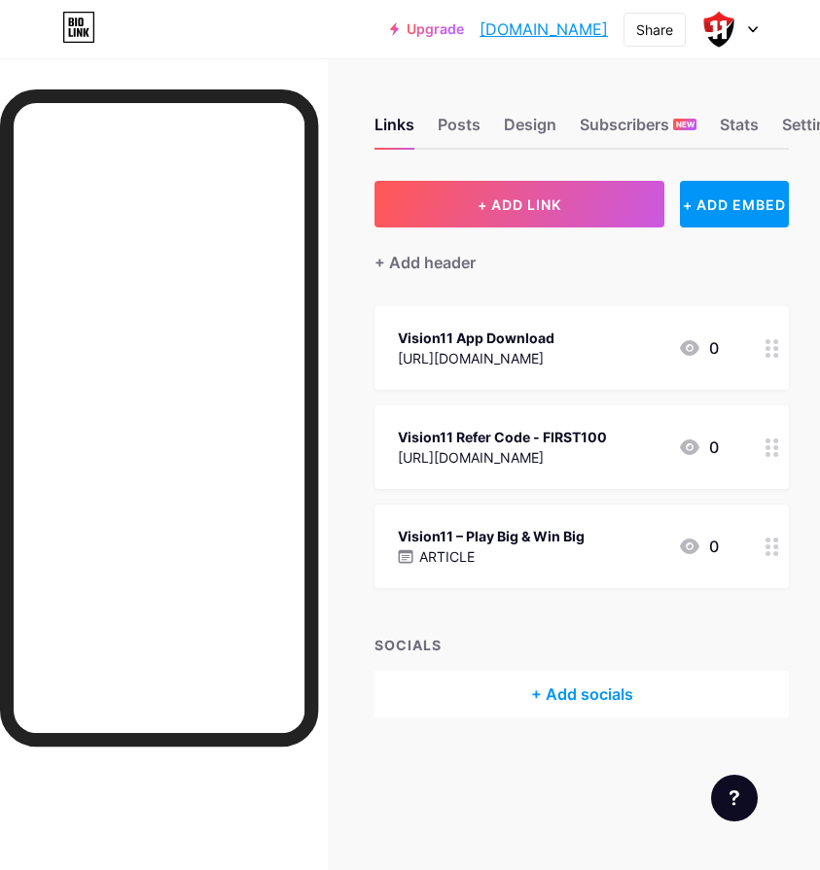
click at [705, 706] on div "+ Add socials" at bounding box center [581, 694] width 414 height 47
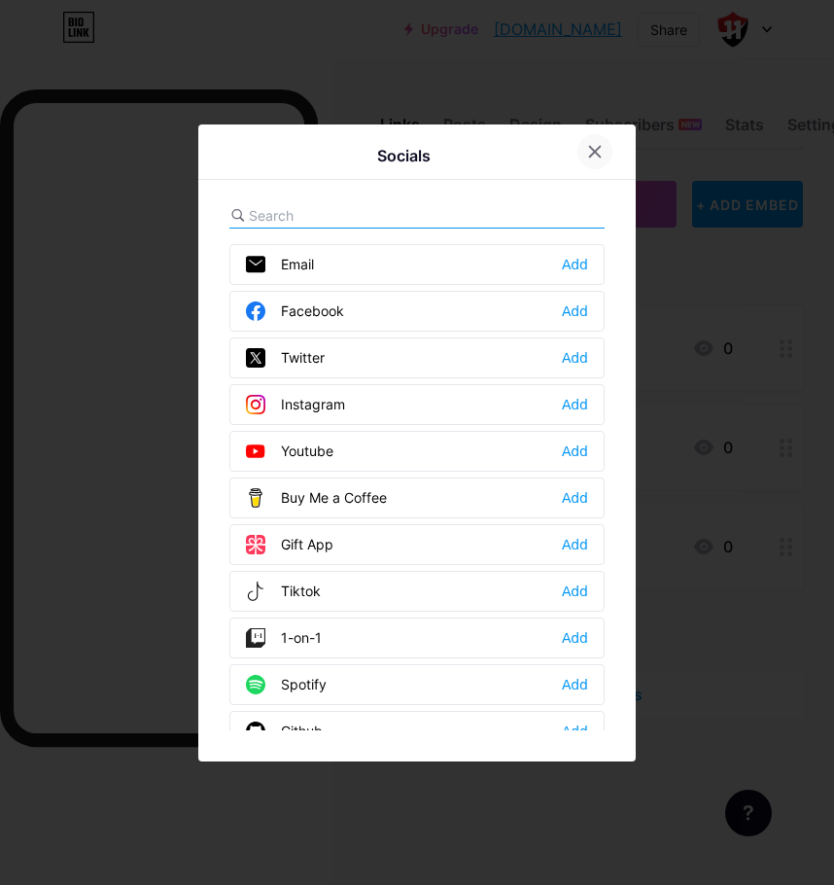
click at [590, 149] on icon at bounding box center [595, 151] width 11 height 11
